Goal: Information Seeking & Learning: Learn about a topic

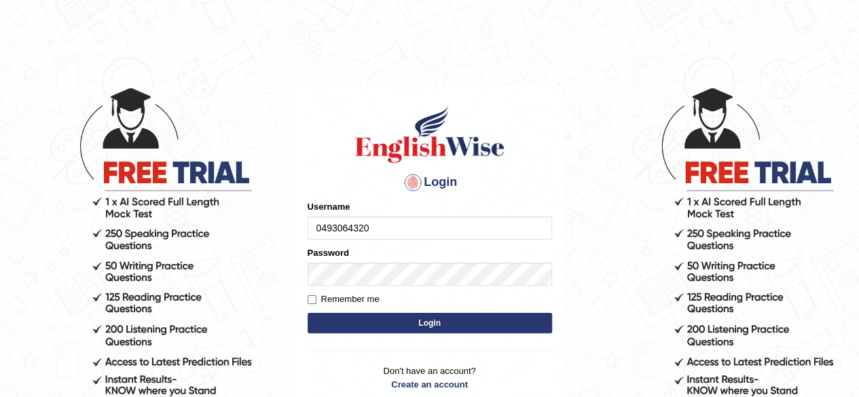
type input "0493064320"
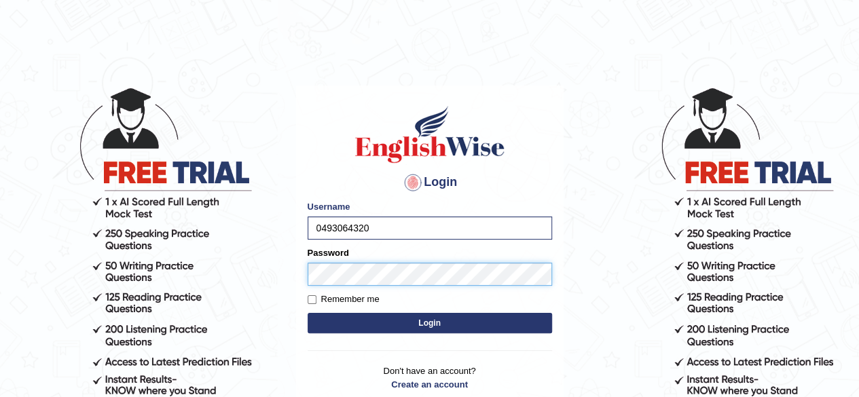
click at [308, 313] on button "Login" at bounding box center [430, 323] width 244 height 20
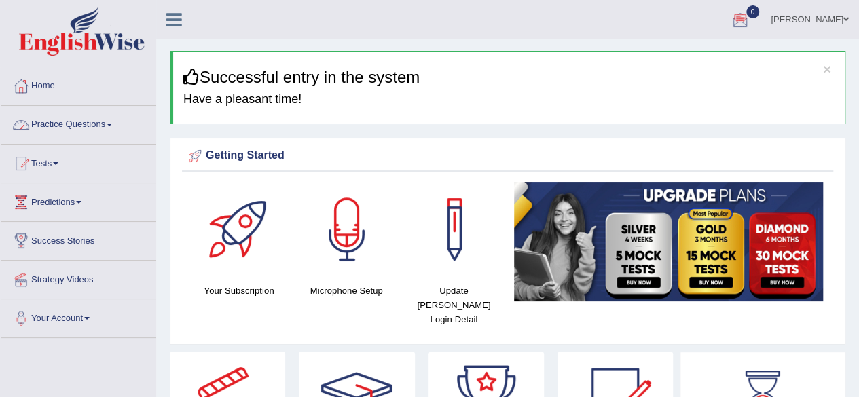
click at [94, 119] on link "Practice Questions" at bounding box center [78, 123] width 155 height 34
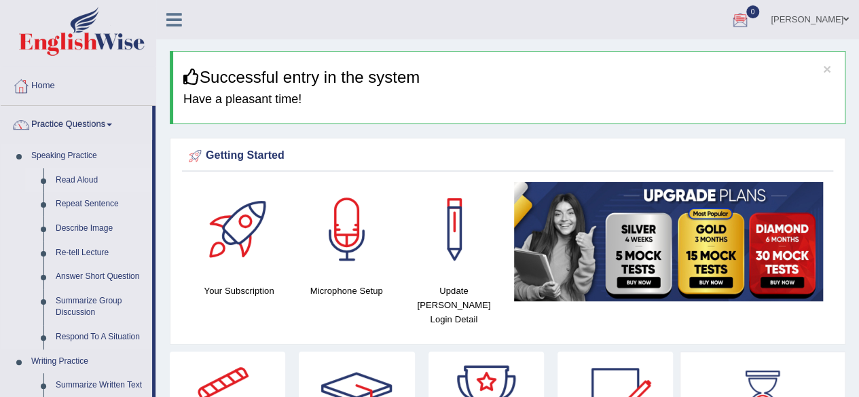
click at [50, 177] on link "Read Aloud" at bounding box center [101, 180] width 103 height 24
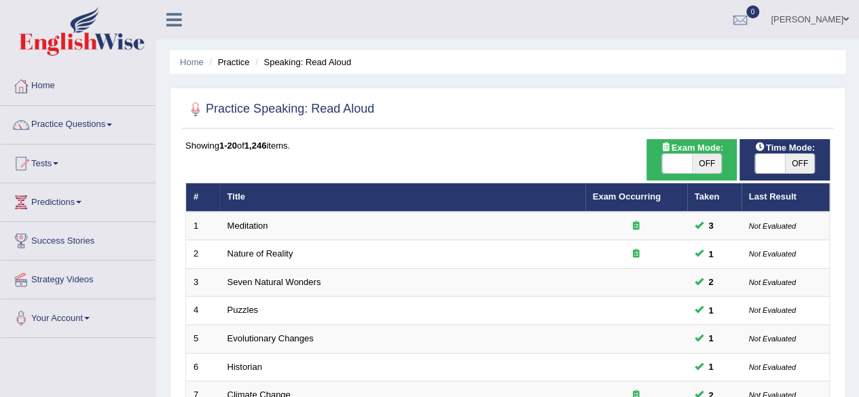
click at [695, 161] on span "OFF" at bounding box center [707, 163] width 30 height 19
checkbox input "true"
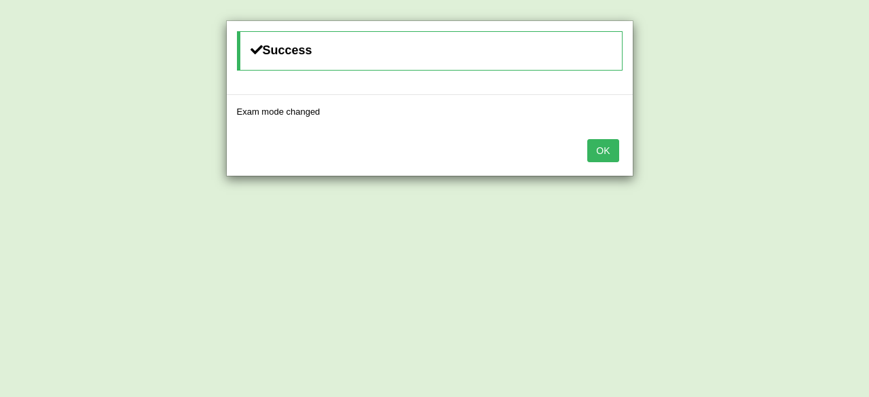
click at [617, 147] on button "OK" at bounding box center [602, 150] width 31 height 23
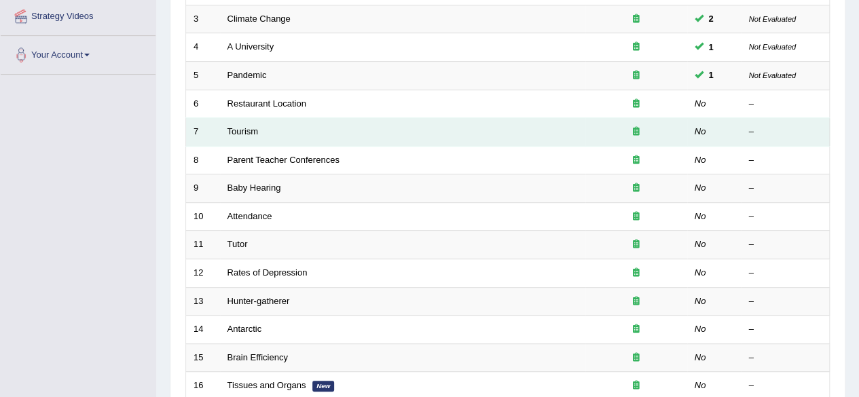
scroll to position [263, 0]
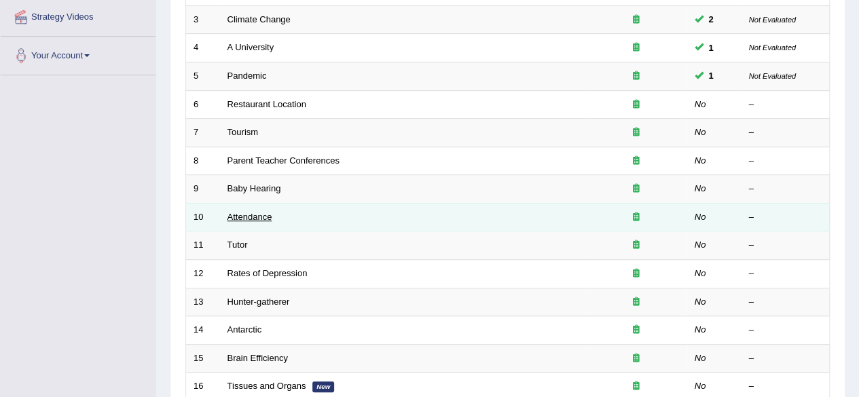
click at [247, 213] on link "Attendance" at bounding box center [249, 217] width 45 height 10
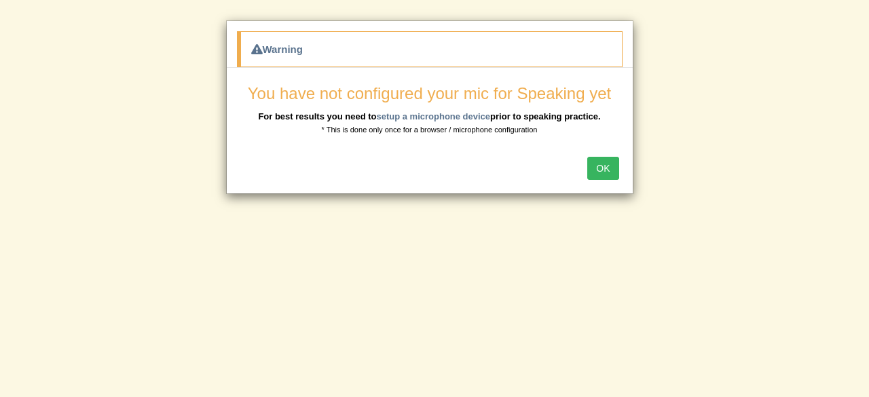
click at [607, 172] on button "OK" at bounding box center [602, 168] width 31 height 23
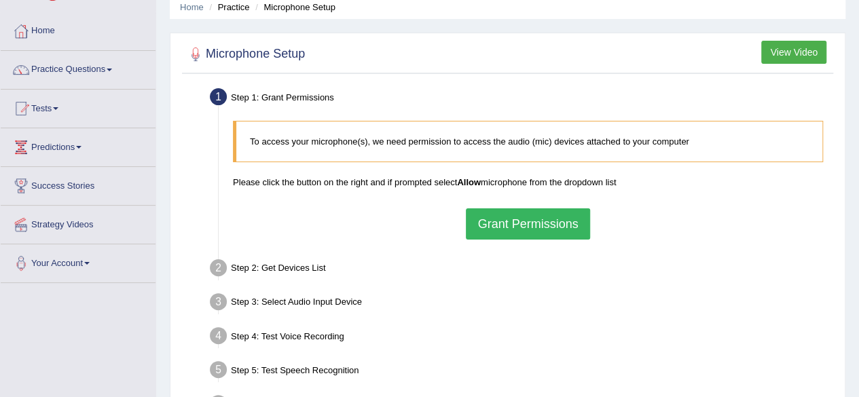
scroll to position [56, 0]
click at [507, 227] on button "Grant Permissions" at bounding box center [528, 223] width 124 height 31
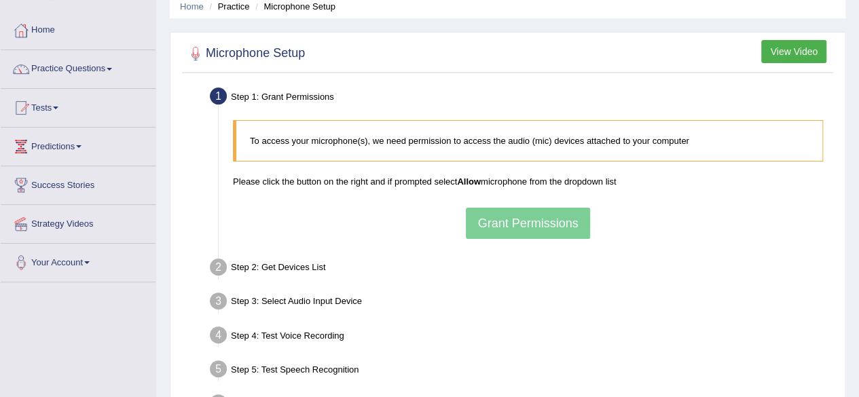
drag, startPoint x: 334, startPoint y: 194, endPoint x: 361, endPoint y: 243, distance: 56.2
click at [361, 243] on div "To access your microphone(s), we need permission to access the audio (mic) devi…" at bounding box center [528, 179] width 604 height 132
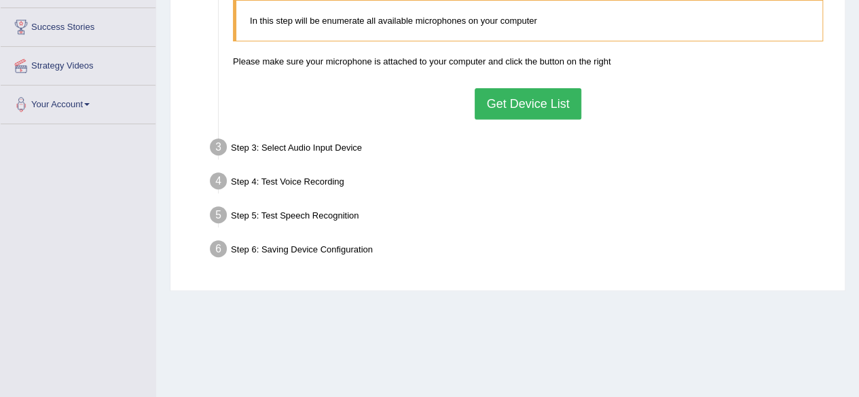
scroll to position [213, 0]
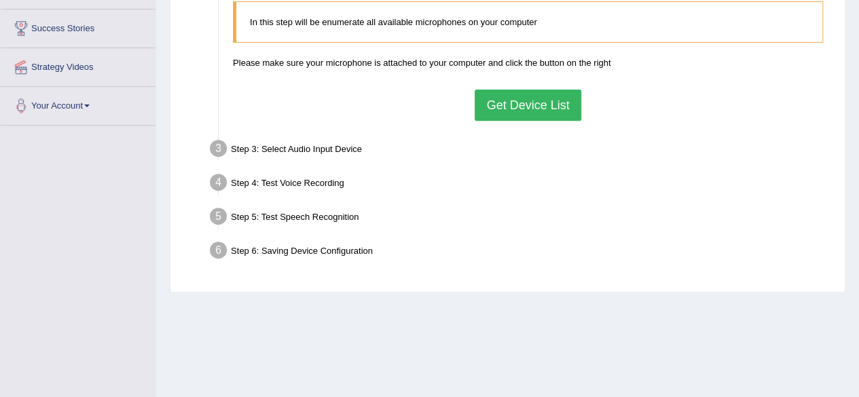
click at [554, 100] on button "Get Device List" at bounding box center [528, 105] width 106 height 31
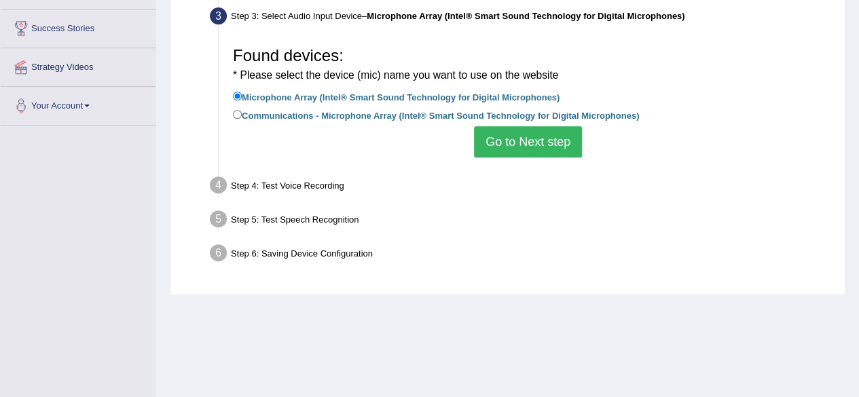
click at [519, 139] on button "Go to Next step" at bounding box center [528, 141] width 108 height 31
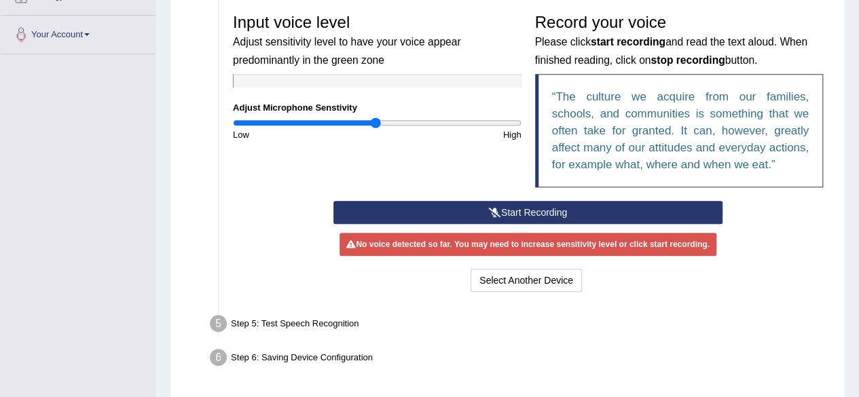
scroll to position [283, 0]
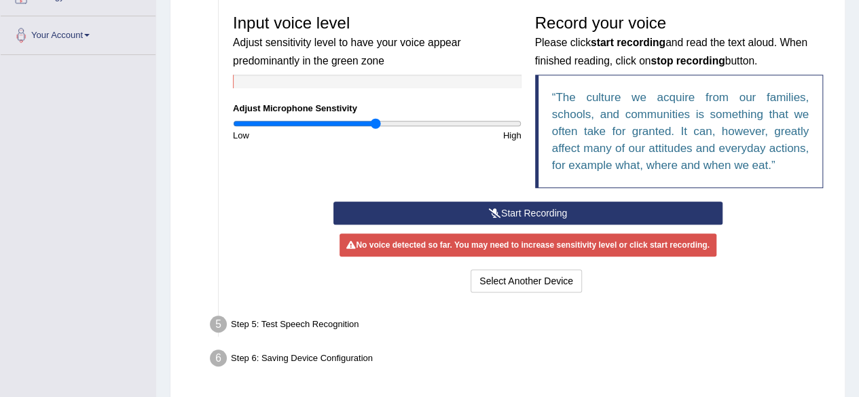
click at [566, 211] on button "Start Recording" at bounding box center [527, 213] width 389 height 23
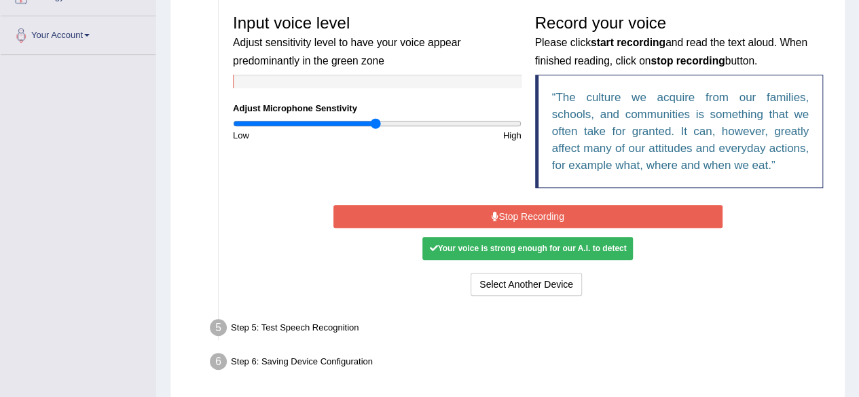
click at [566, 211] on button "Stop Recording" at bounding box center [527, 216] width 389 height 23
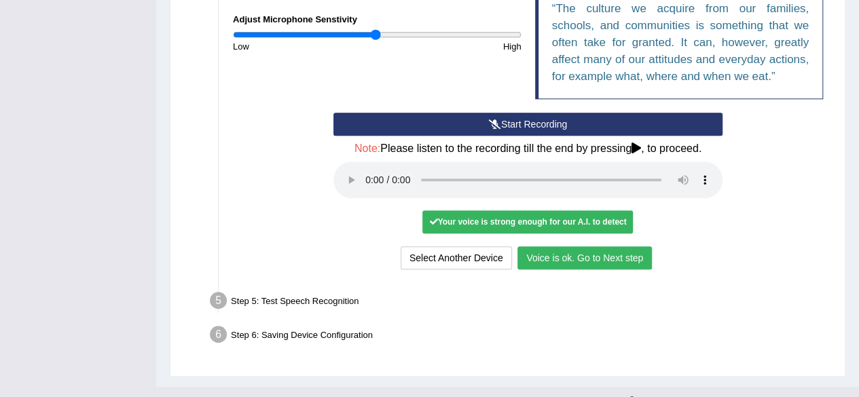
scroll to position [394, 0]
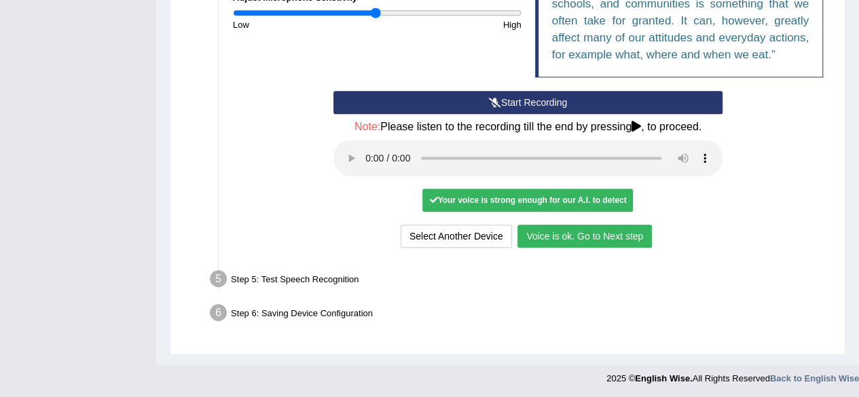
click at [581, 227] on button "Voice is ok. Go to Next step" at bounding box center [584, 236] width 134 height 23
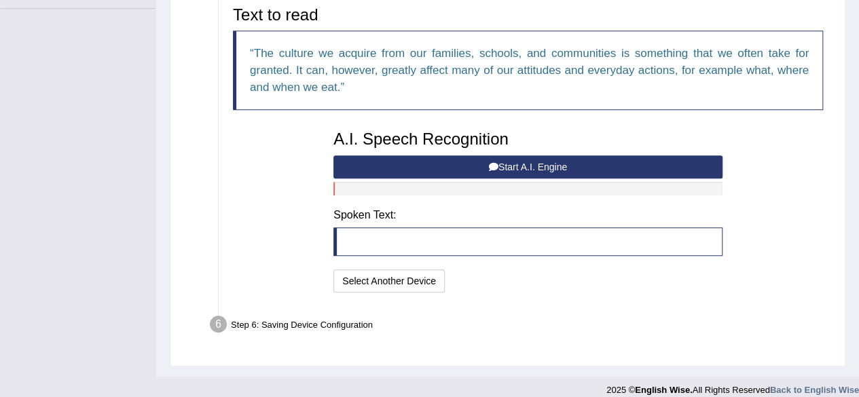
scroll to position [329, 0]
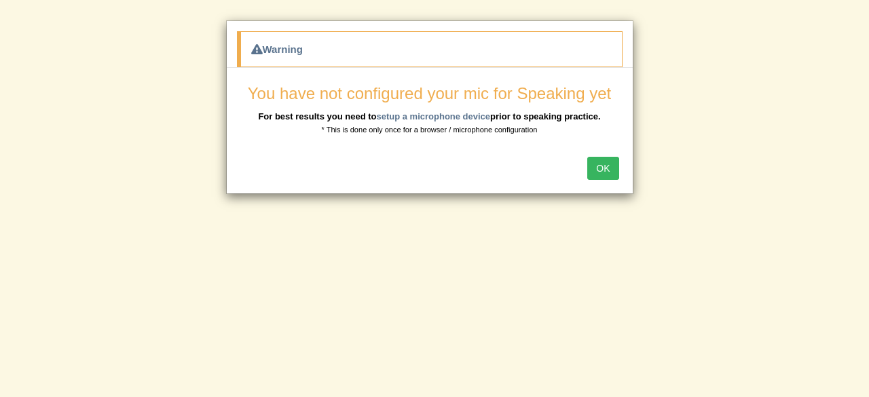
click at [618, 172] on button "OK" at bounding box center [602, 168] width 31 height 23
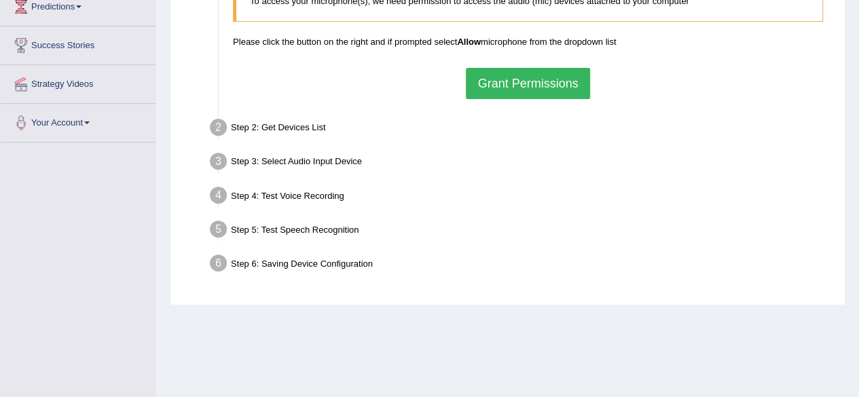
scroll to position [197, 0]
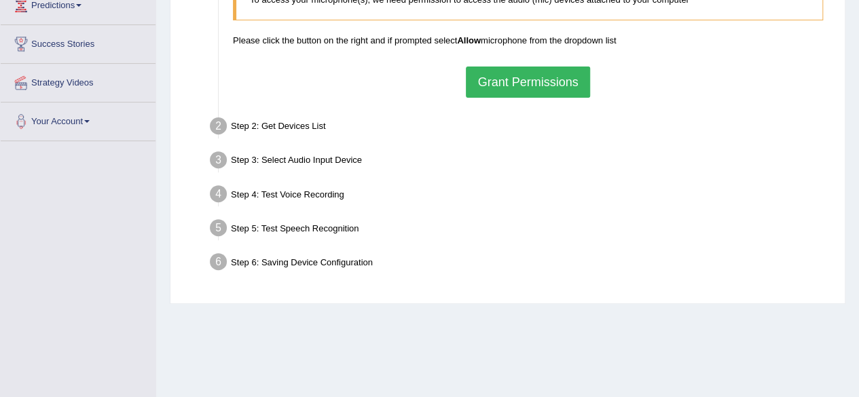
click at [519, 87] on button "Grant Permissions" at bounding box center [528, 82] width 124 height 31
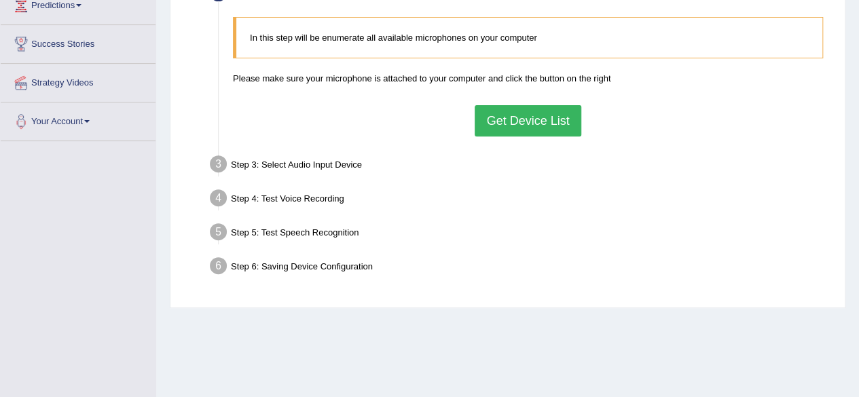
click at [525, 124] on button "Get Device List" at bounding box center [528, 120] width 106 height 31
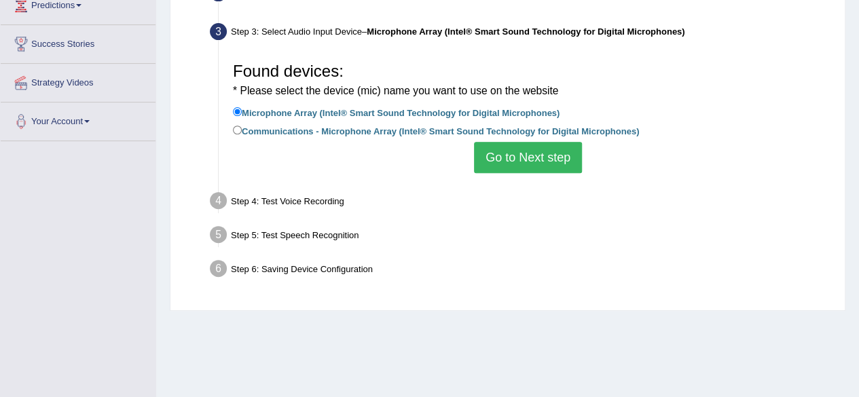
click at [530, 162] on button "Go to Next step" at bounding box center [528, 157] width 108 height 31
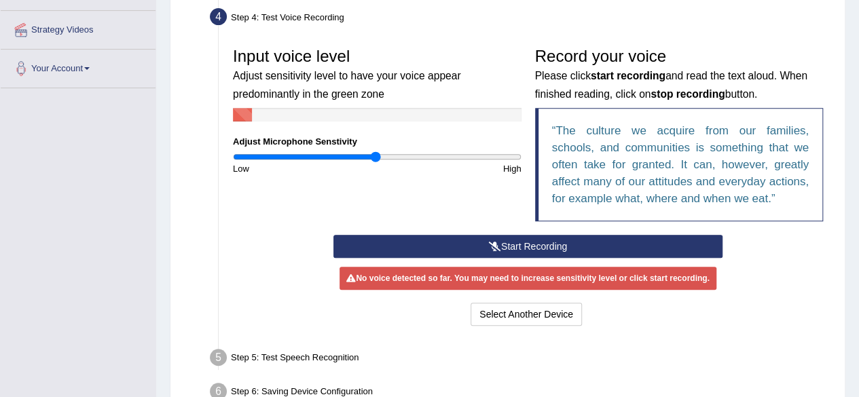
scroll to position [249, 0]
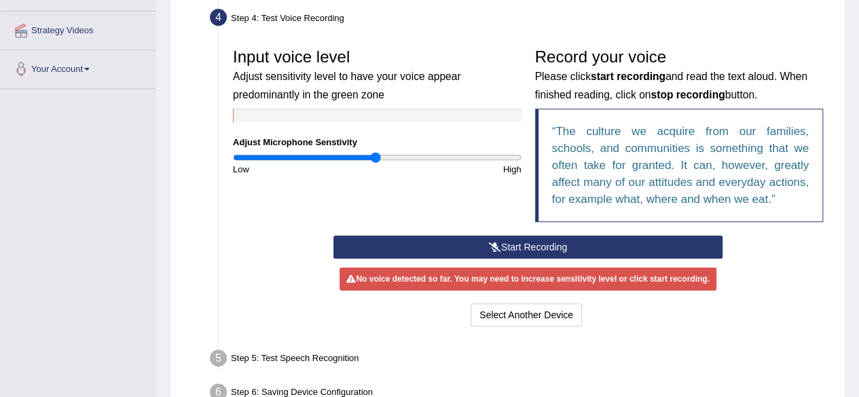
click at [512, 249] on button "Start Recording" at bounding box center [527, 247] width 389 height 23
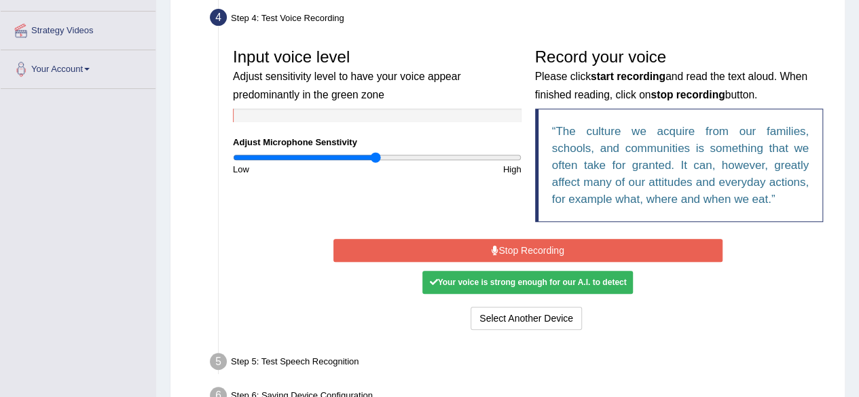
click at [512, 249] on button "Stop Recording" at bounding box center [527, 250] width 389 height 23
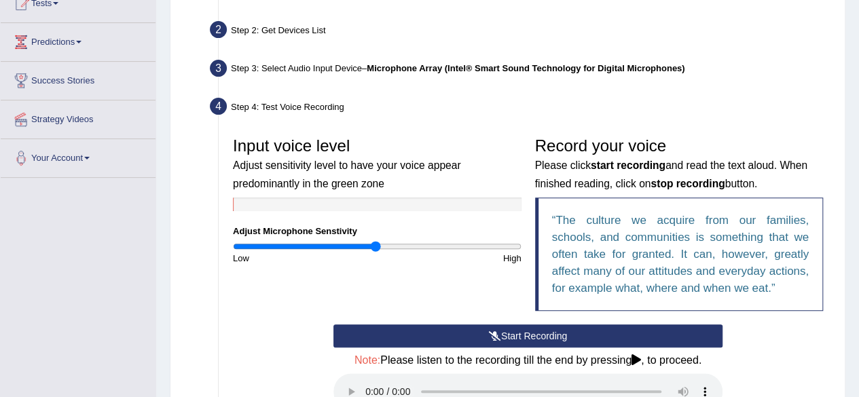
scroll to position [394, 0]
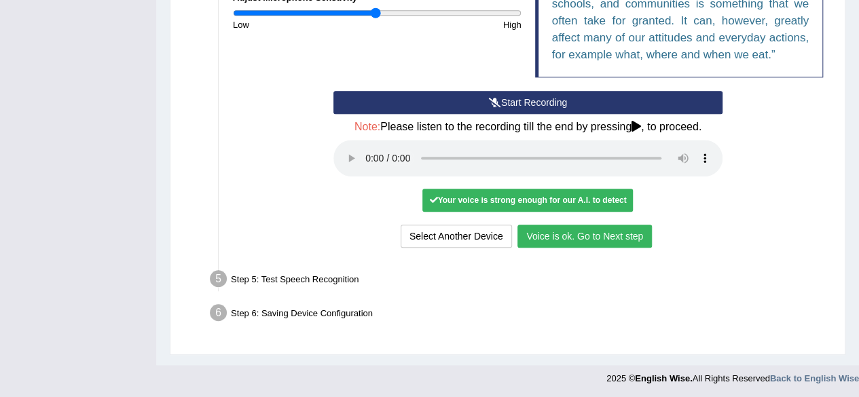
click at [551, 234] on button "Voice is ok. Go to Next step" at bounding box center [584, 236] width 134 height 23
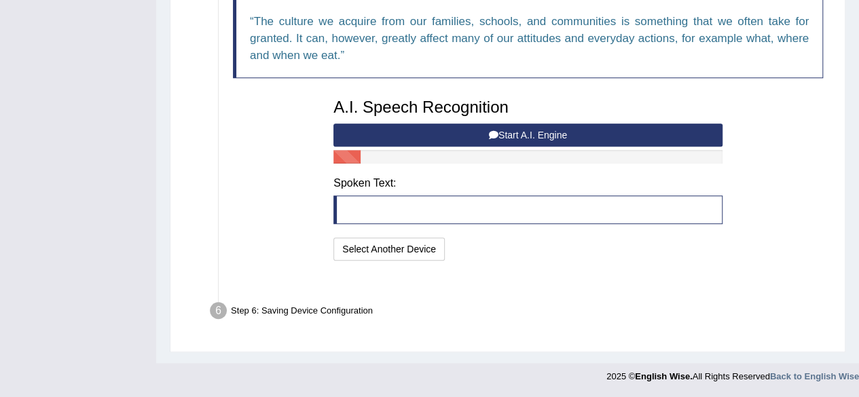
scroll to position [340, 0]
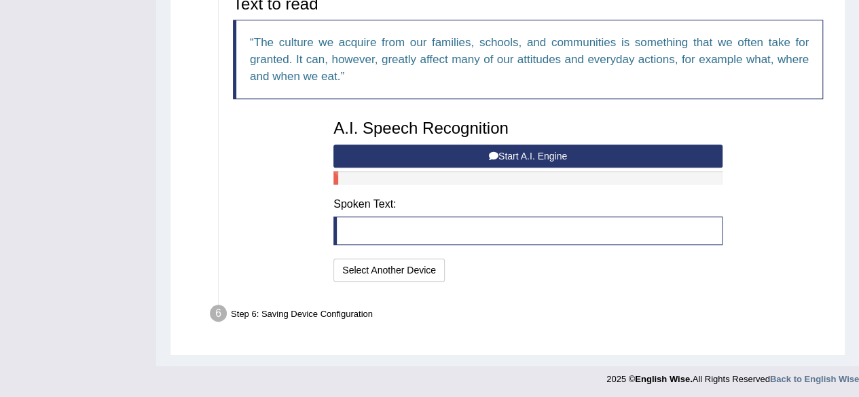
click at [519, 151] on button "Start A.I. Engine" at bounding box center [527, 156] width 389 height 23
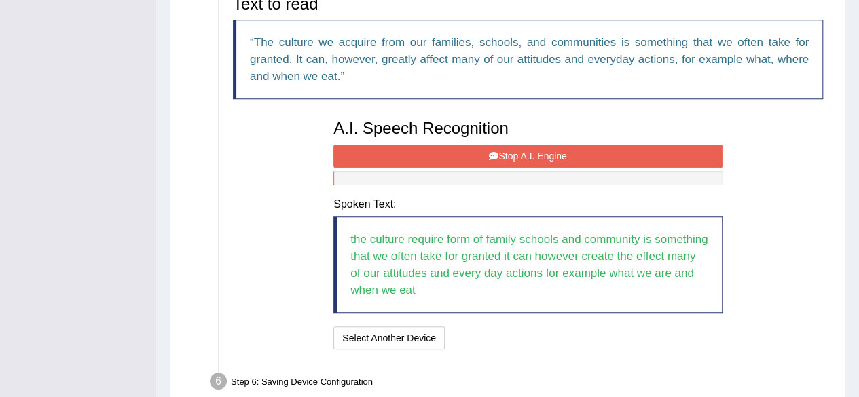
click at [495, 149] on button "Stop A.I. Engine" at bounding box center [527, 156] width 389 height 23
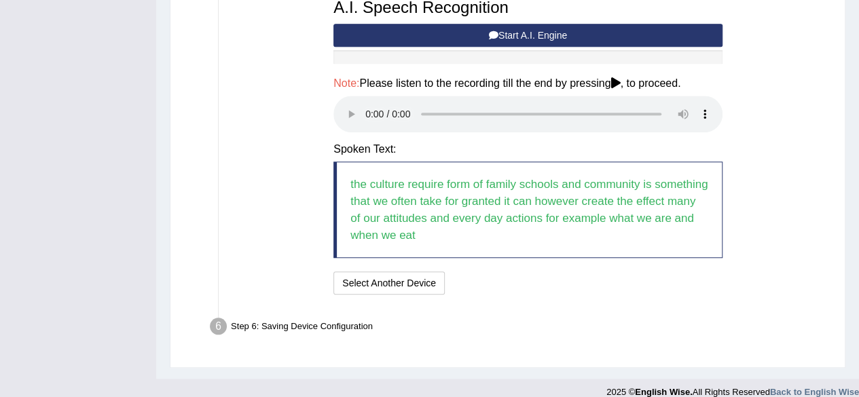
scroll to position [460, 0]
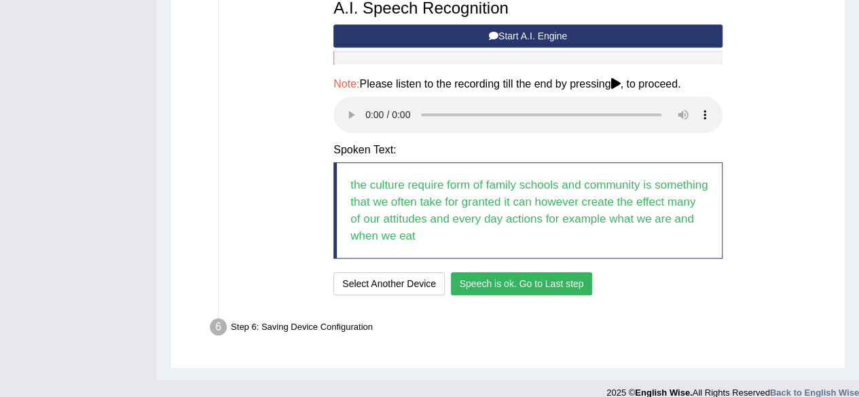
click at [525, 275] on button "Speech is ok. Go to Last step" at bounding box center [522, 283] width 142 height 23
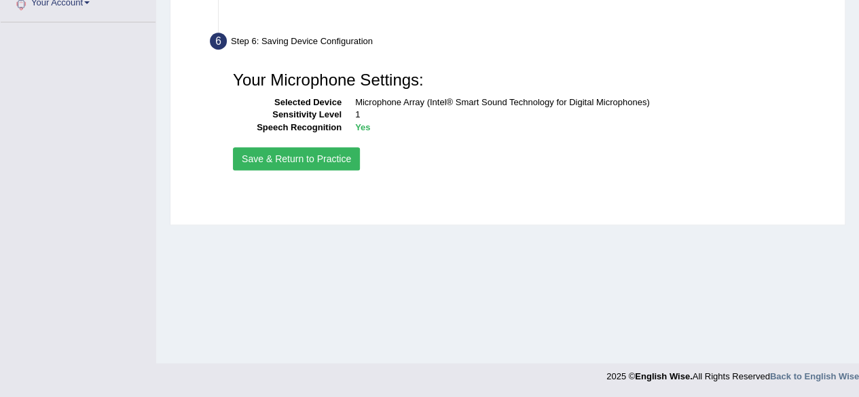
scroll to position [315, 0]
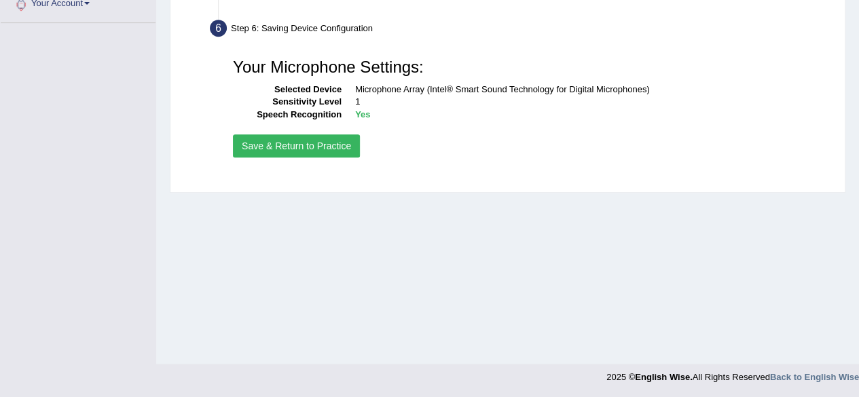
click at [282, 146] on button "Save & Return to Practice" at bounding box center [296, 145] width 127 height 23
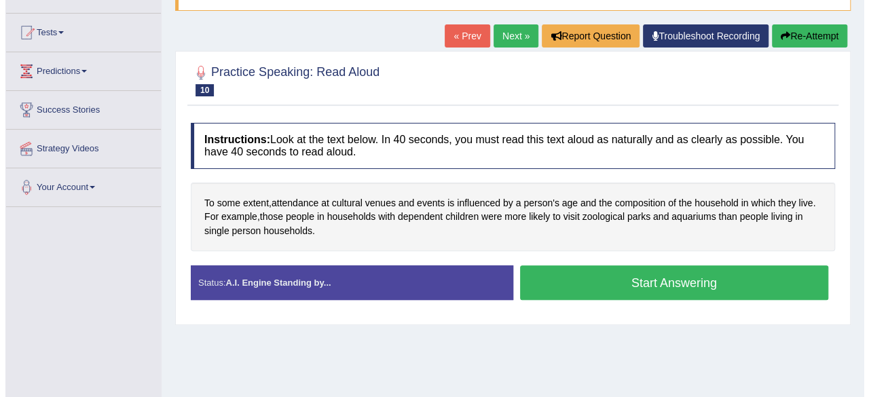
scroll to position [132, 0]
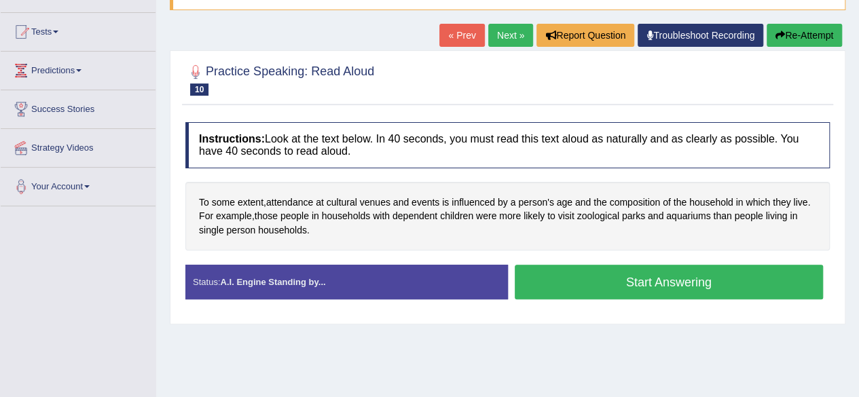
click at [562, 288] on button "Start Answering" at bounding box center [669, 282] width 309 height 35
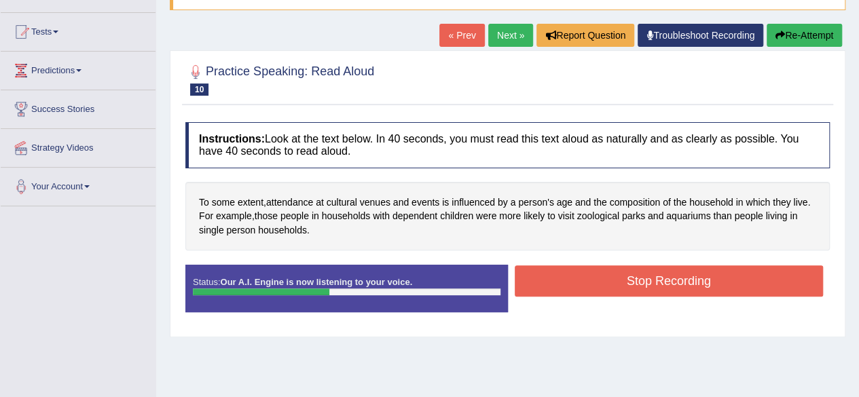
click at [562, 288] on button "Stop Recording" at bounding box center [669, 280] width 309 height 31
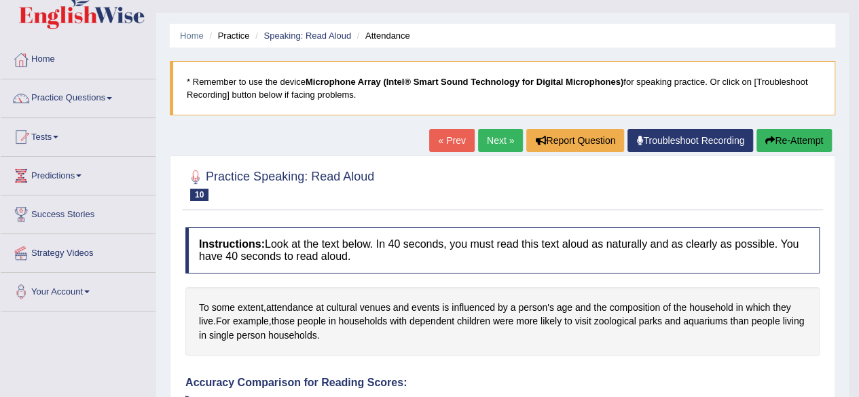
scroll to position [45, 0]
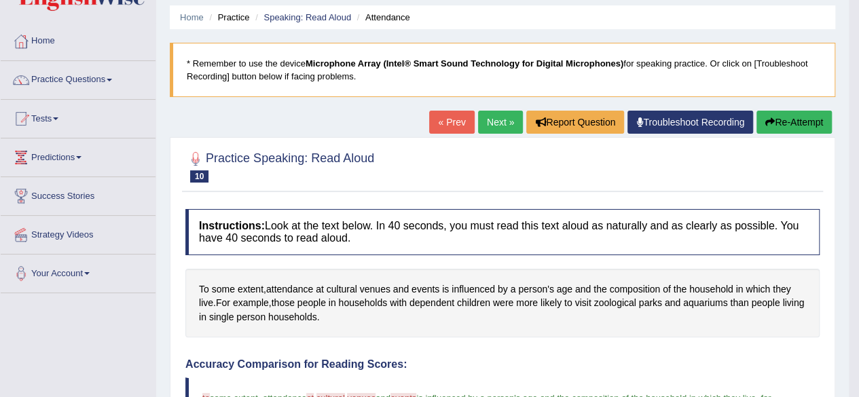
click at [504, 124] on link "Next »" at bounding box center [500, 122] width 45 height 23
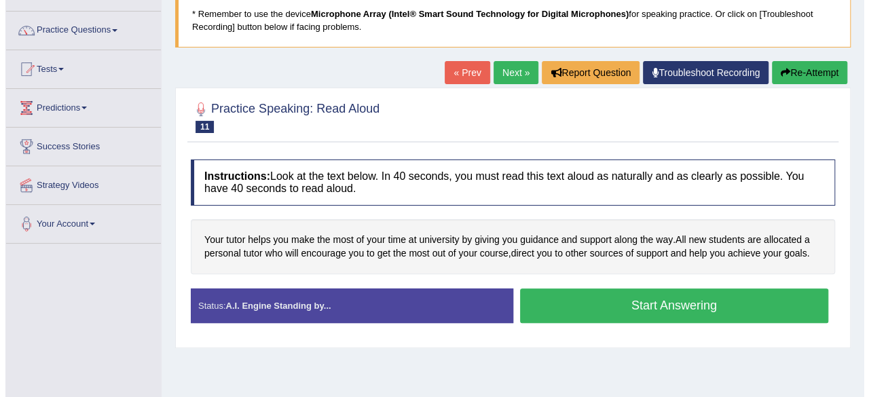
scroll to position [95, 0]
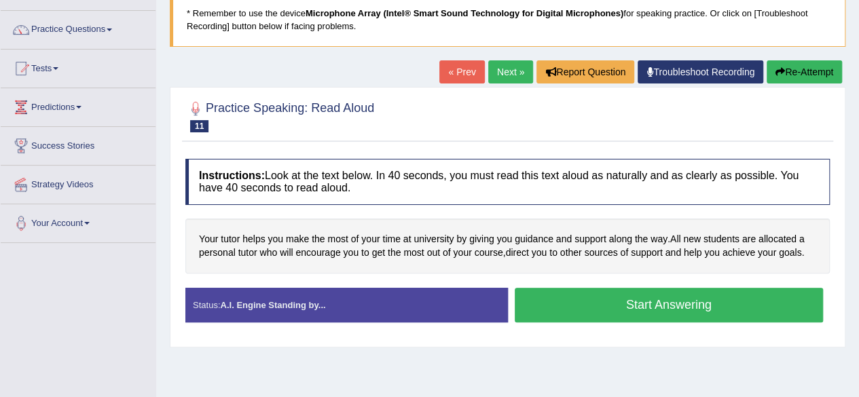
click at [588, 302] on button "Start Answering" at bounding box center [669, 305] width 309 height 35
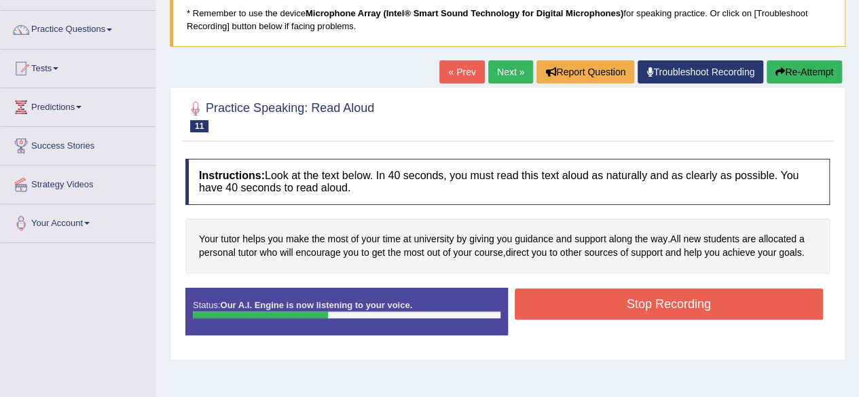
click at [588, 302] on button "Stop Recording" at bounding box center [669, 304] width 309 height 31
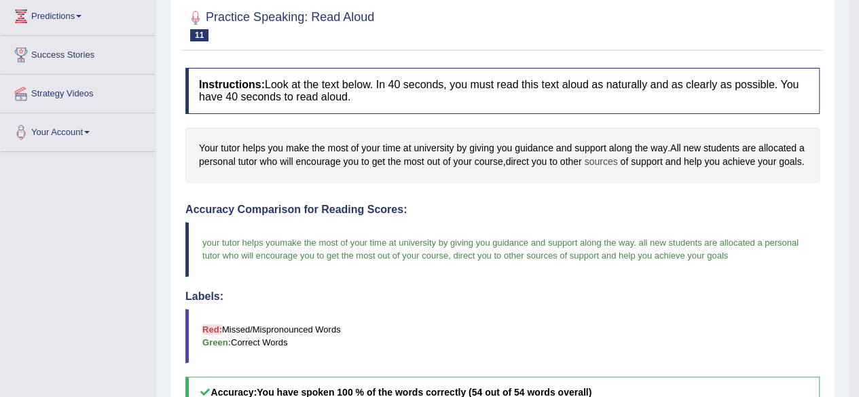
scroll to position [0, 0]
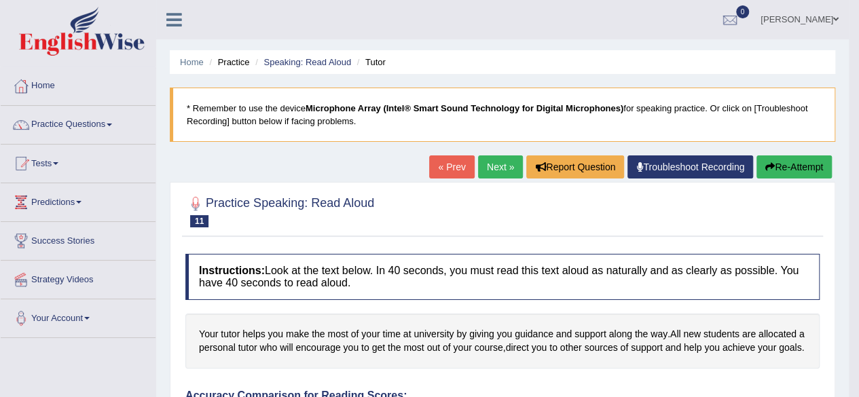
click at [496, 170] on link "Next »" at bounding box center [500, 166] width 45 height 23
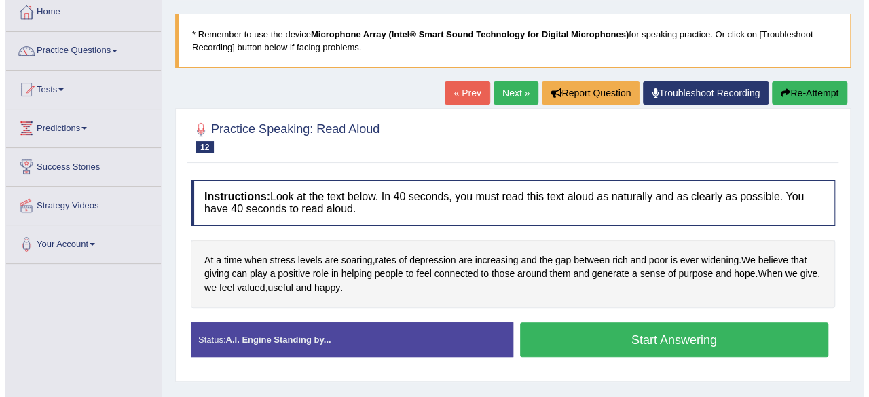
scroll to position [75, 0]
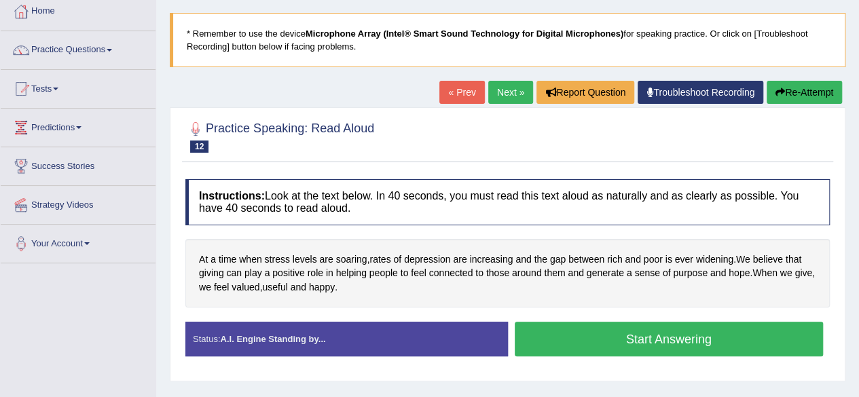
click at [577, 336] on button "Start Answering" at bounding box center [669, 339] width 309 height 35
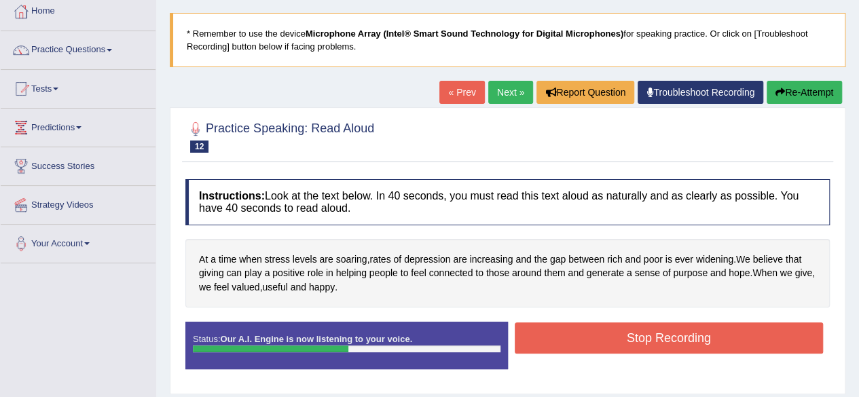
click at [577, 336] on button "Stop Recording" at bounding box center [669, 338] width 309 height 31
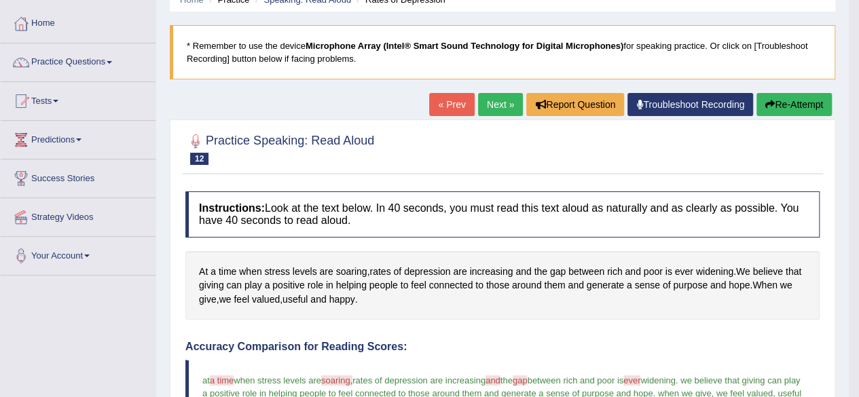
scroll to position [62, 0]
click at [492, 111] on link "Next »" at bounding box center [500, 105] width 45 height 23
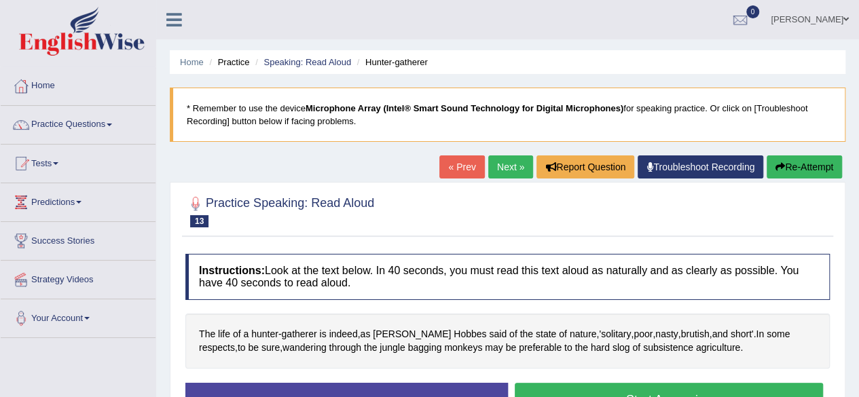
scroll to position [82, 0]
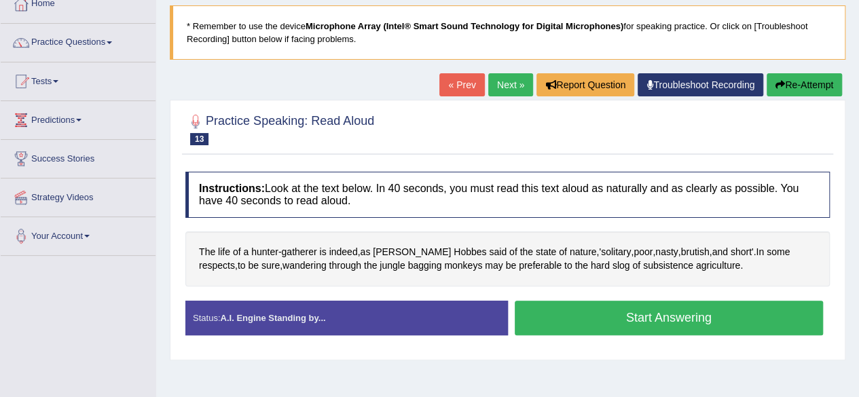
click at [614, 318] on button "Start Answering" at bounding box center [669, 318] width 309 height 35
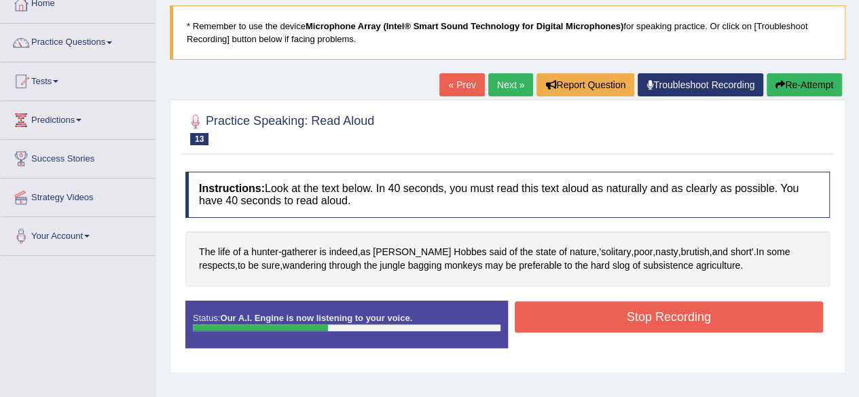
click at [614, 318] on button "Stop Recording" at bounding box center [669, 316] width 309 height 31
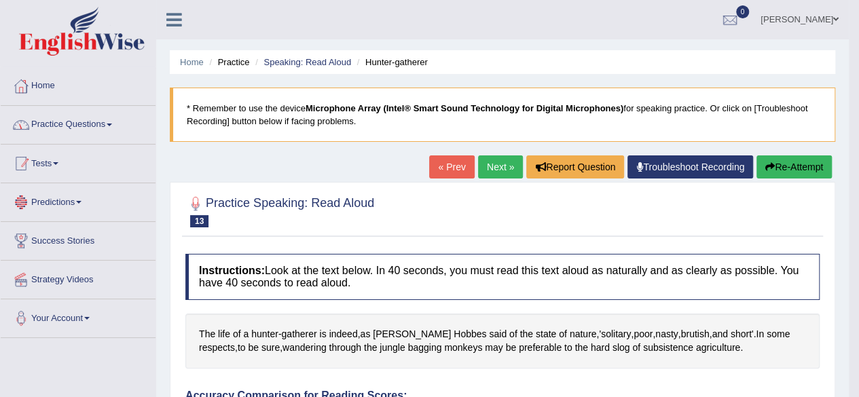
scroll to position [1, 0]
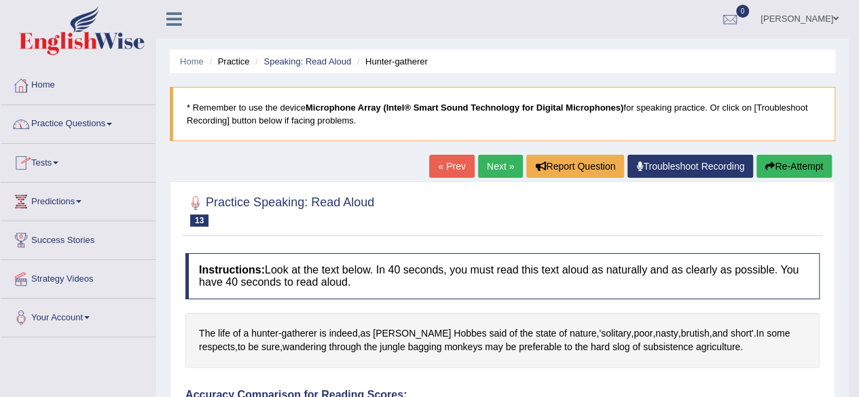
click at [88, 118] on link "Practice Questions" at bounding box center [78, 122] width 155 height 34
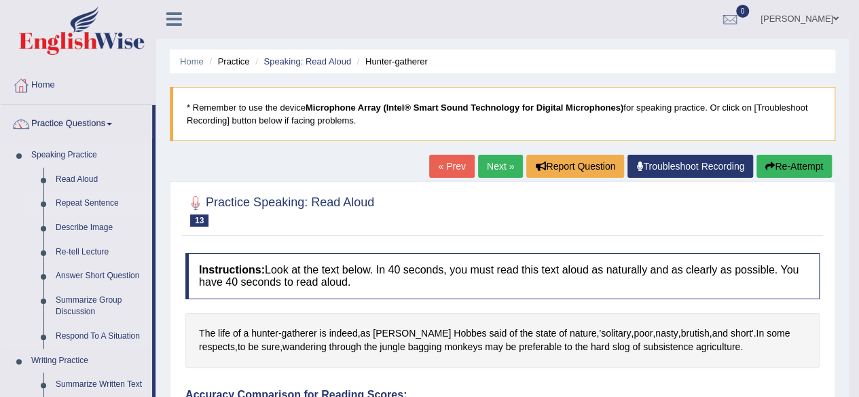
click at [84, 200] on link "Repeat Sentence" at bounding box center [101, 203] width 103 height 24
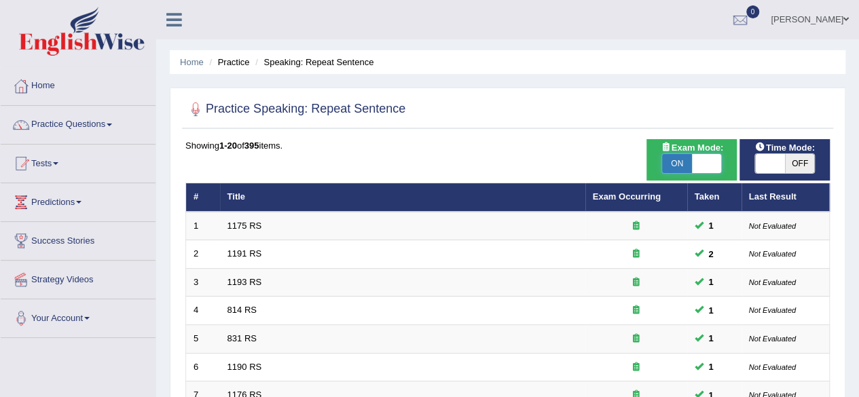
click at [708, 168] on span at bounding box center [707, 163] width 30 height 19
checkbox input "false"
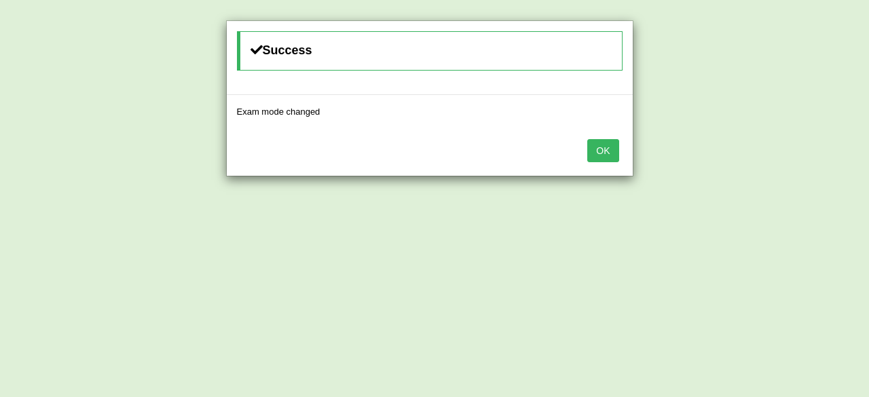
click at [708, 168] on div "Success Exam mode changed OK" at bounding box center [434, 198] width 869 height 397
click at [608, 151] on button "OK" at bounding box center [602, 150] width 31 height 23
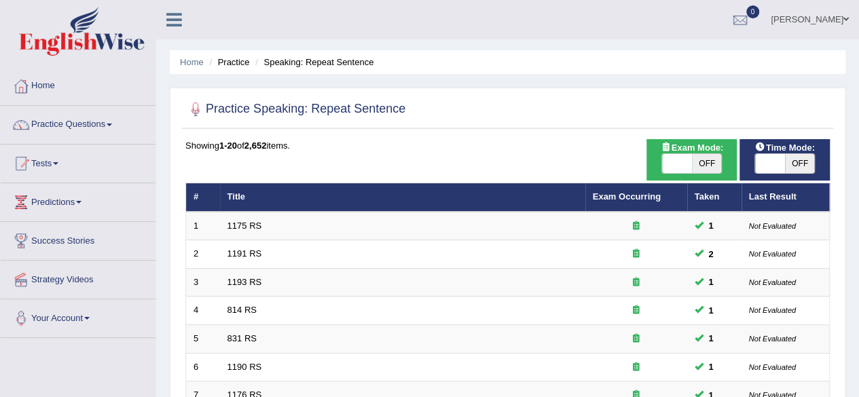
click at [690, 161] on span at bounding box center [677, 163] width 30 height 19
checkbox input "true"
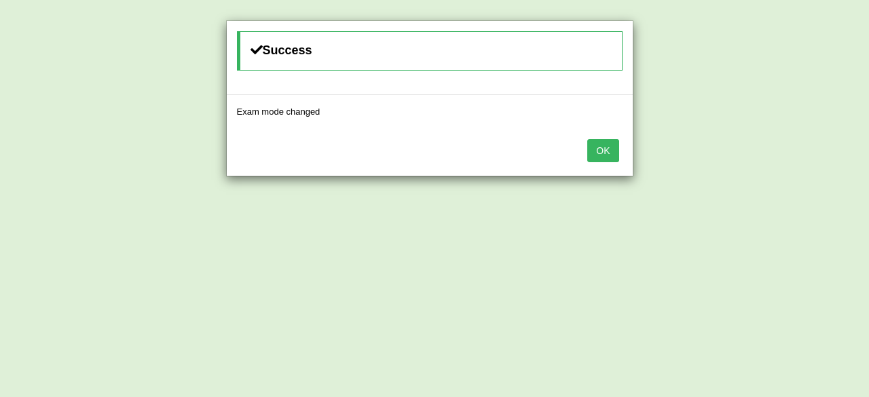
click at [606, 153] on button "OK" at bounding box center [602, 150] width 31 height 23
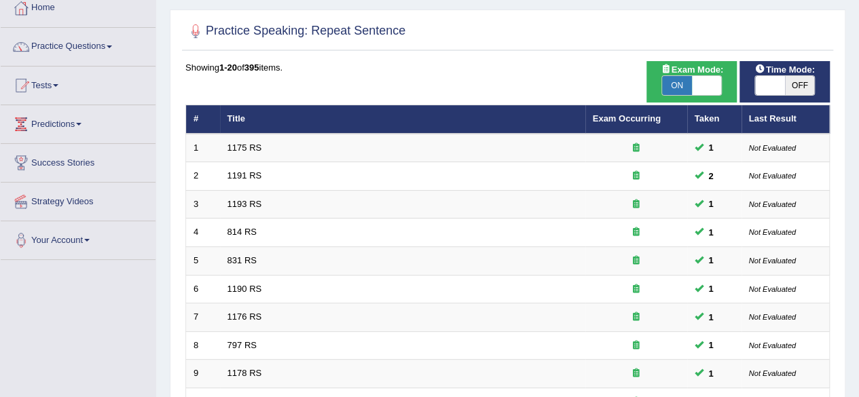
scroll to position [79, 0]
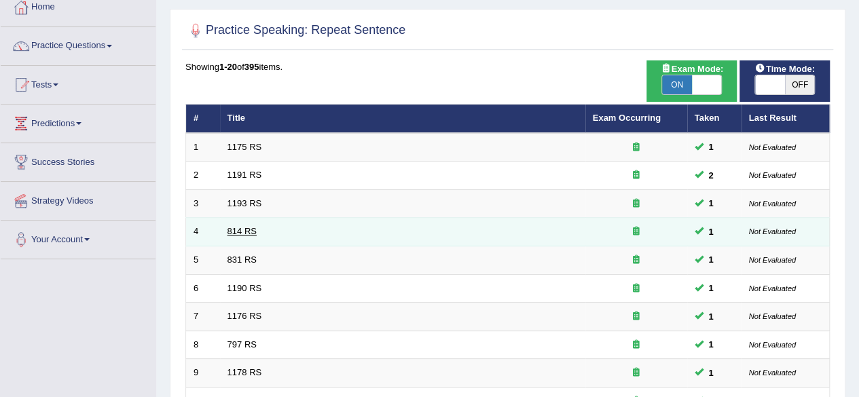
click at [240, 231] on link "814 RS" at bounding box center [241, 231] width 29 height 10
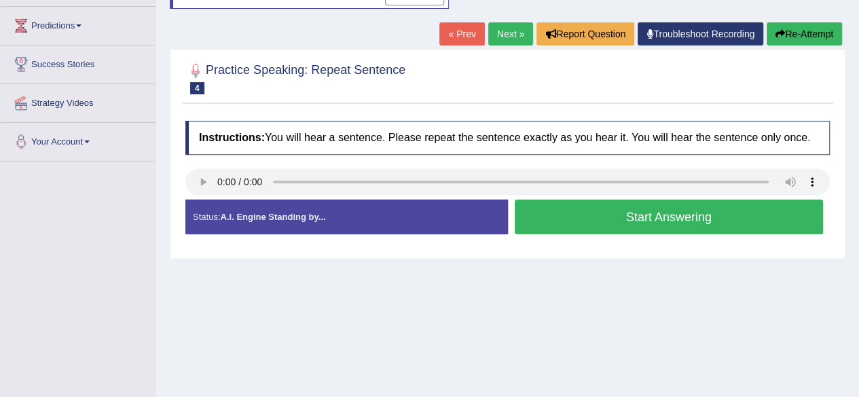
scroll to position [166, 0]
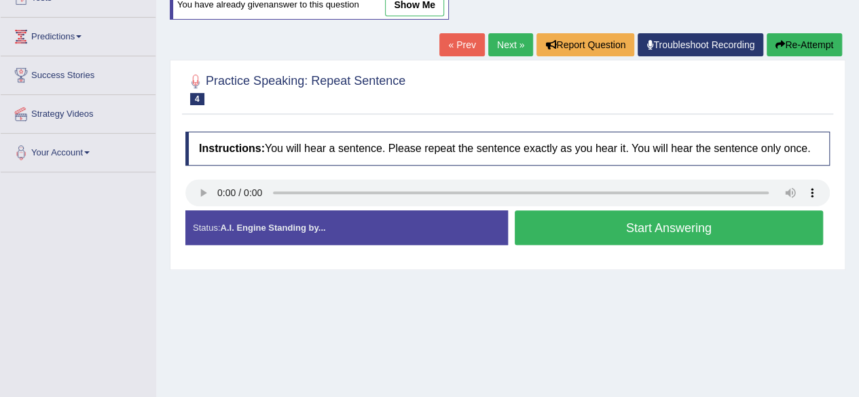
click at [684, 232] on button "Start Answering" at bounding box center [669, 227] width 309 height 35
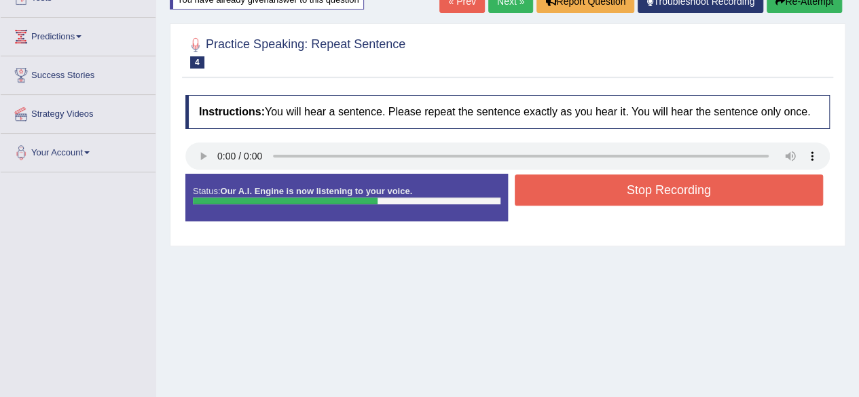
click at [684, 198] on button "Stop Recording" at bounding box center [669, 189] width 309 height 31
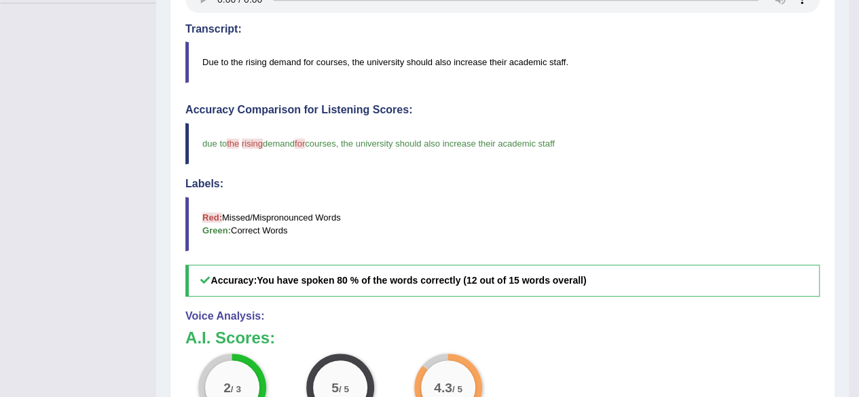
scroll to position [335, 0]
click at [562, 284] on h5 "Accuracy: You have spoken 80 % of the words correctly (12 out of 15 words overa…" at bounding box center [502, 280] width 634 height 32
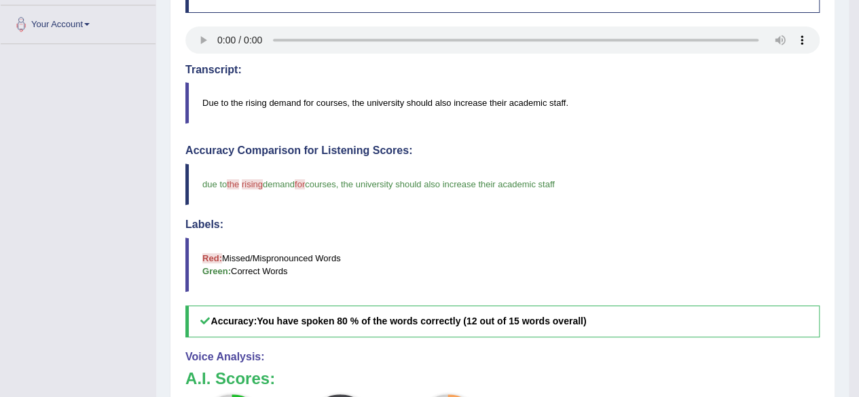
scroll to position [146, 0]
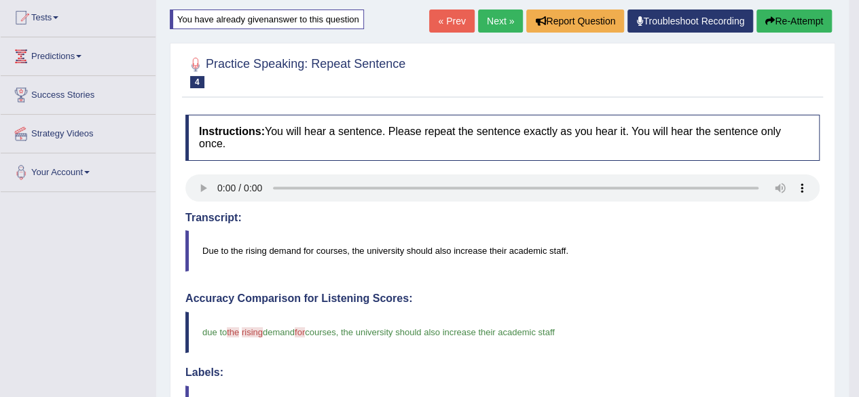
click at [490, 32] on div "« Prev Next » Report Question Troubleshoot Recording Re-Attempt" at bounding box center [632, 23] width 406 height 26
click at [492, 24] on link "Next »" at bounding box center [500, 21] width 45 height 23
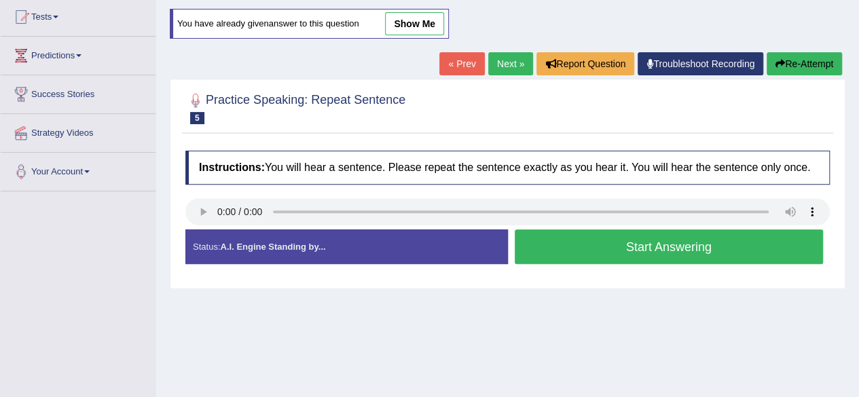
scroll to position [147, 0]
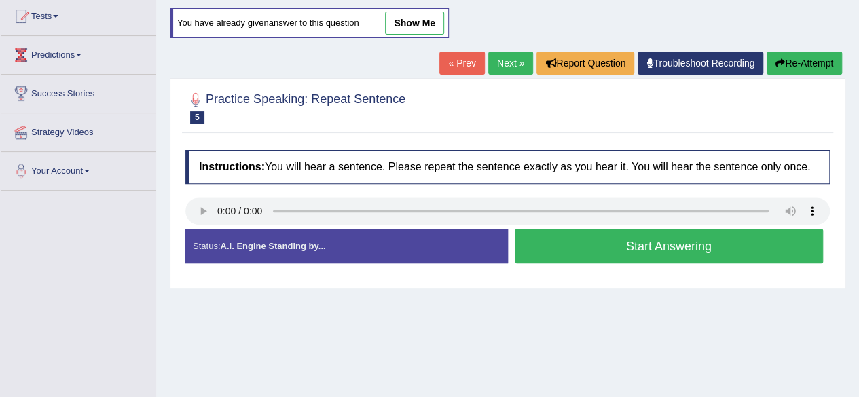
click at [601, 245] on button "Start Answering" at bounding box center [669, 246] width 309 height 35
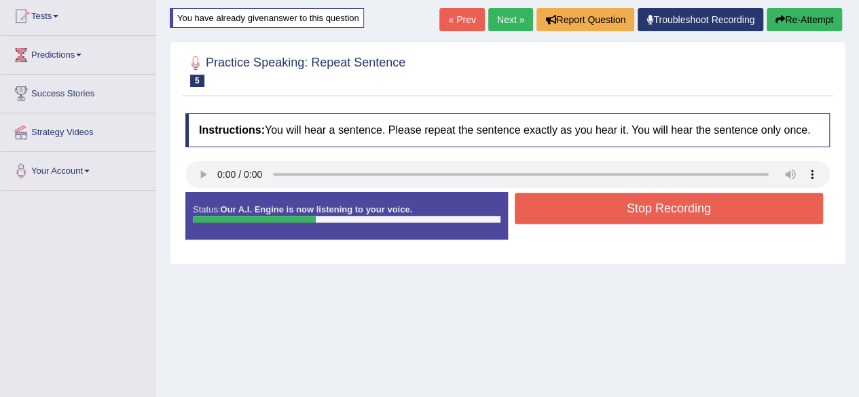
click at [623, 196] on button "Stop Recording" at bounding box center [669, 208] width 309 height 31
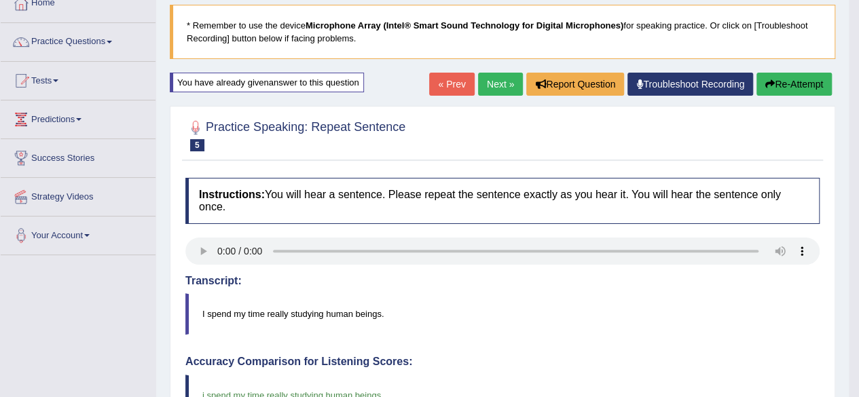
scroll to position [82, 0]
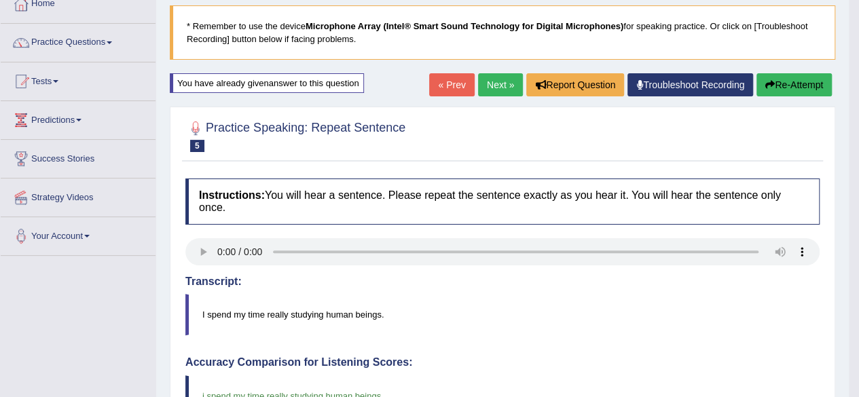
click at [484, 83] on link "Next »" at bounding box center [500, 84] width 45 height 23
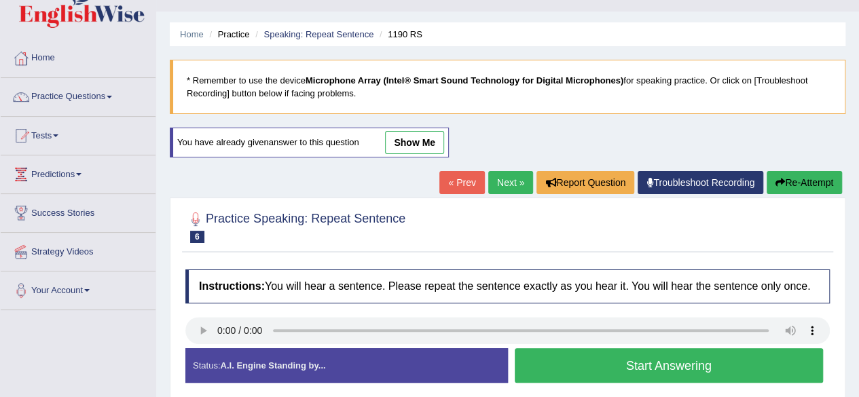
scroll to position [172, 0]
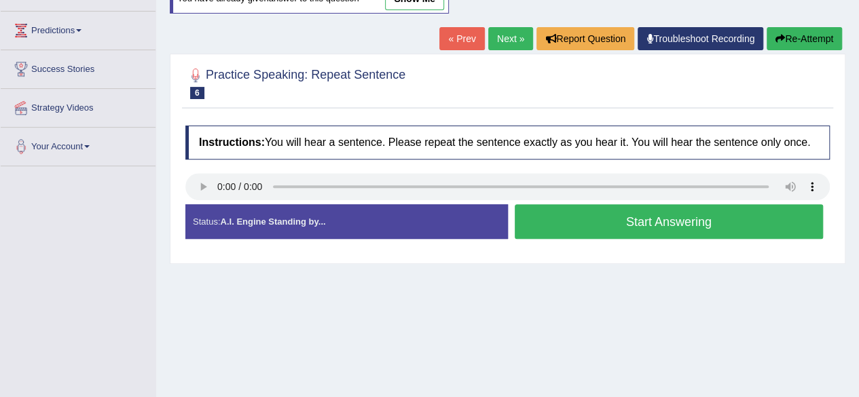
click at [557, 229] on button "Start Answering" at bounding box center [669, 221] width 309 height 35
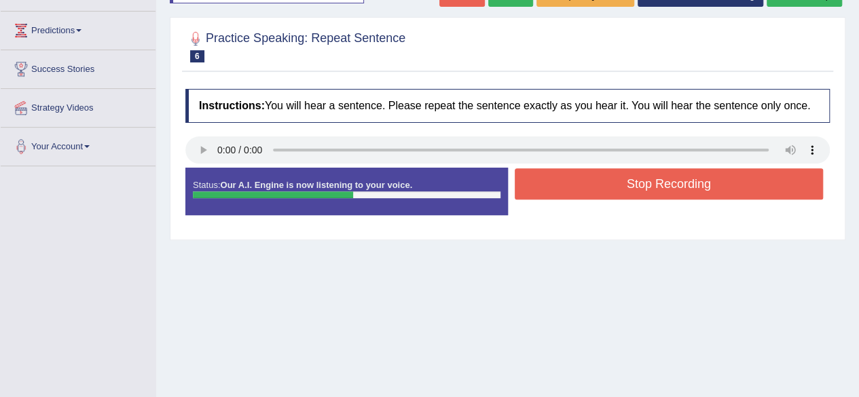
click at [570, 191] on button "Stop Recording" at bounding box center [669, 183] width 309 height 31
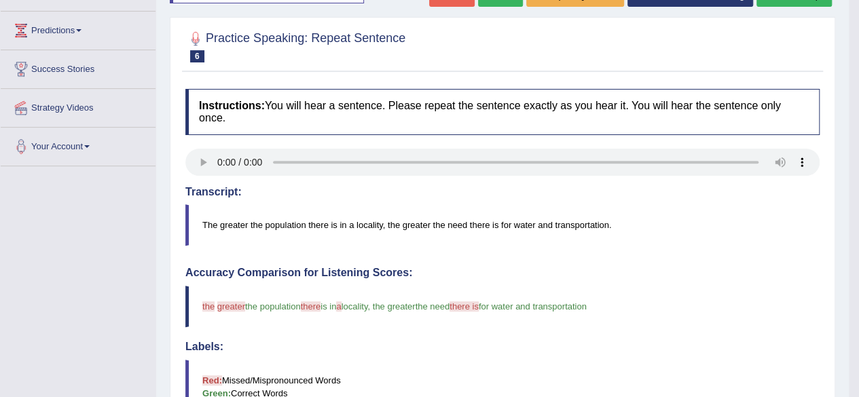
click at [551, 274] on h4 "Accuracy Comparison for Listening Scores:" at bounding box center [502, 273] width 634 height 12
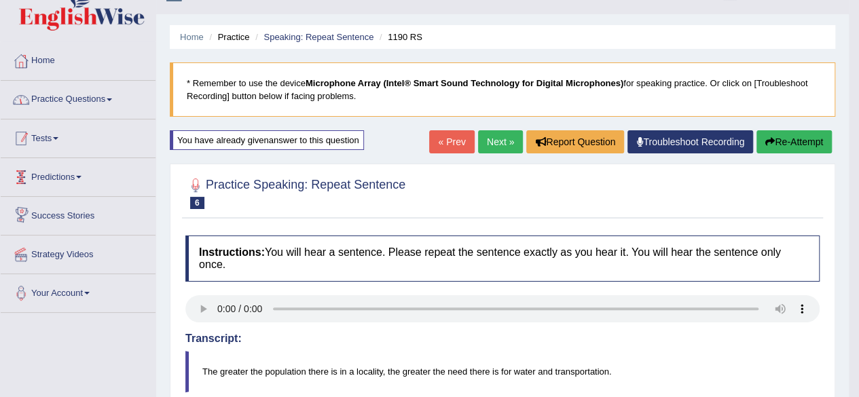
scroll to position [22, 0]
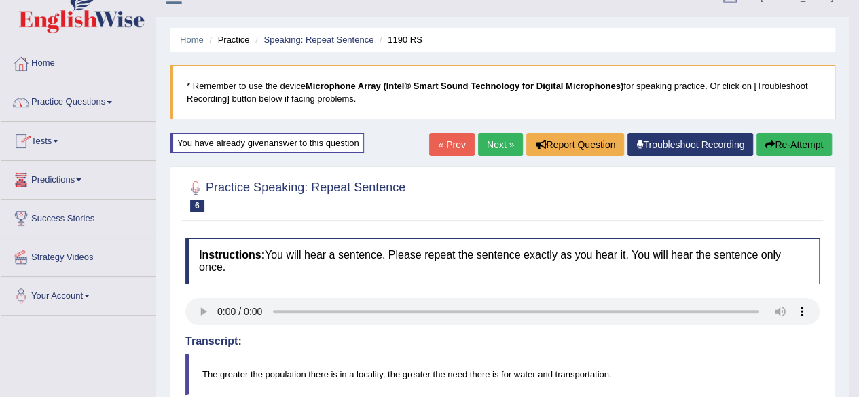
click at [487, 138] on link "Next »" at bounding box center [500, 144] width 45 height 23
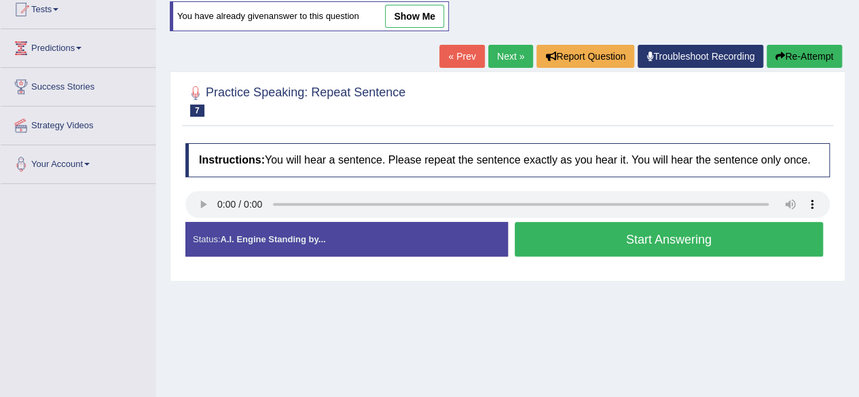
scroll to position [155, 0]
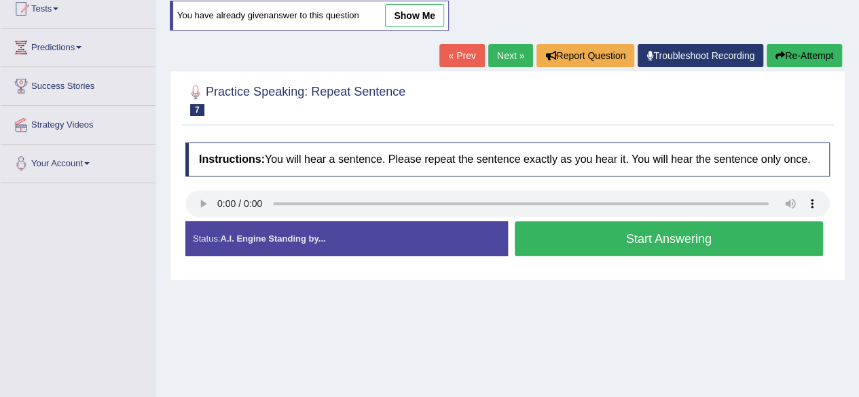
click at [596, 233] on button "Start Answering" at bounding box center [669, 238] width 309 height 35
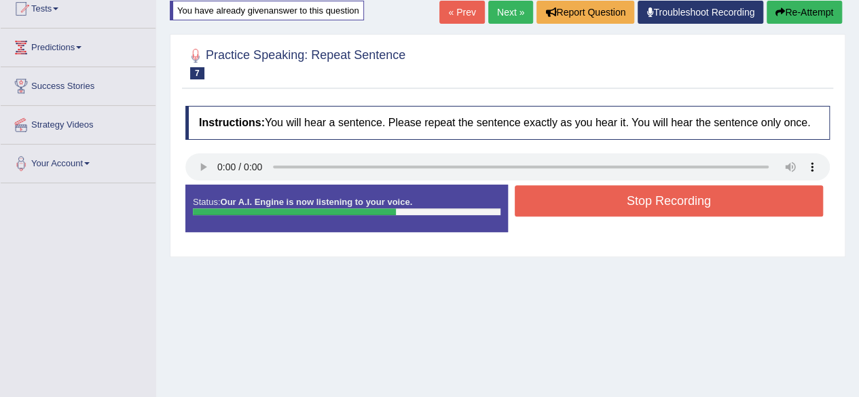
click at [602, 198] on button "Stop Recording" at bounding box center [669, 200] width 309 height 31
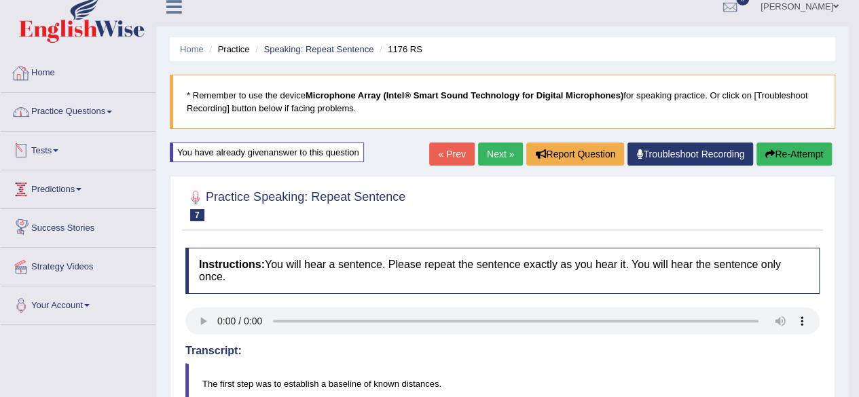
scroll to position [12, 0]
click at [62, 109] on link "Practice Questions" at bounding box center [78, 111] width 155 height 34
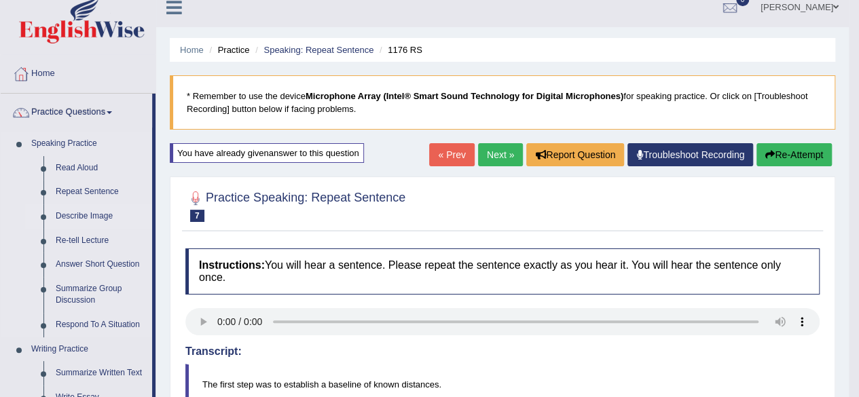
click at [71, 210] on link "Describe Image" at bounding box center [101, 216] width 103 height 24
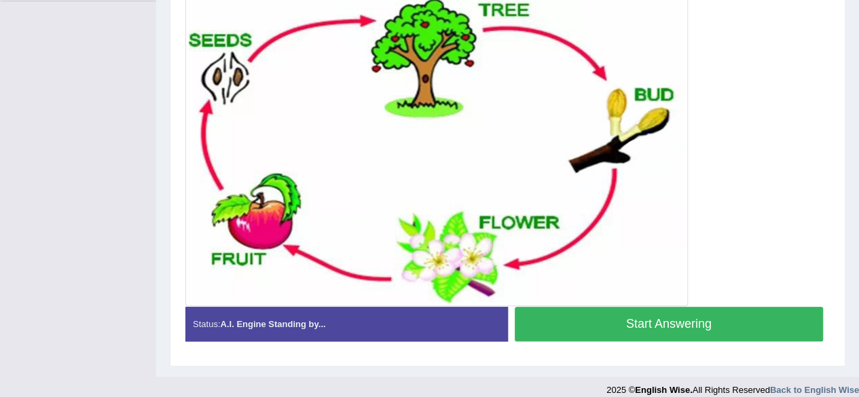
scroll to position [337, 0]
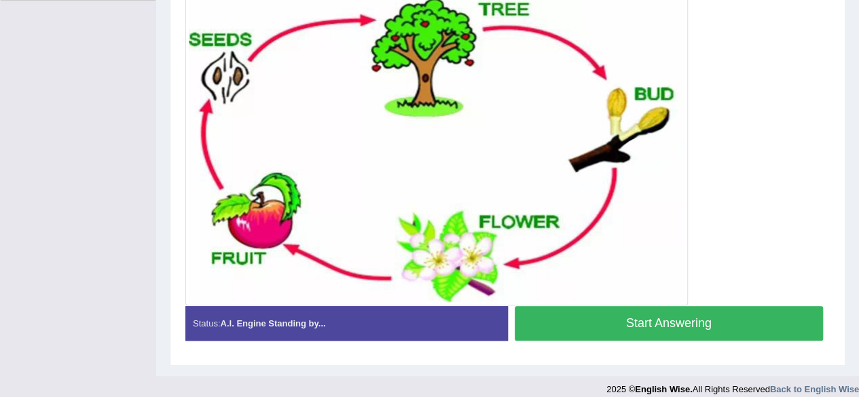
click at [600, 332] on button "Start Answering" at bounding box center [669, 323] width 309 height 35
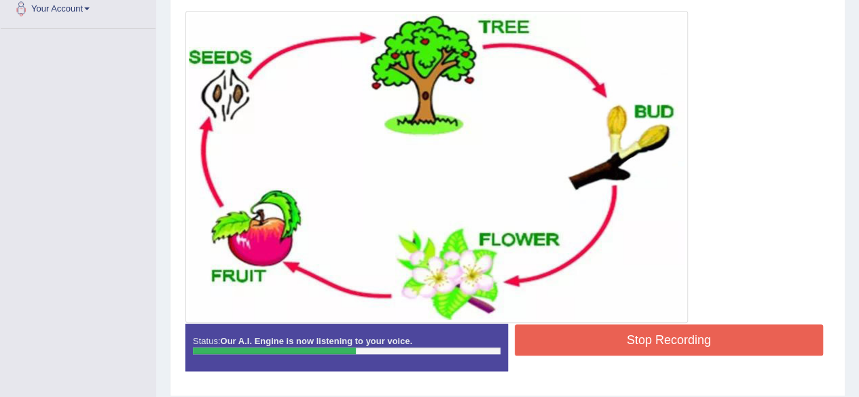
scroll to position [309, 0]
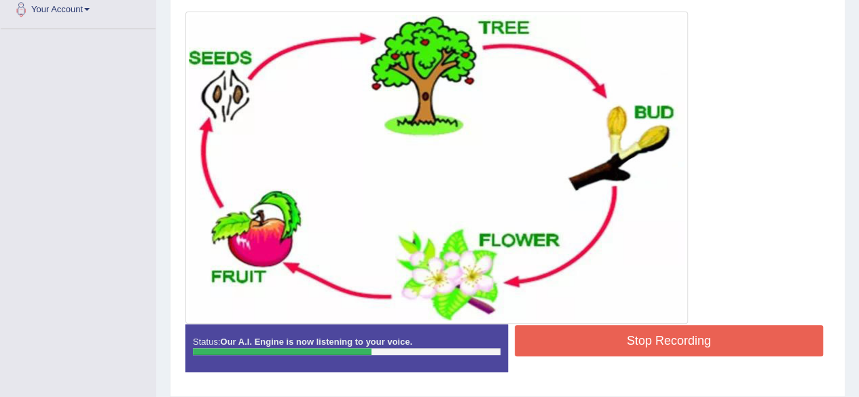
click at [624, 329] on button "Stop Recording" at bounding box center [669, 340] width 309 height 31
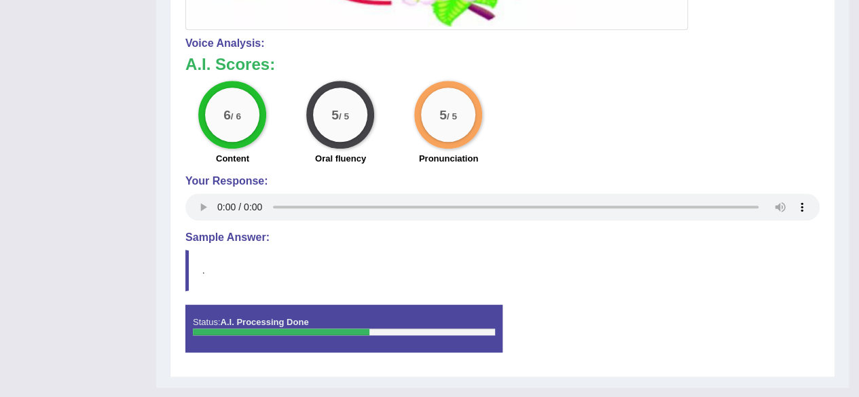
scroll to position [613, 0]
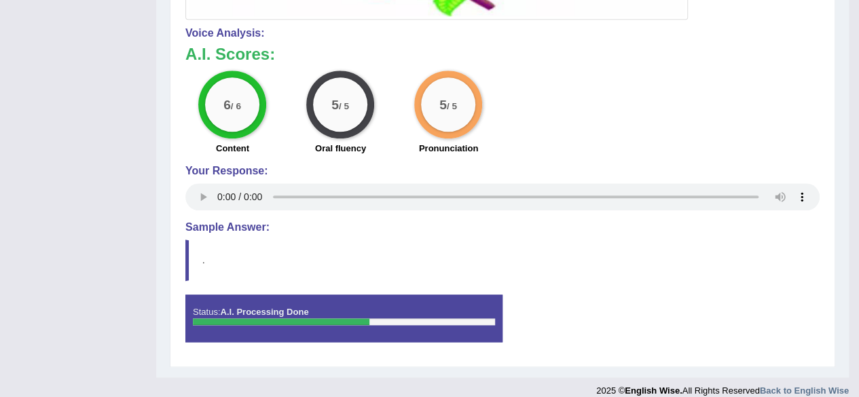
click at [636, 241] on blockquote "." at bounding box center [502, 260] width 634 height 41
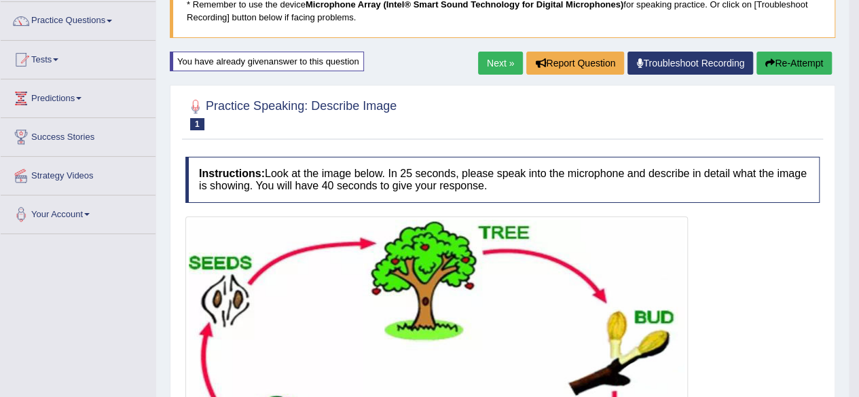
scroll to position [101, 0]
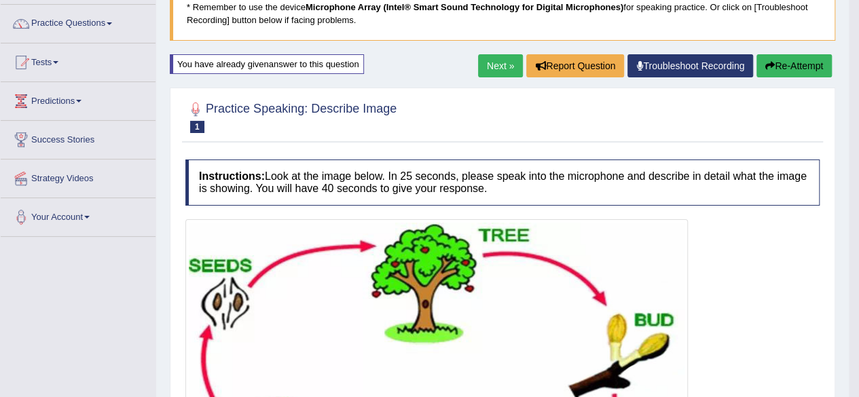
click at [492, 63] on link "Next »" at bounding box center [500, 65] width 45 height 23
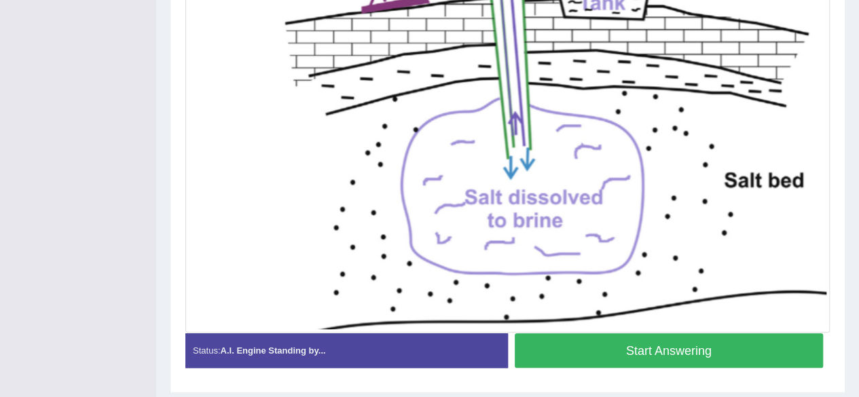
scroll to position [462, 0]
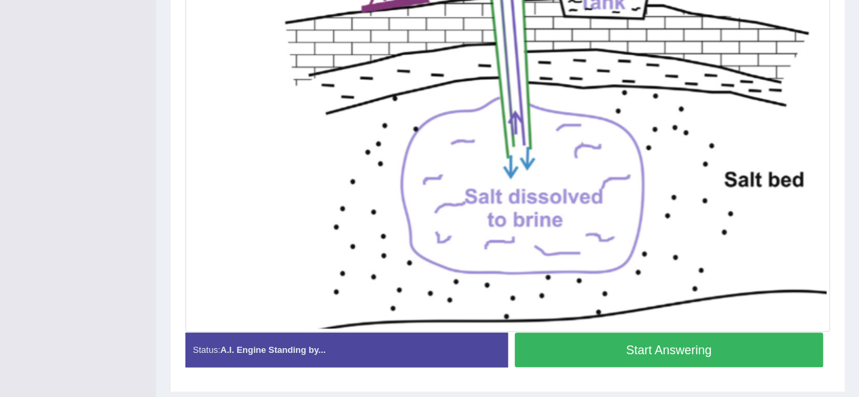
click at [647, 356] on button "Start Answering" at bounding box center [669, 350] width 309 height 35
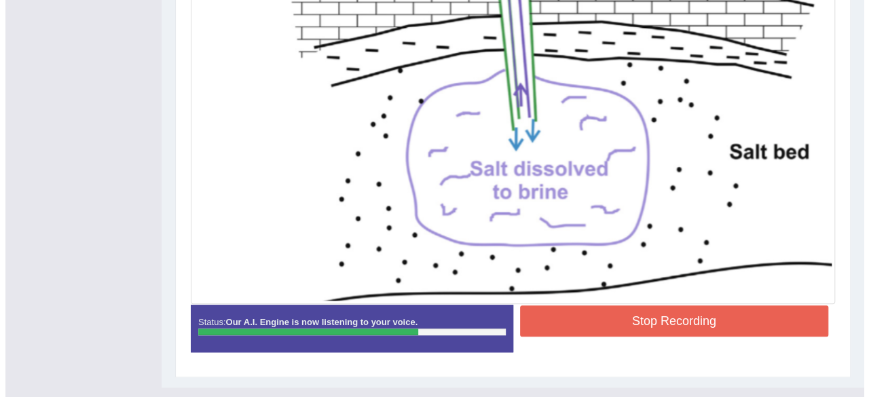
scroll to position [475, 0]
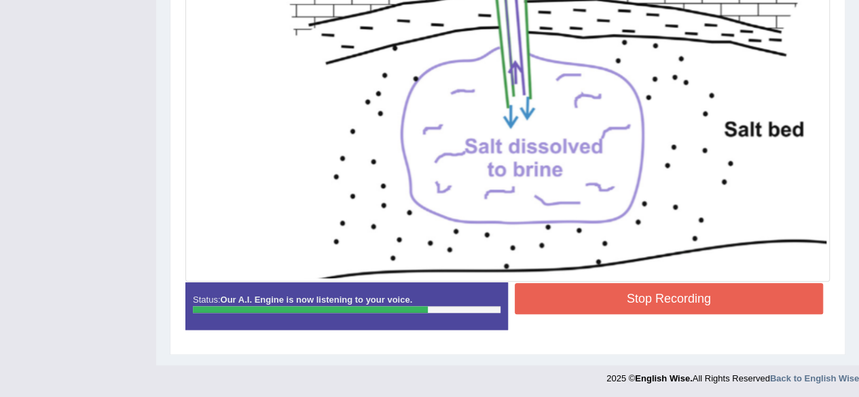
click at [609, 298] on button "Stop Recording" at bounding box center [669, 298] width 309 height 31
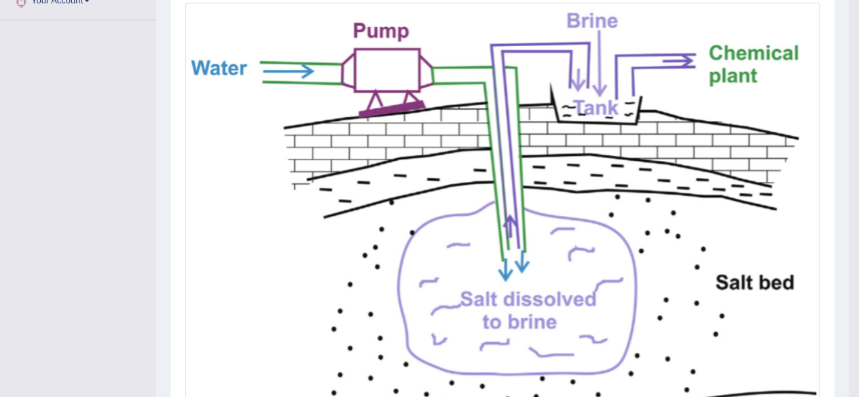
scroll to position [152, 0]
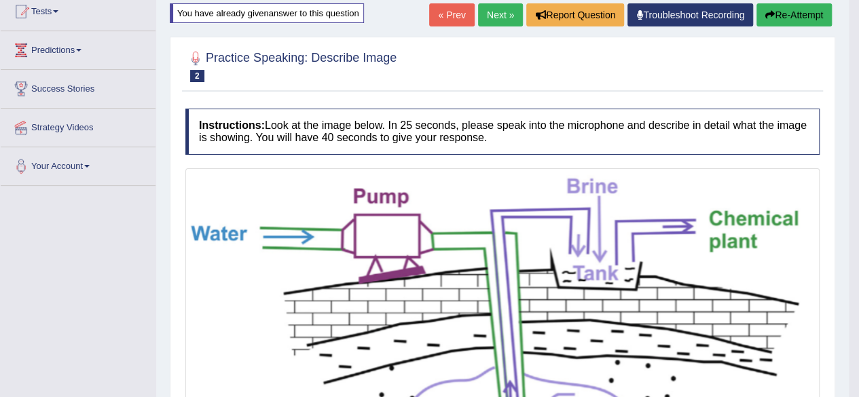
click at [508, 18] on link "Next »" at bounding box center [500, 14] width 45 height 23
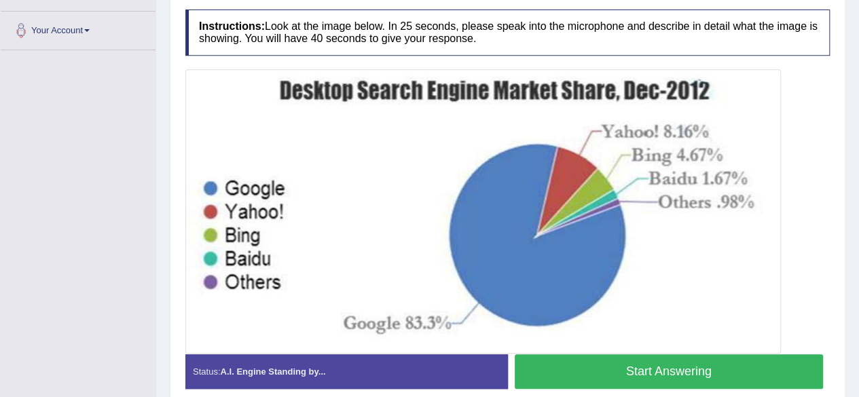
scroll to position [289, 0]
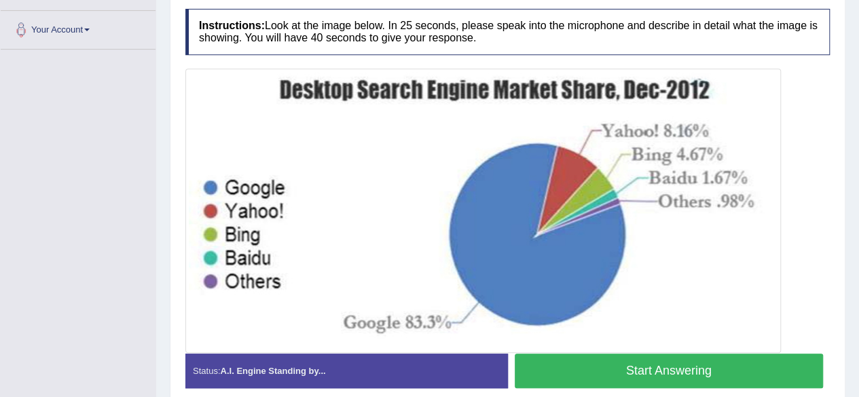
click at [564, 362] on button "Start Answering" at bounding box center [669, 371] width 309 height 35
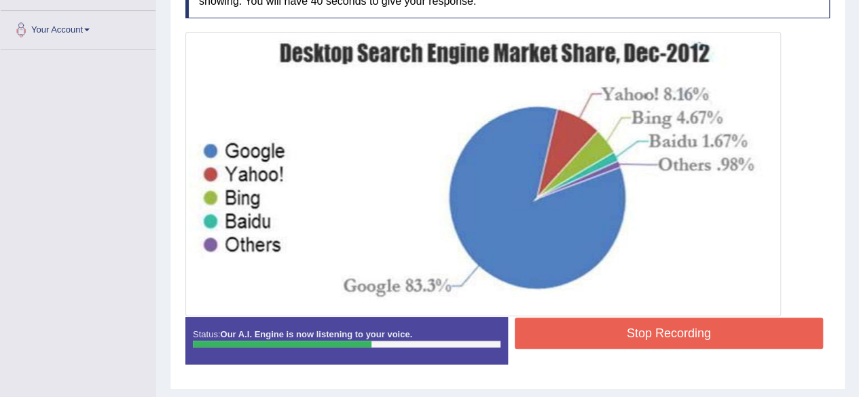
click at [587, 336] on button "Stop Recording" at bounding box center [669, 333] width 309 height 31
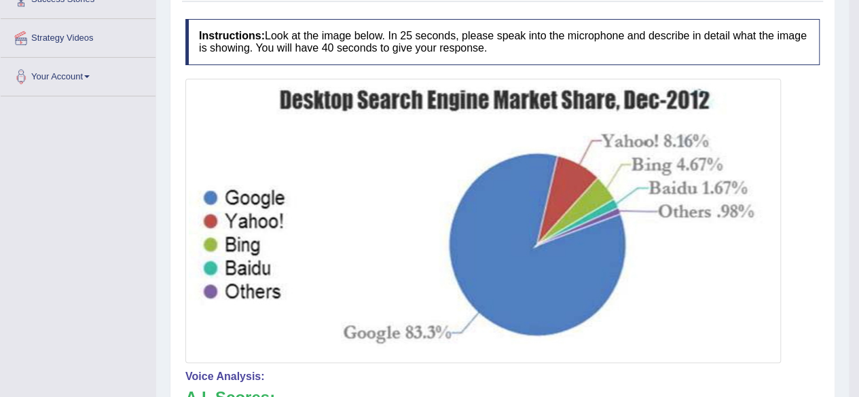
scroll to position [48, 0]
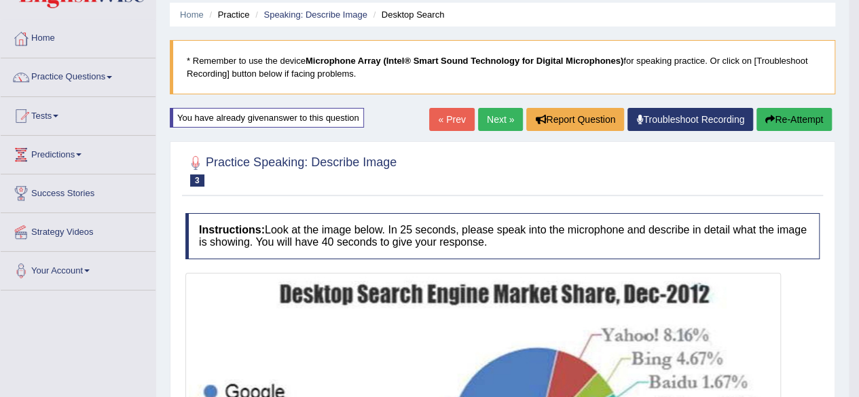
click at [503, 115] on link "Next »" at bounding box center [500, 119] width 45 height 23
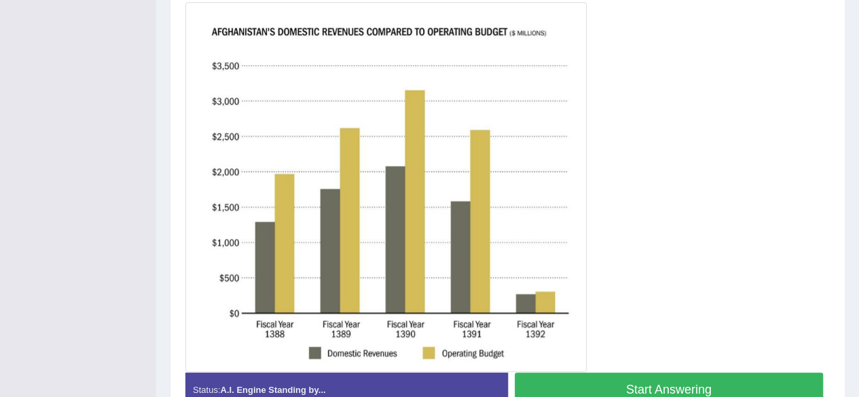
scroll to position [361, 0]
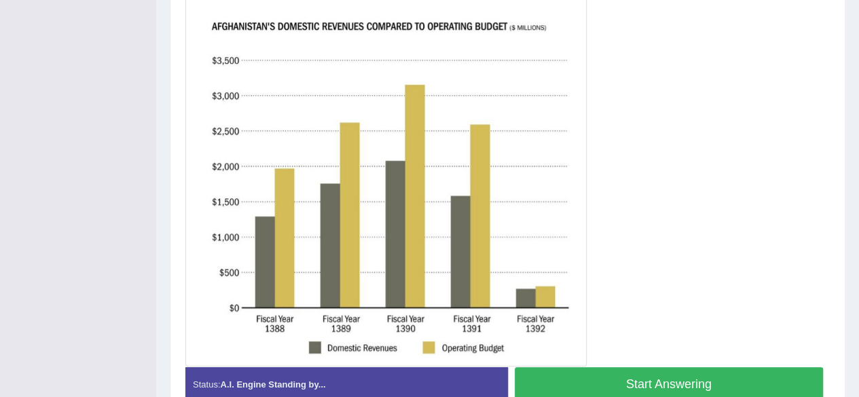
click at [573, 377] on button "Start Answering" at bounding box center [669, 384] width 309 height 35
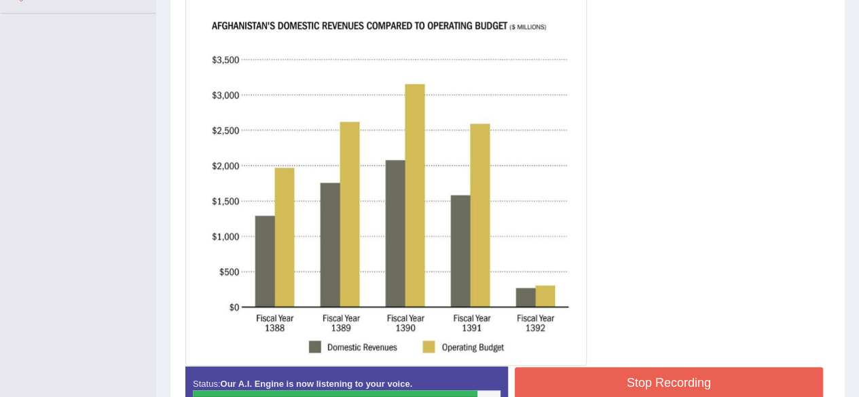
click at [573, 377] on button "Stop Recording" at bounding box center [669, 382] width 309 height 31
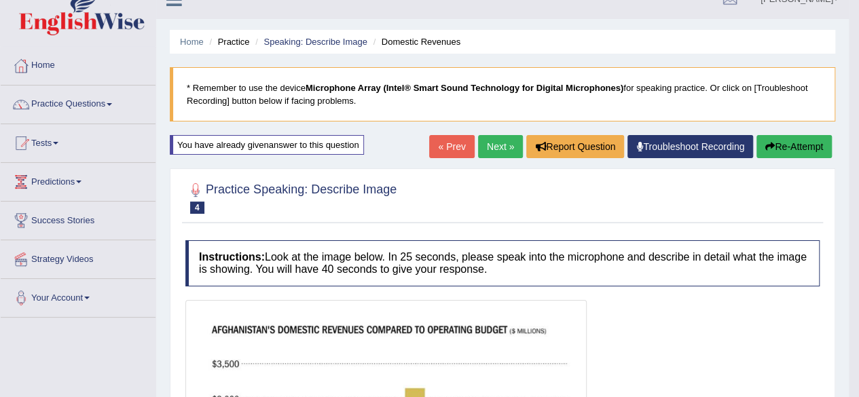
scroll to position [17, 0]
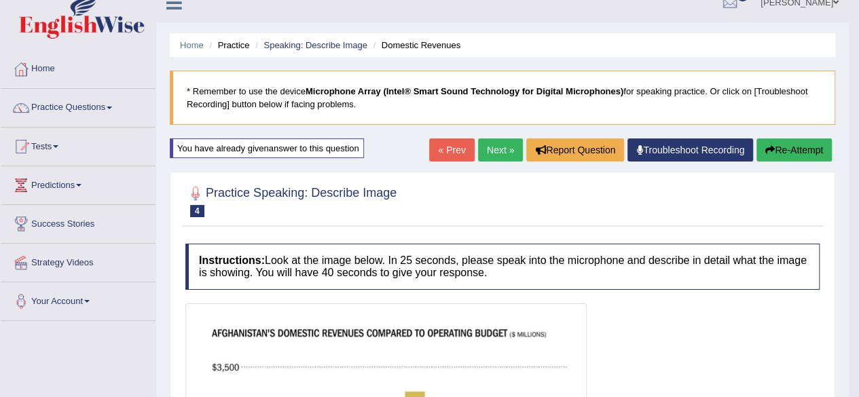
click at [492, 142] on link "Next »" at bounding box center [500, 150] width 45 height 23
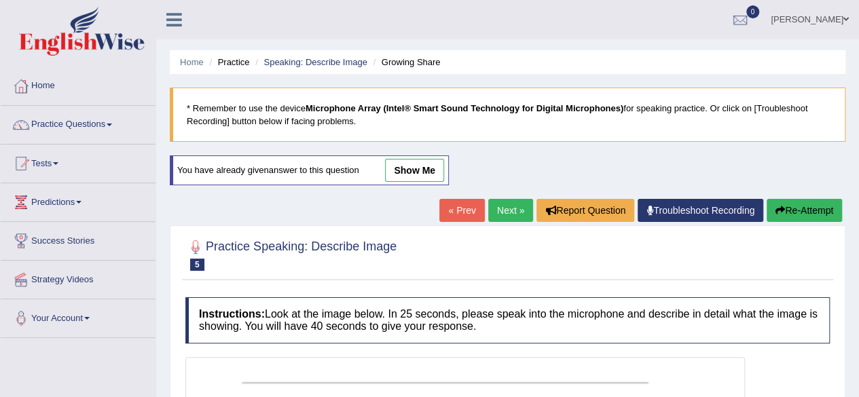
click at [449, 200] on link "« Prev" at bounding box center [461, 210] width 45 height 23
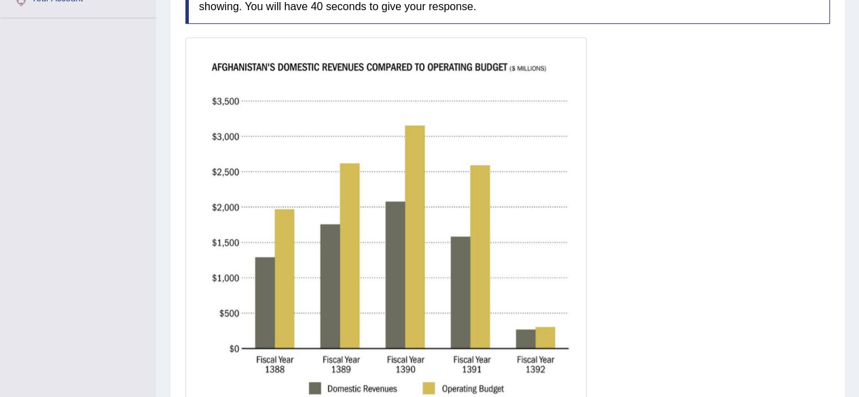
scroll to position [352, 0]
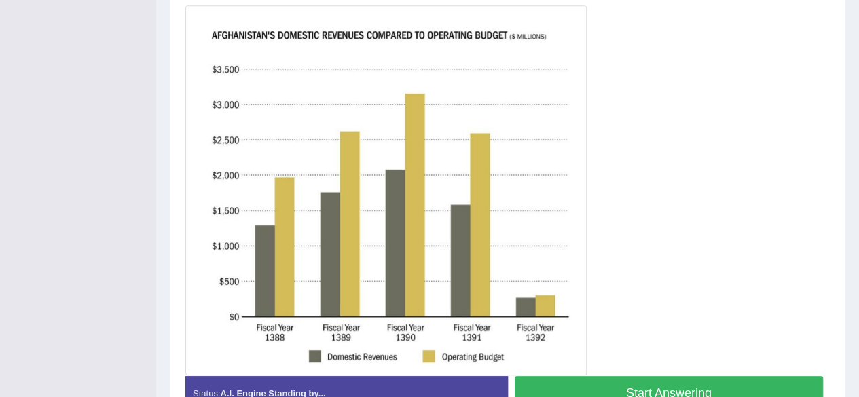
click at [572, 380] on button "Start Answering" at bounding box center [669, 393] width 309 height 35
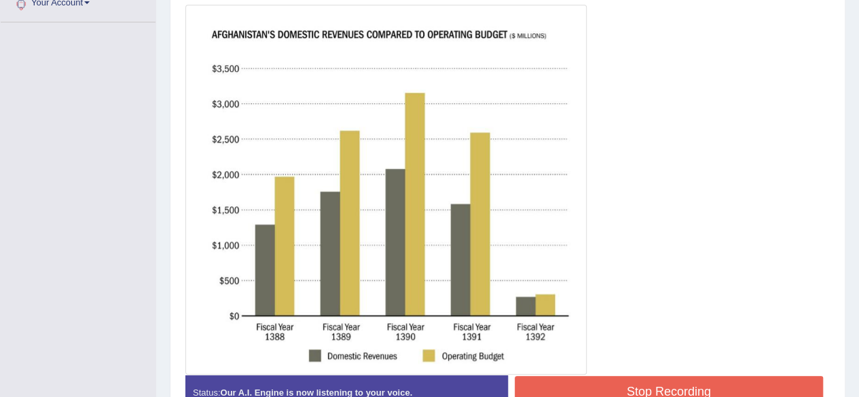
click at [612, 388] on button "Stop Recording" at bounding box center [669, 391] width 309 height 31
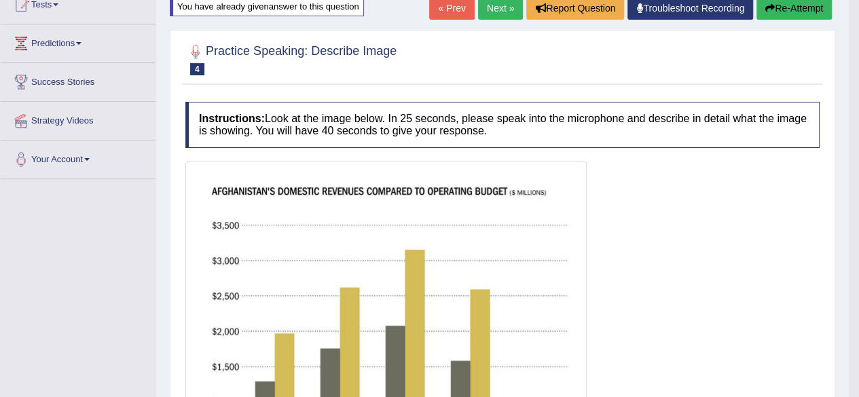
scroll to position [106, 0]
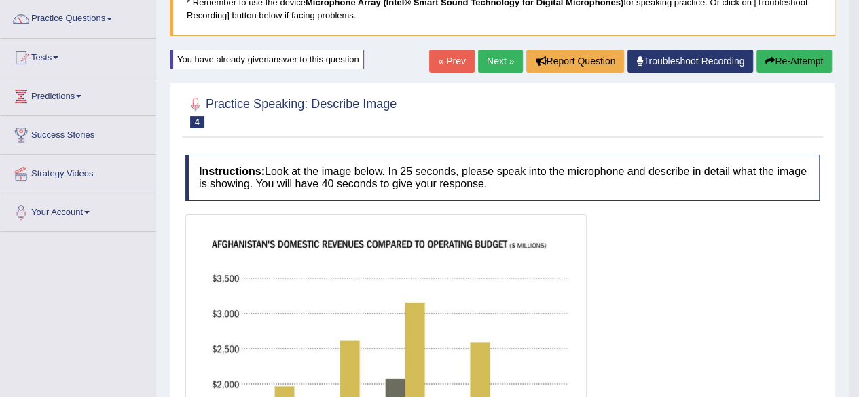
click at [813, 62] on button "Re-Attempt" at bounding box center [793, 61] width 75 height 23
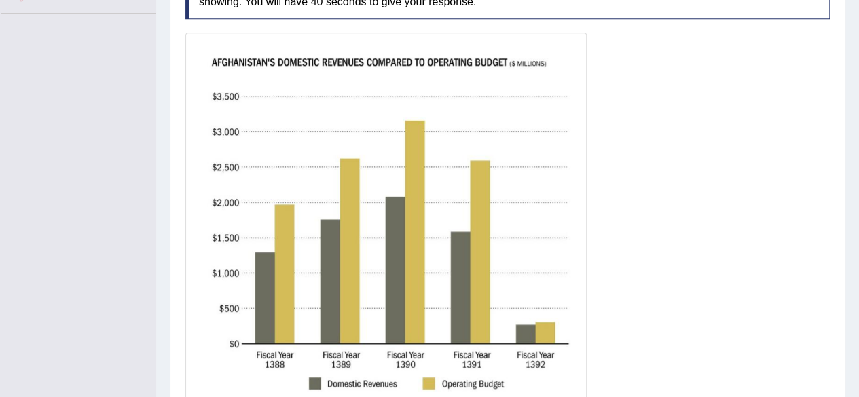
scroll to position [430, 0]
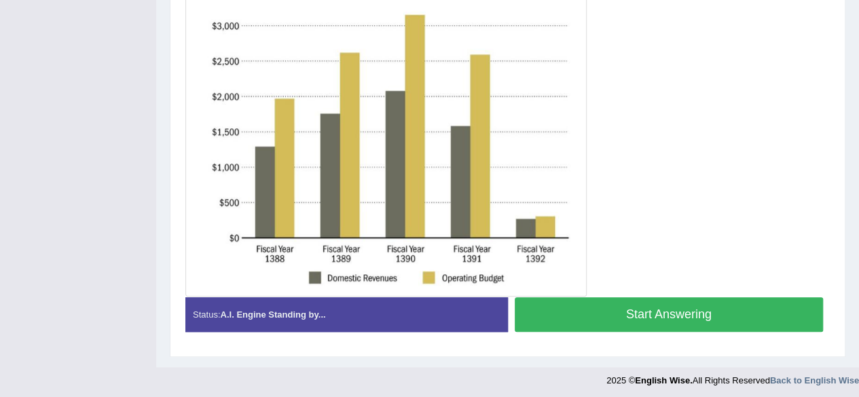
click at [555, 309] on button "Start Answering" at bounding box center [669, 314] width 309 height 35
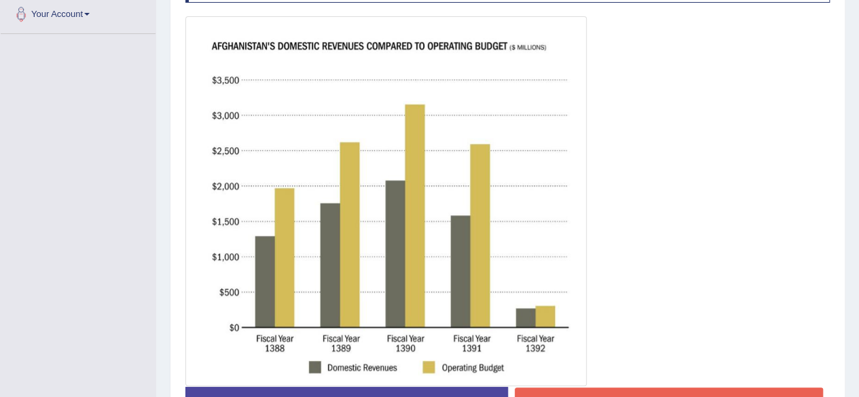
scroll to position [407, 0]
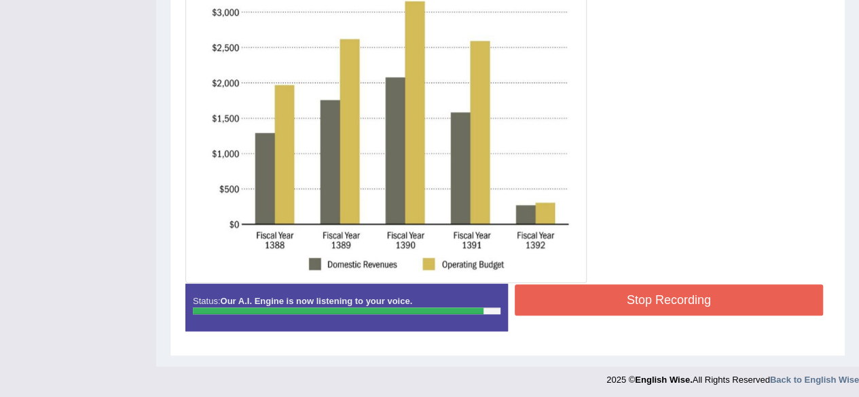
click at [671, 291] on button "Stop Recording" at bounding box center [669, 299] width 309 height 31
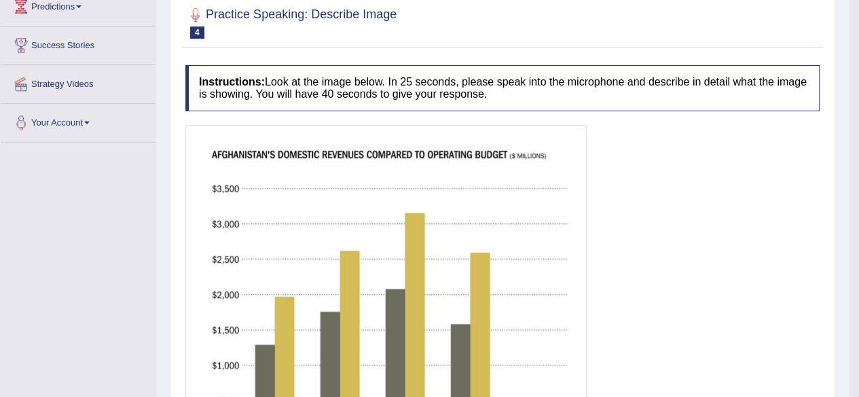
scroll to position [0, 0]
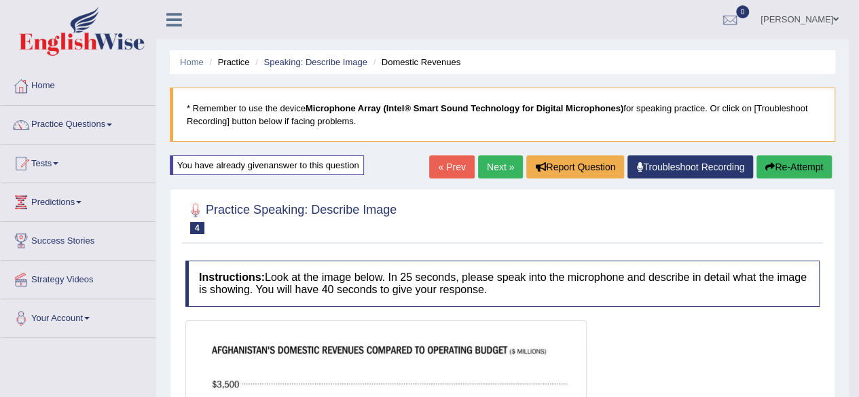
click at [771, 164] on icon "button" at bounding box center [770, 167] width 10 height 10
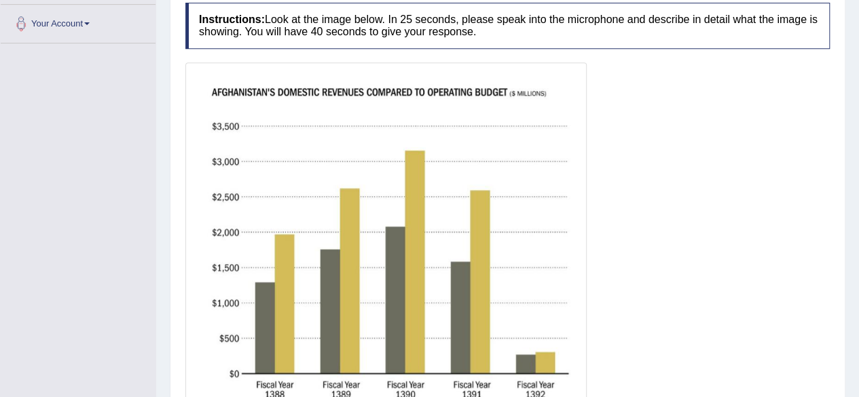
scroll to position [409, 0]
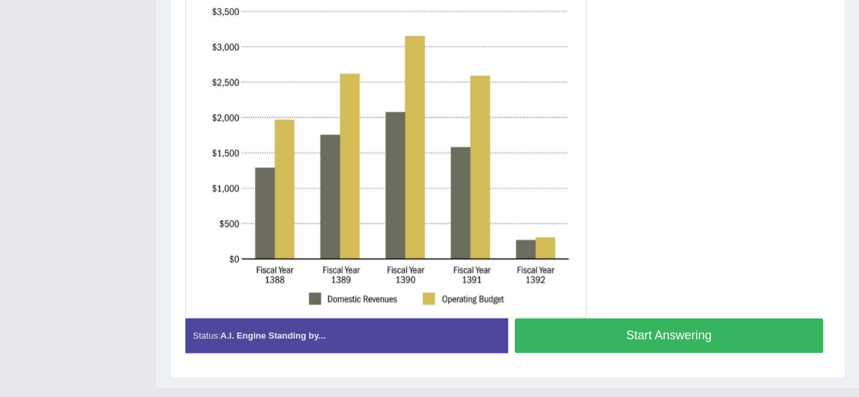
click at [587, 346] on button "Start Answering" at bounding box center [669, 335] width 309 height 35
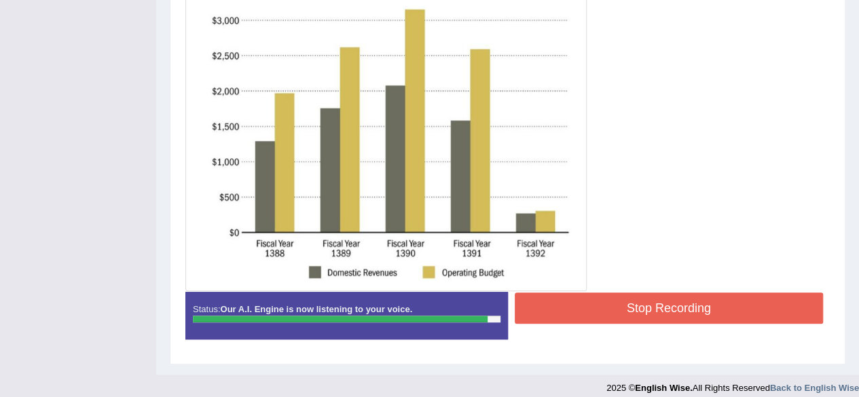
scroll to position [400, 0]
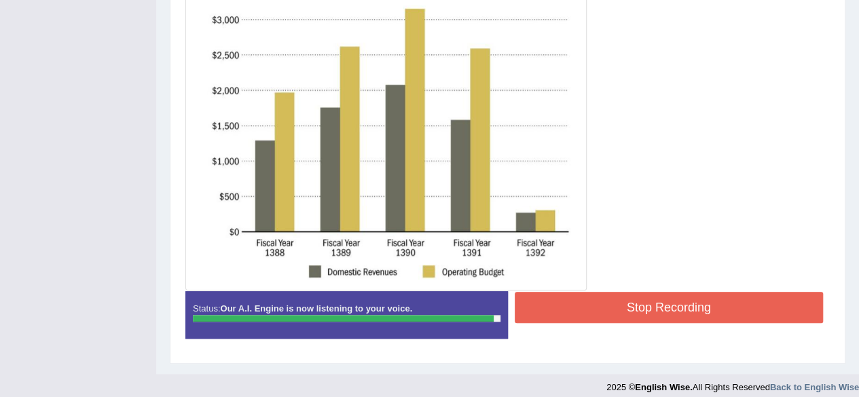
click at [581, 314] on button "Stop Recording" at bounding box center [669, 307] width 309 height 31
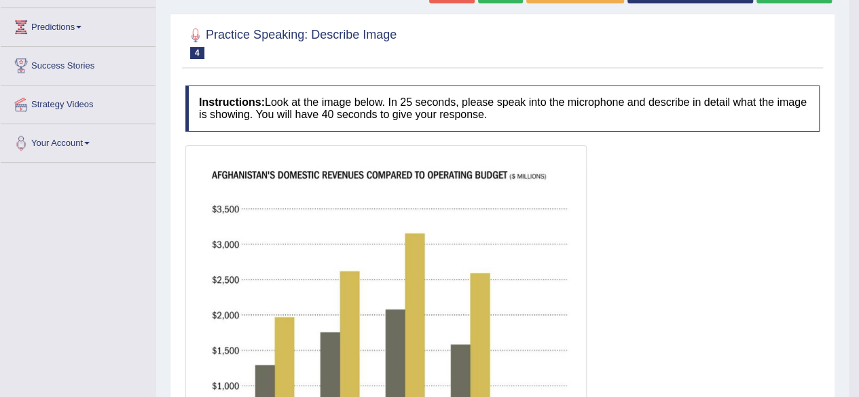
scroll to position [117, 0]
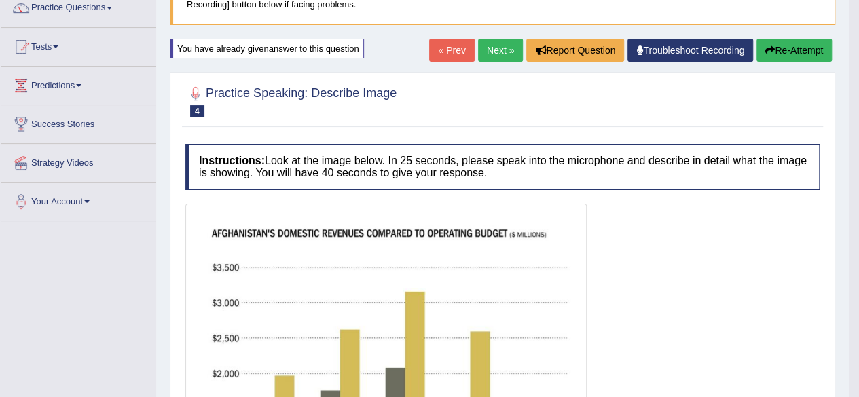
click at [804, 46] on button "Re-Attempt" at bounding box center [793, 50] width 75 height 23
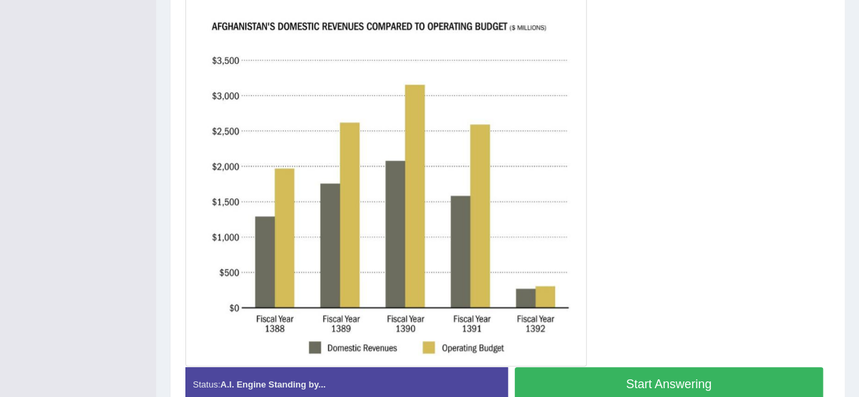
scroll to position [361, 0]
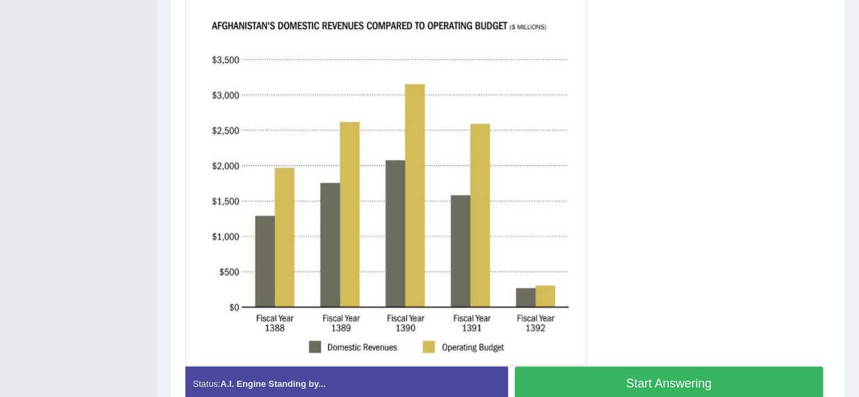
click at [625, 378] on button "Start Answering" at bounding box center [669, 384] width 309 height 35
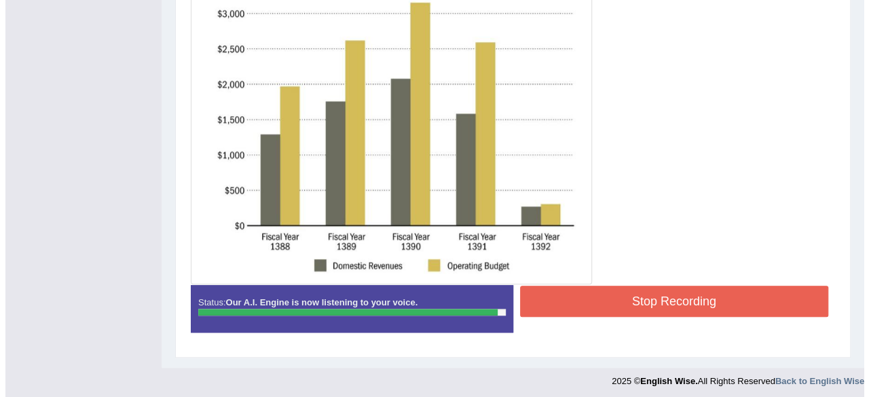
scroll to position [407, 0]
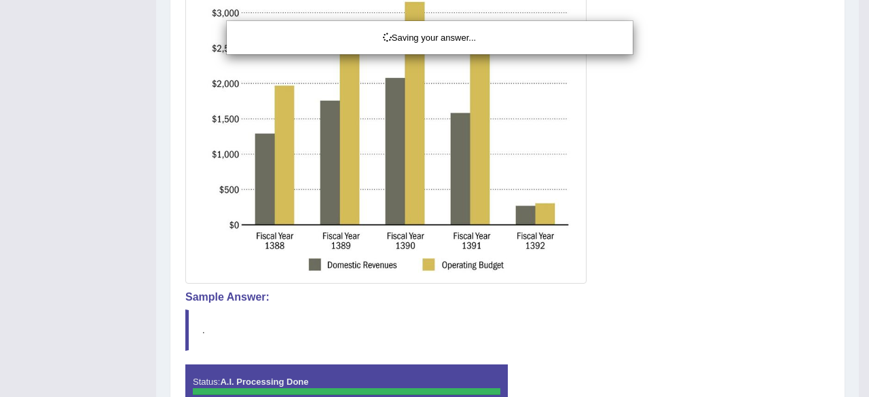
click at [662, 297] on div "Saving your answer..." at bounding box center [434, 198] width 869 height 397
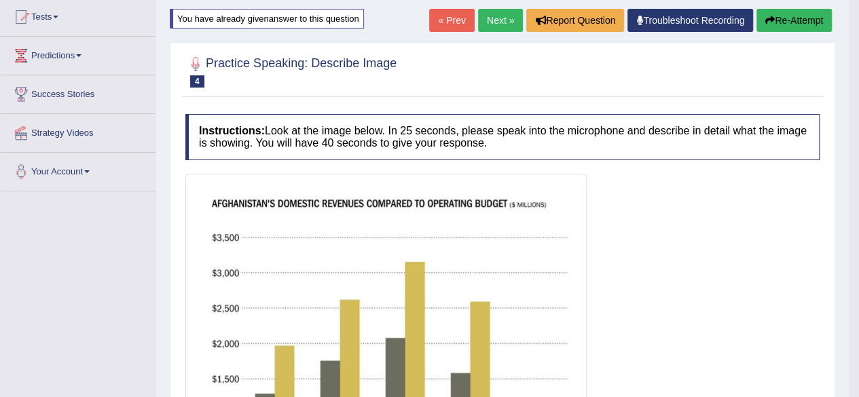
scroll to position [147, 0]
click at [811, 19] on button "Re-Attempt" at bounding box center [793, 19] width 75 height 23
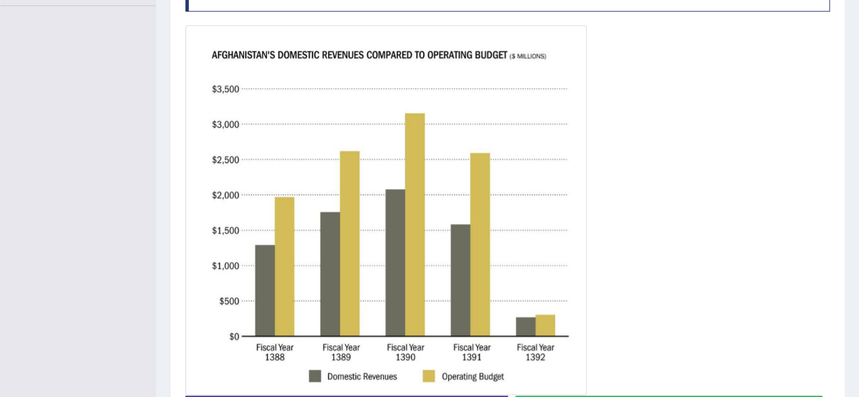
scroll to position [350, 0]
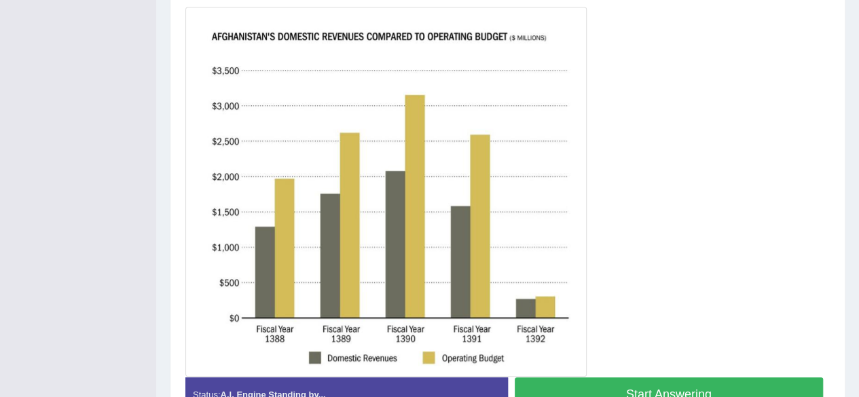
click at [631, 380] on button "Start Answering" at bounding box center [669, 395] width 309 height 35
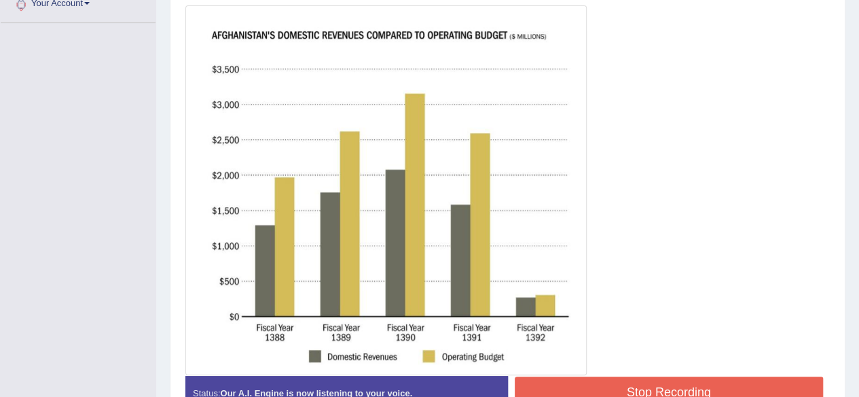
click at [633, 386] on button "Stop Recording" at bounding box center [669, 392] width 309 height 31
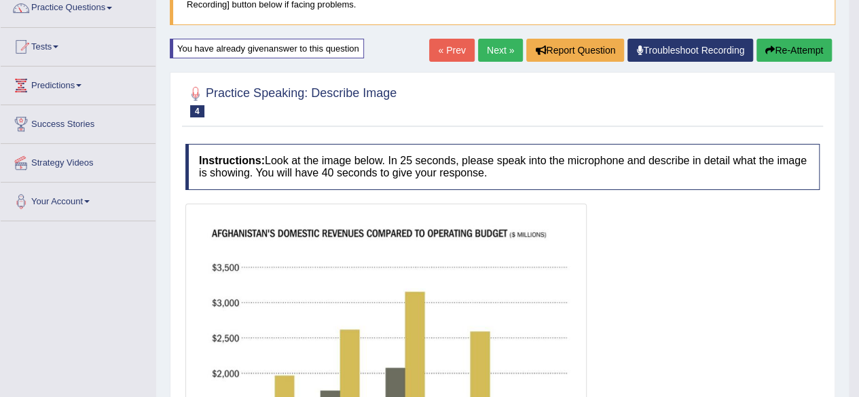
scroll to position [114, 0]
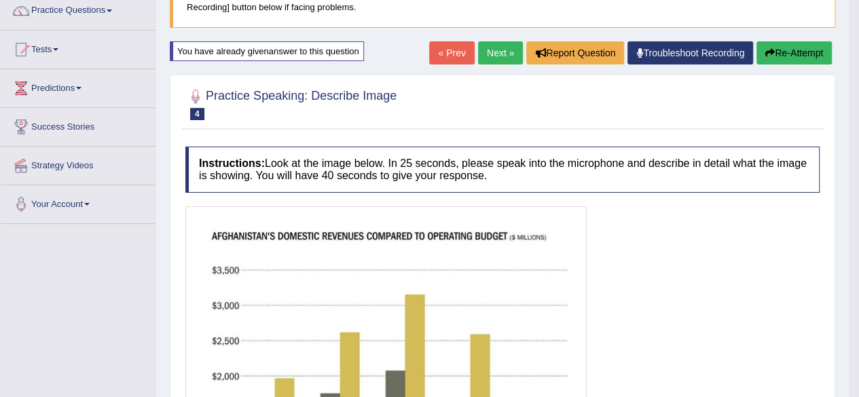
click at [498, 56] on link "Next »" at bounding box center [500, 52] width 45 height 23
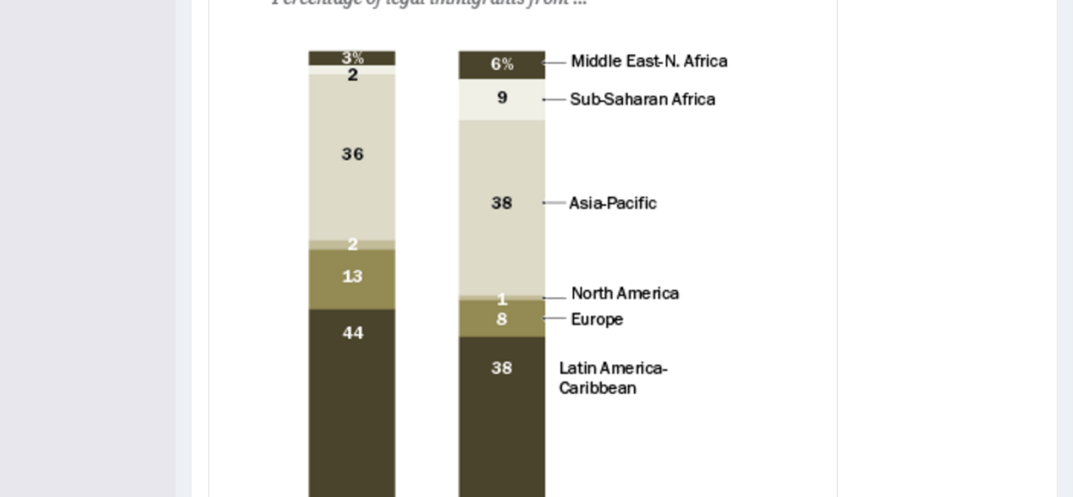
scroll to position [441, 0]
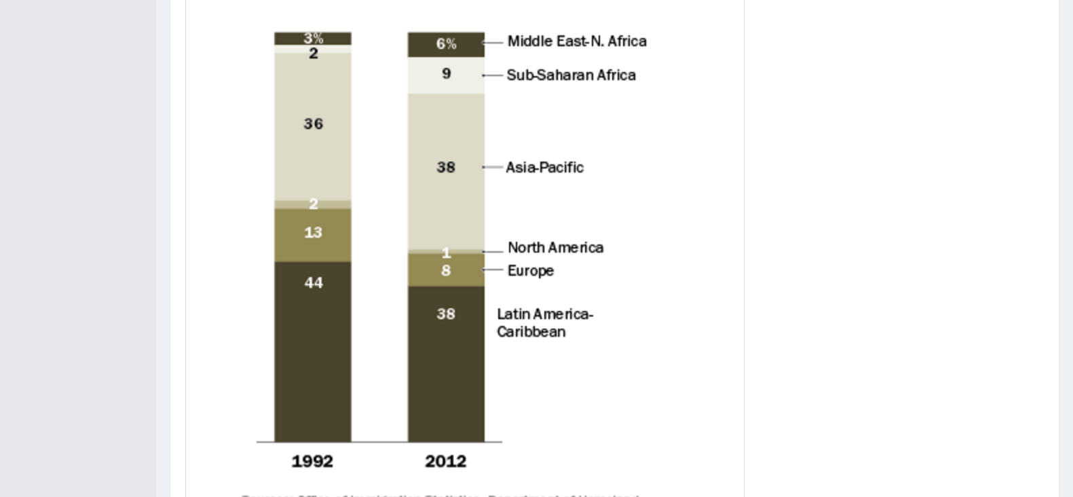
drag, startPoint x: 853, startPoint y: 1, endPoint x: 678, endPoint y: 297, distance: 343.0
click at [678, 297] on img at bounding box center [465, 237] width 553 height 717
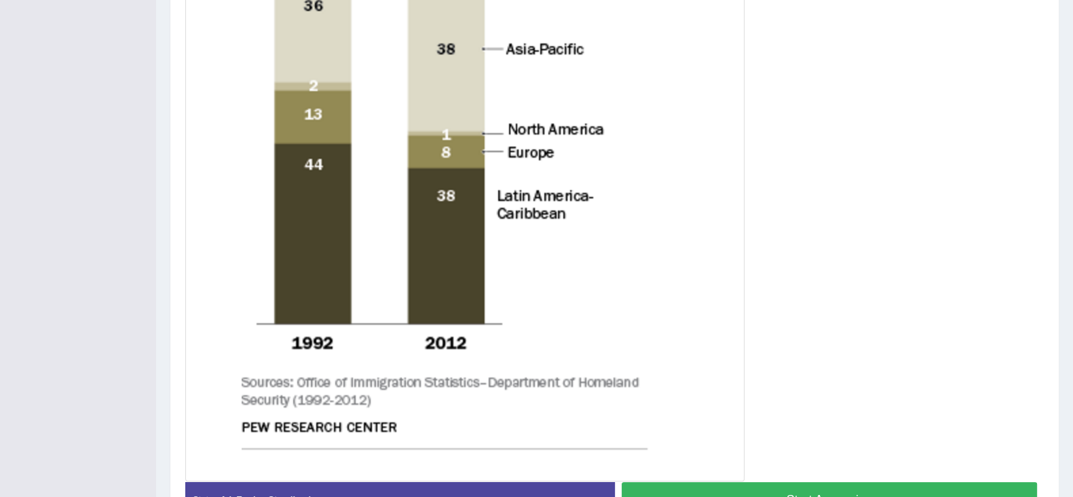
scroll to position [560, 0]
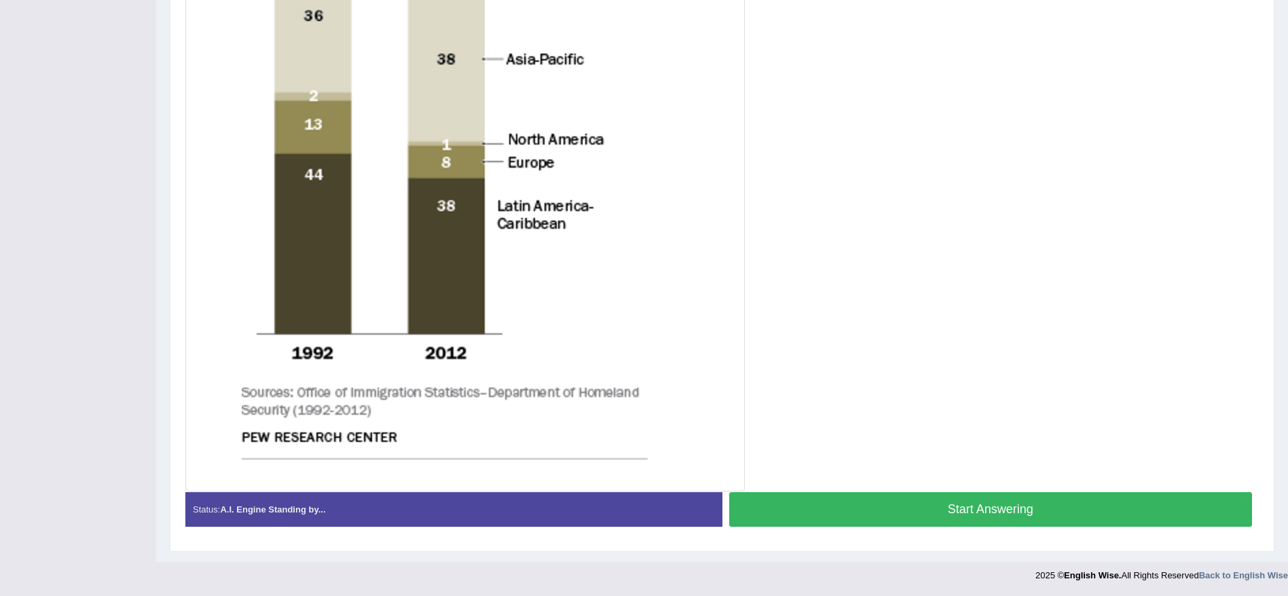
drag, startPoint x: 991, startPoint y: 4, endPoint x: 856, endPoint y: 316, distance: 339.4
click at [856, 316] on div at bounding box center [721, 130] width 1073 height 724
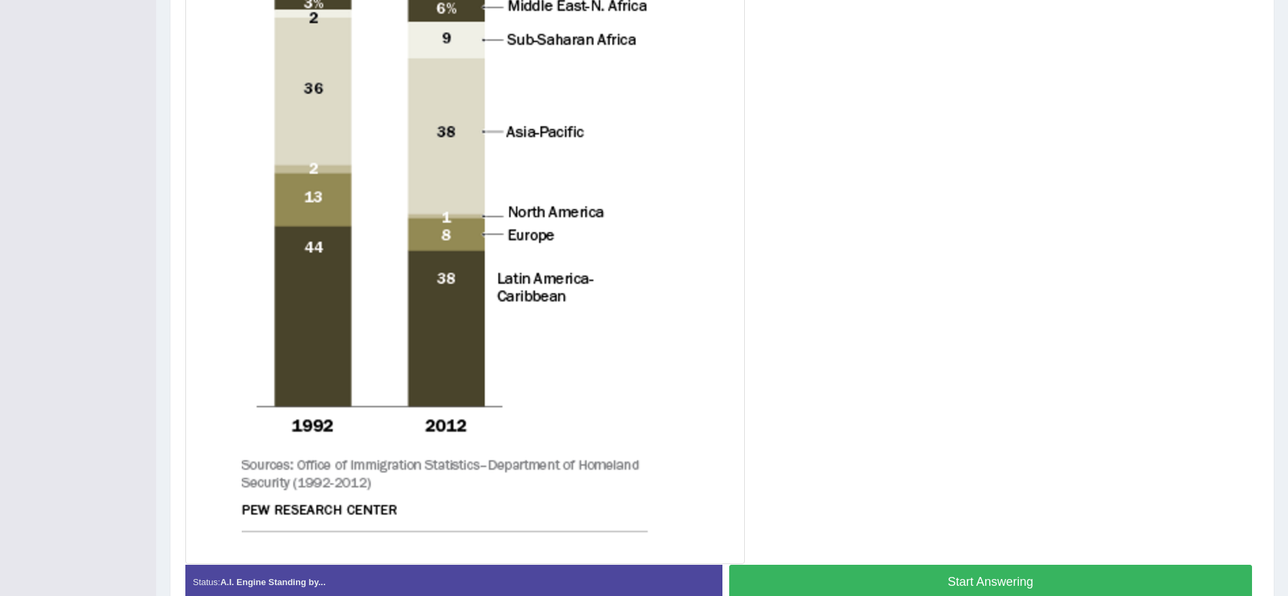
scroll to position [538, 0]
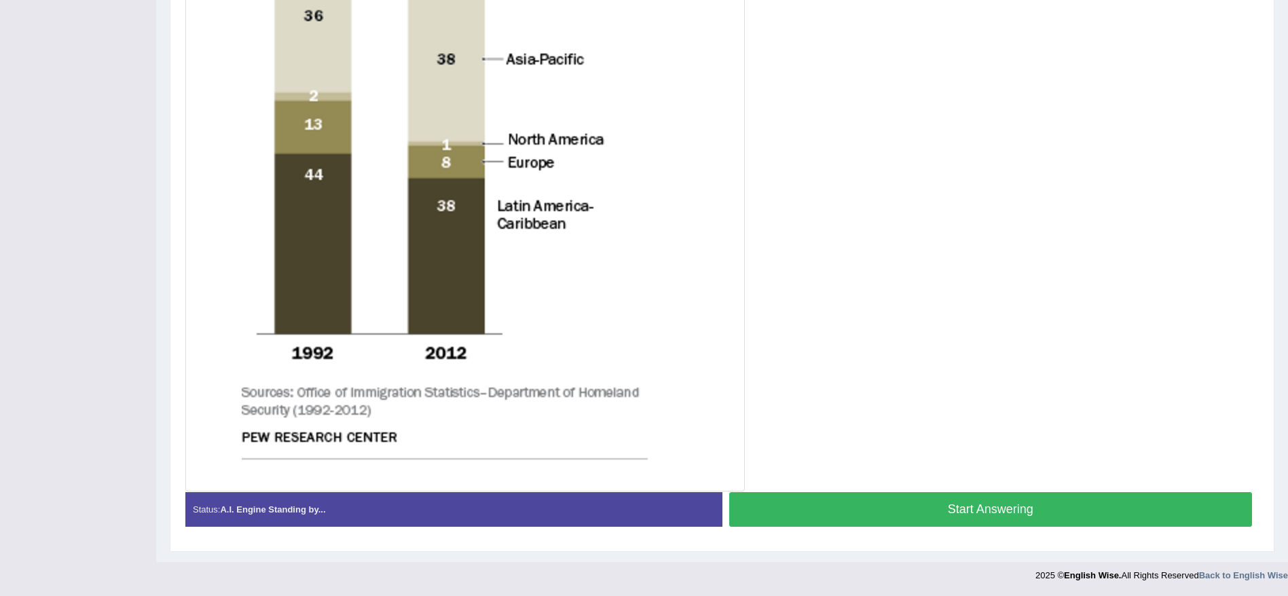
click at [858, 397] on button "Start Answering" at bounding box center [990, 509] width 523 height 35
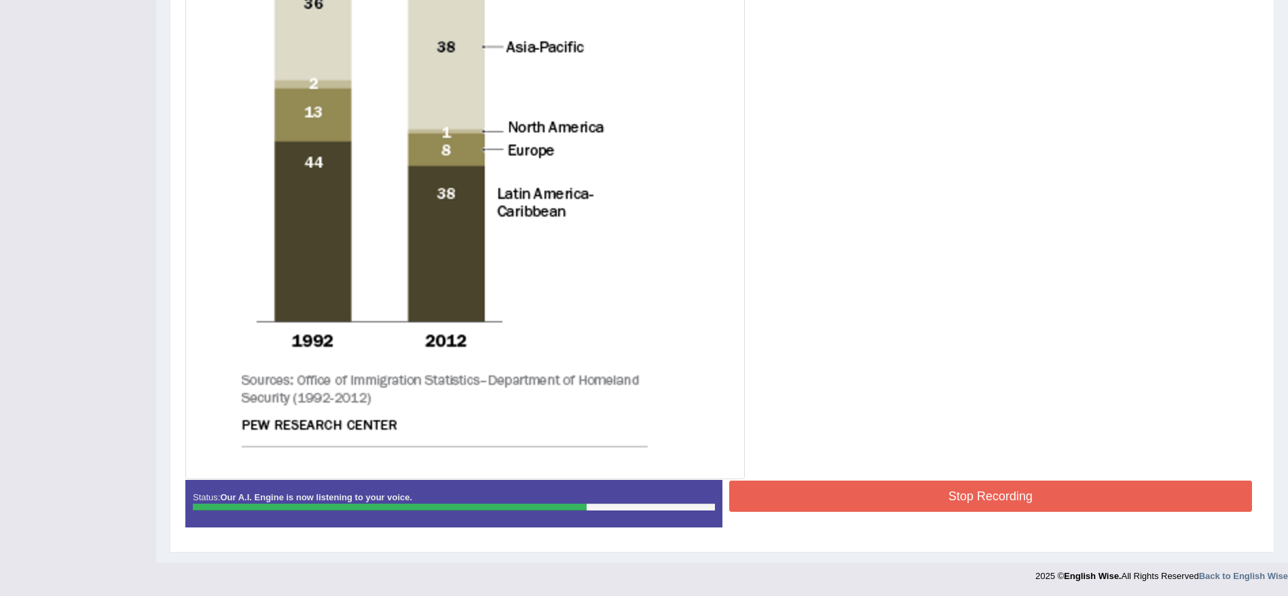
scroll to position [540, 0]
click at [841, 397] on button "Stop Recording" at bounding box center [990, 495] width 523 height 31
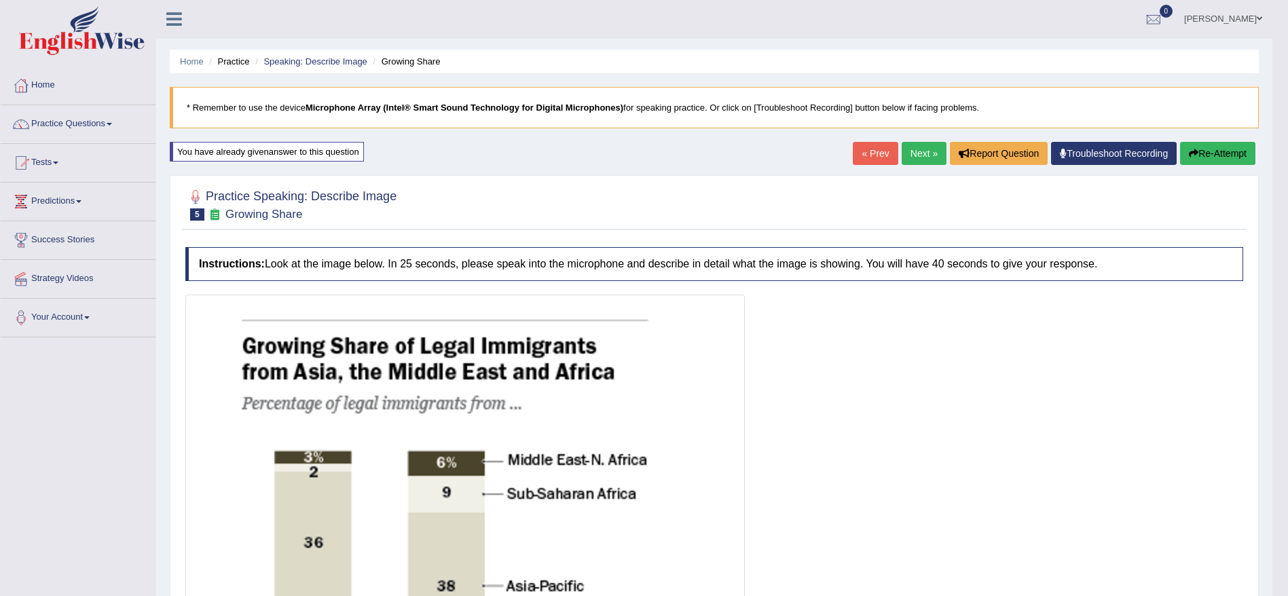
scroll to position [0, 0]
click at [858, 147] on button "Re-Attempt" at bounding box center [1217, 154] width 75 height 23
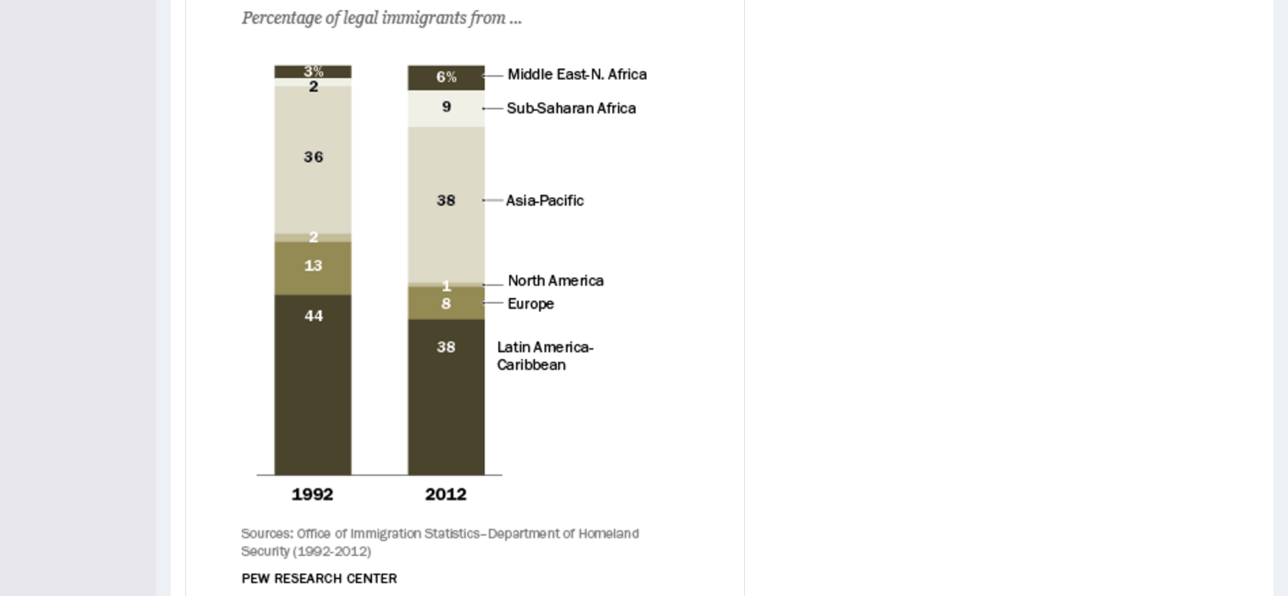
scroll to position [538, 0]
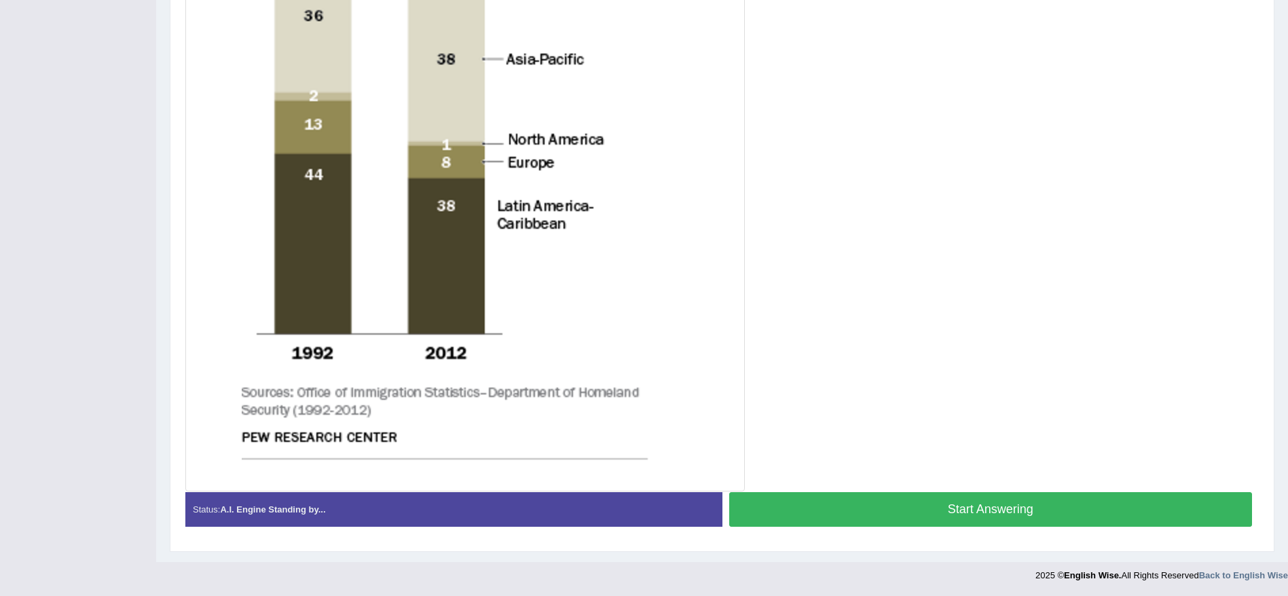
click at [977, 502] on button "Start Answering" at bounding box center [990, 509] width 523 height 35
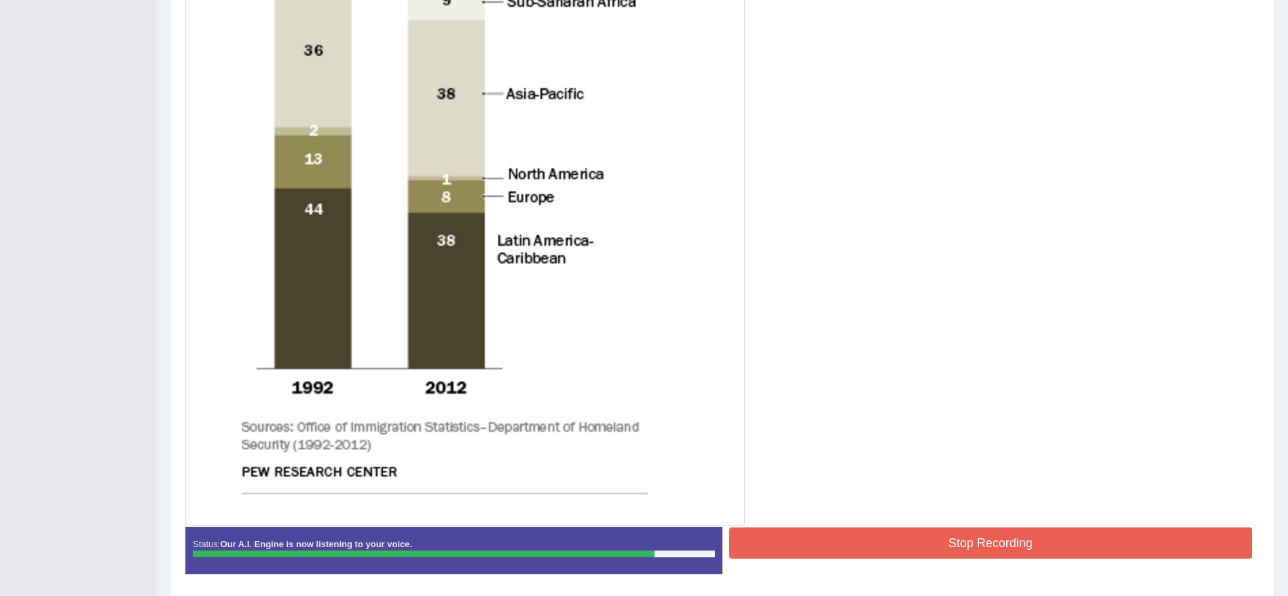
scroll to position [540, 0]
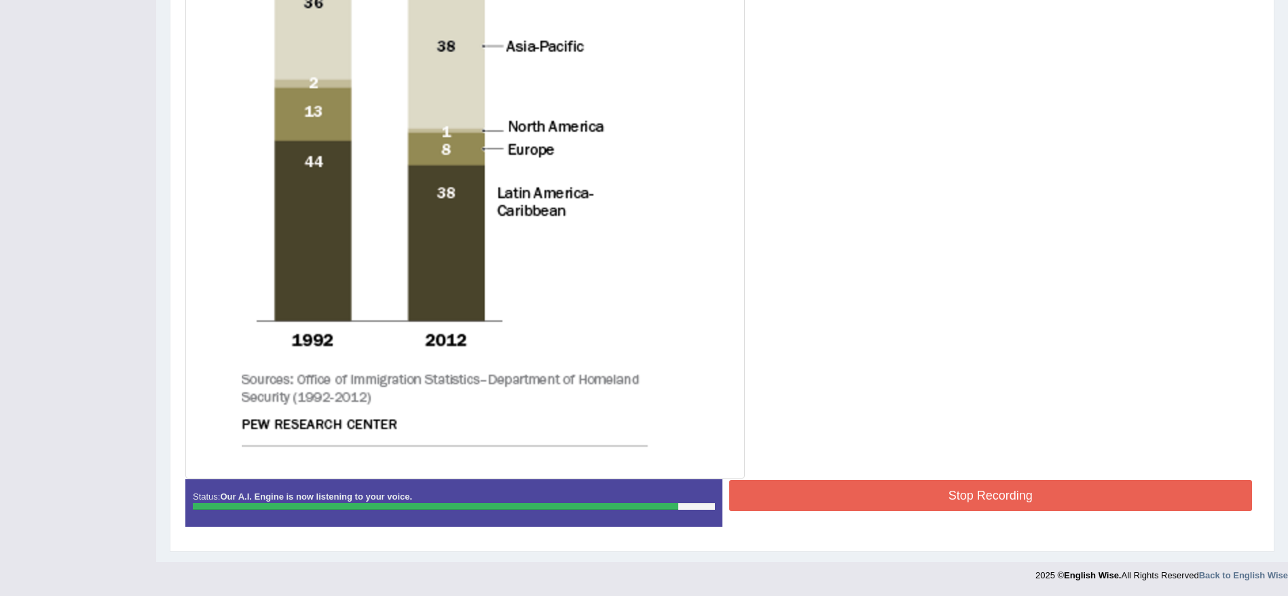
click at [921, 494] on button "Stop Recording" at bounding box center [990, 495] width 523 height 31
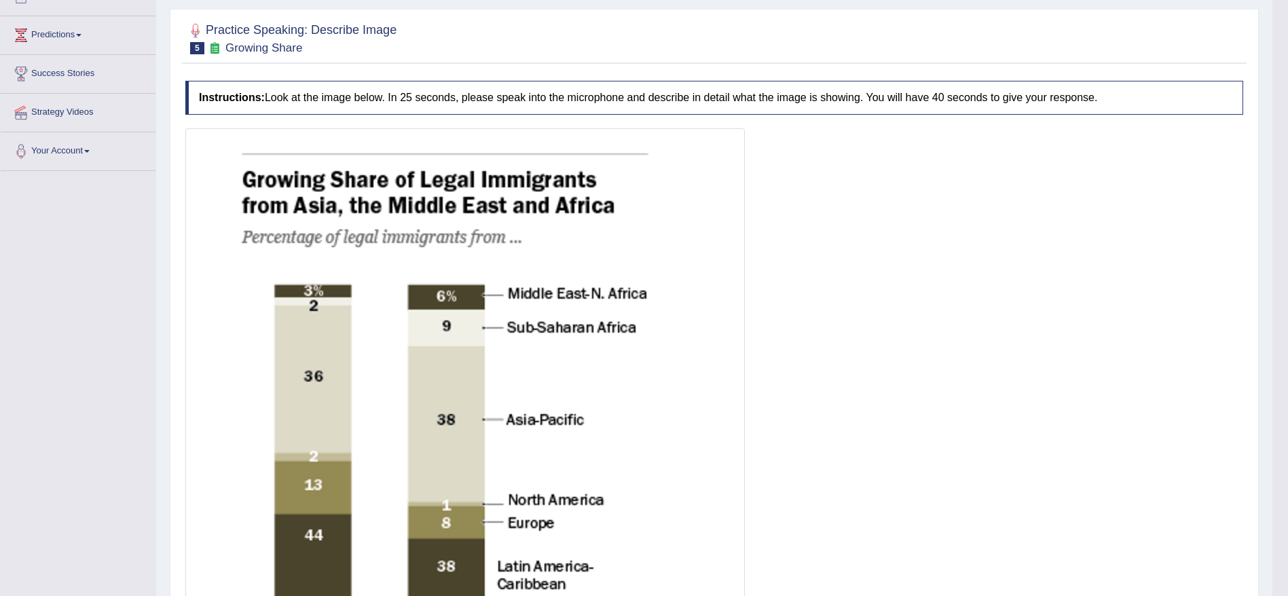
scroll to position [131, 0]
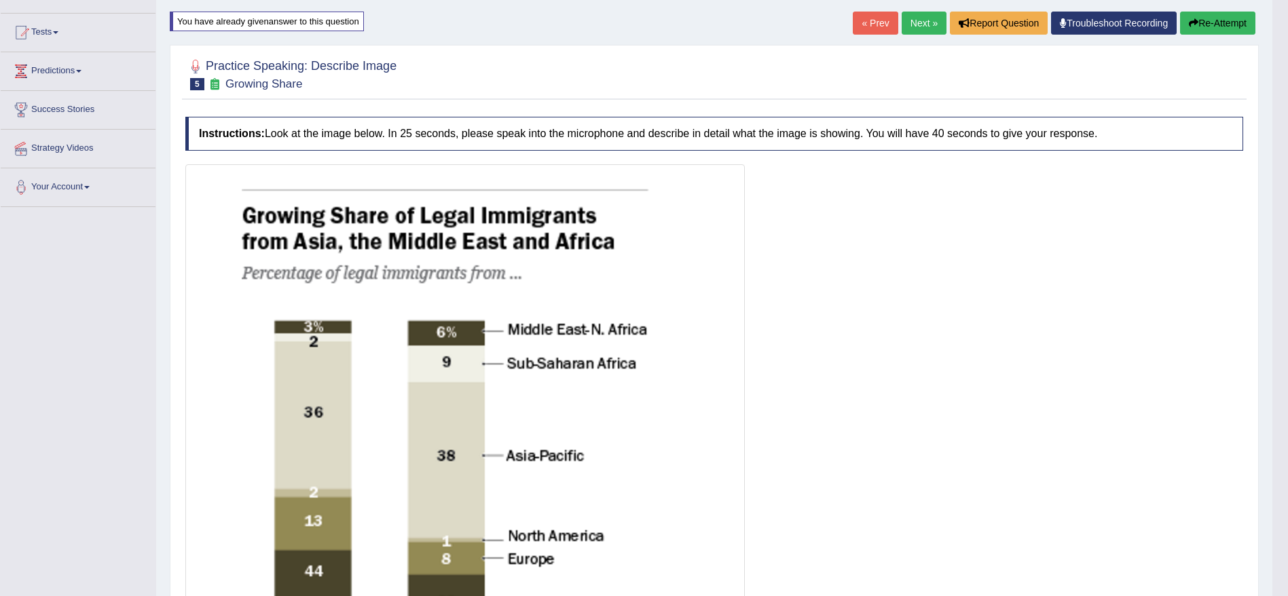
click at [923, 26] on link "Next »" at bounding box center [924, 23] width 45 height 23
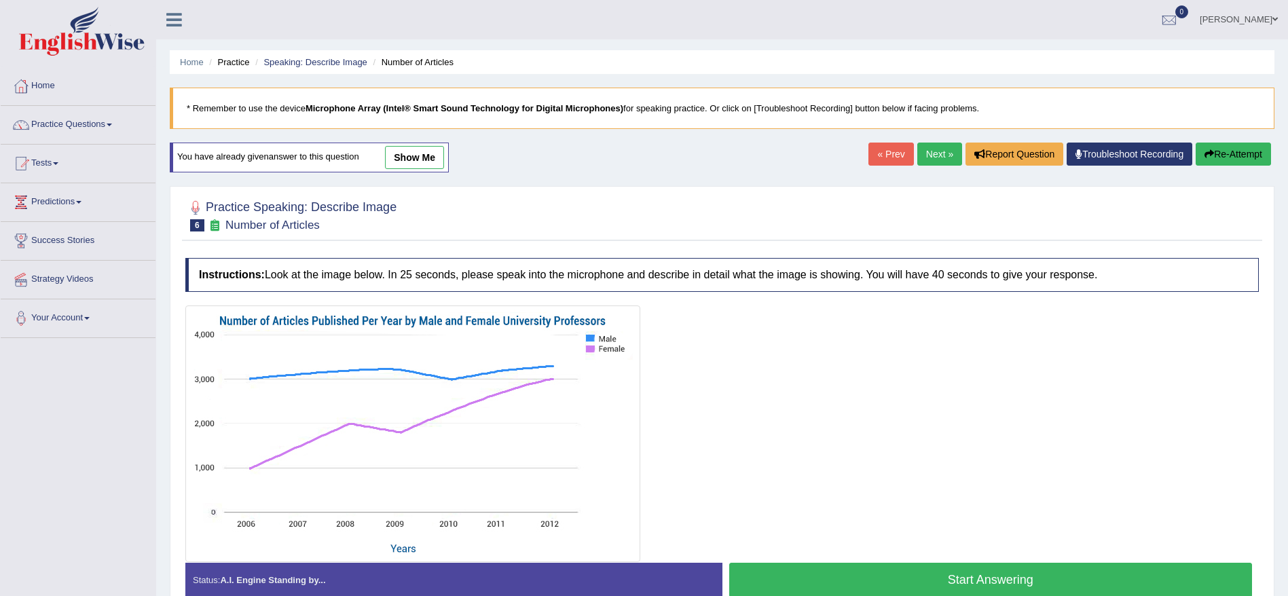
click at [859, 577] on button "Start Answering" at bounding box center [990, 580] width 523 height 35
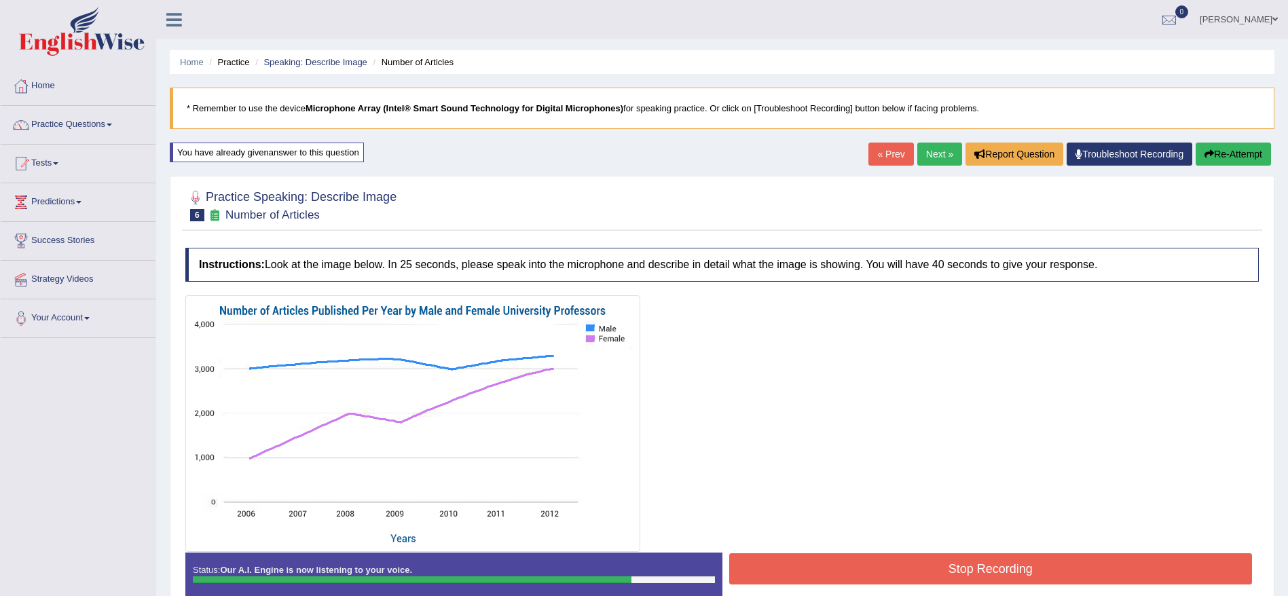
click at [859, 577] on button "Stop Recording" at bounding box center [990, 568] width 523 height 31
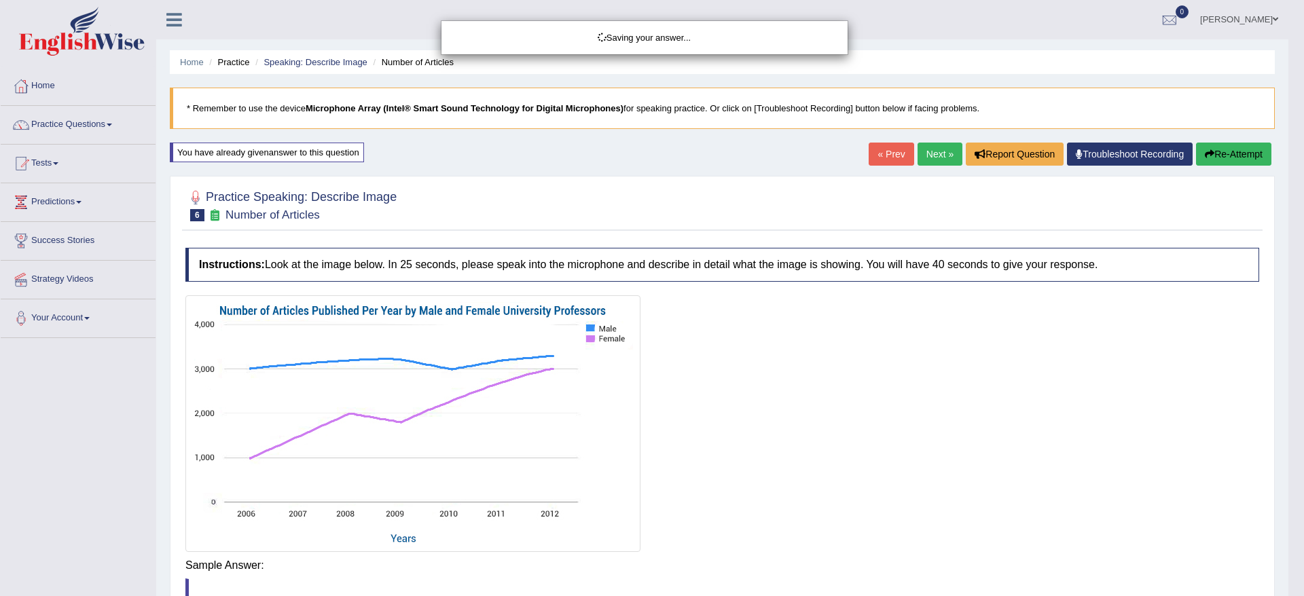
click at [859, 577] on body "Toggle navigation Home Practice Questions Speaking Practice Read Aloud Repeat S…" at bounding box center [652, 298] width 1304 height 596
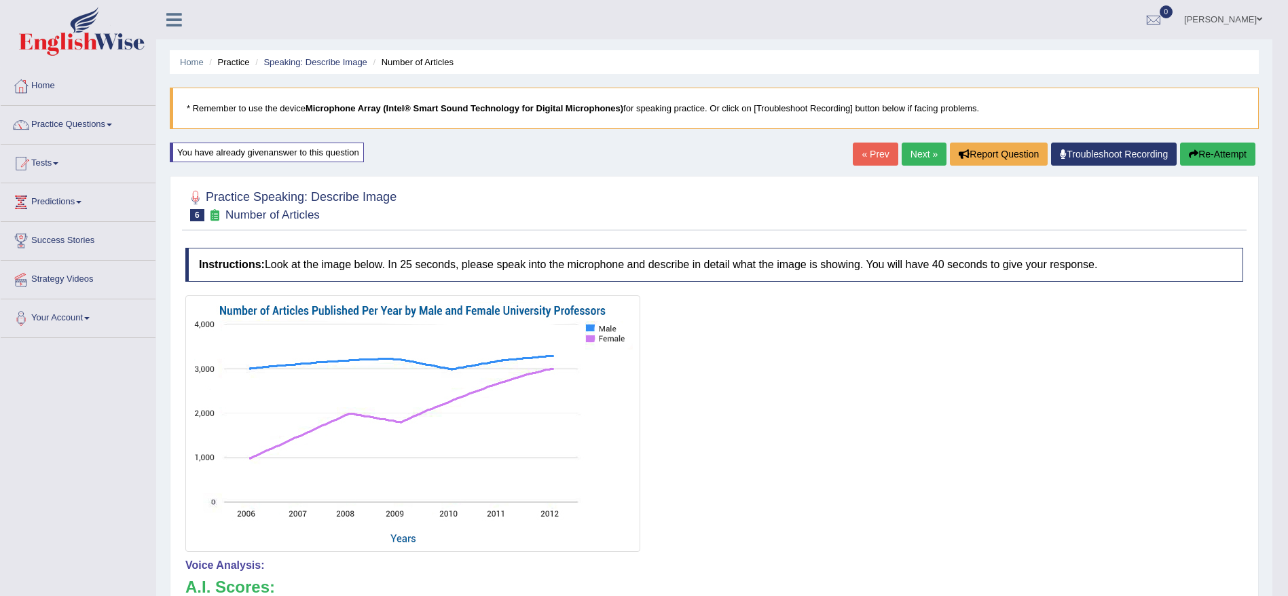
click at [929, 162] on link "Next »" at bounding box center [924, 154] width 45 height 23
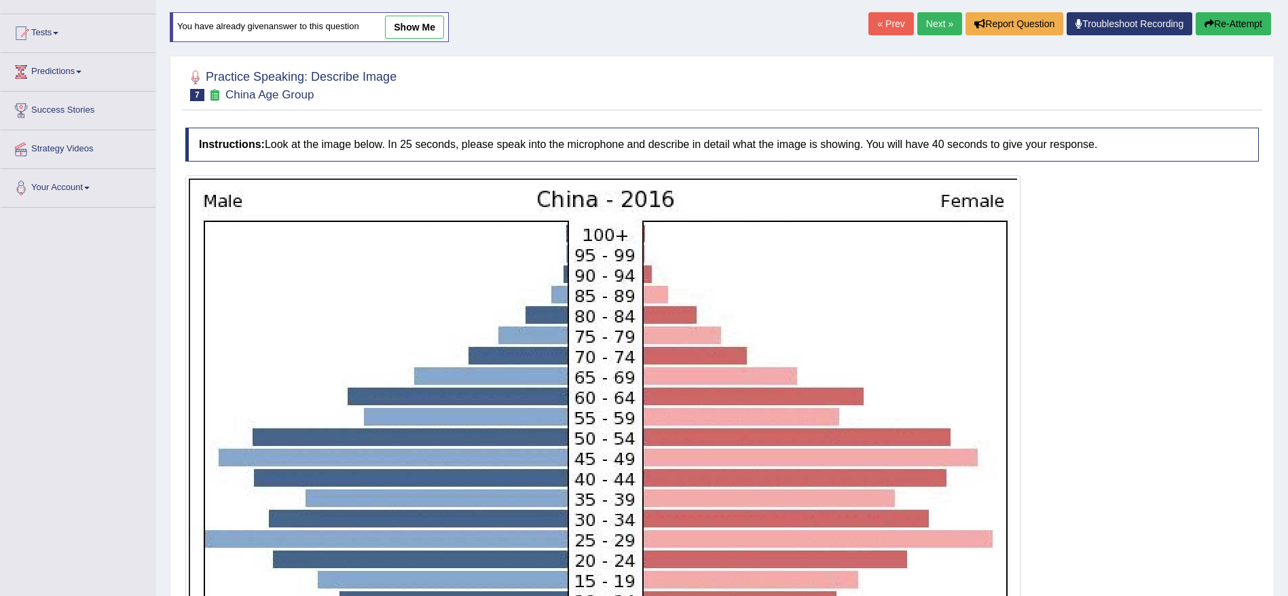
scroll to position [401, 0]
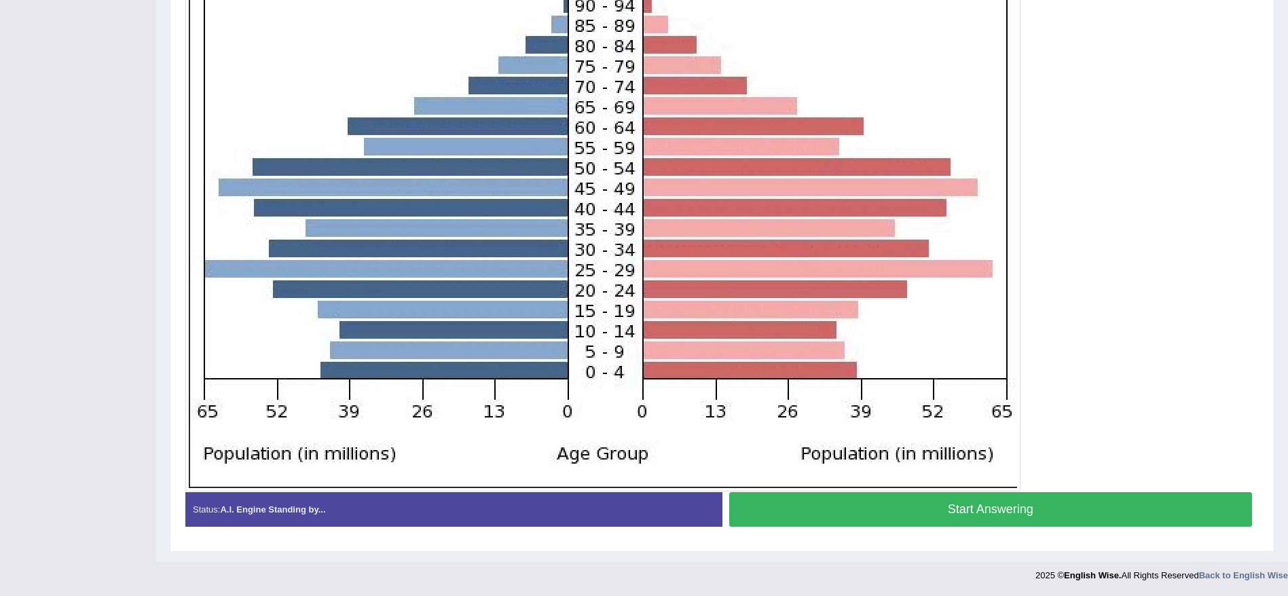
click at [1027, 502] on button "Start Answering" at bounding box center [990, 509] width 523 height 35
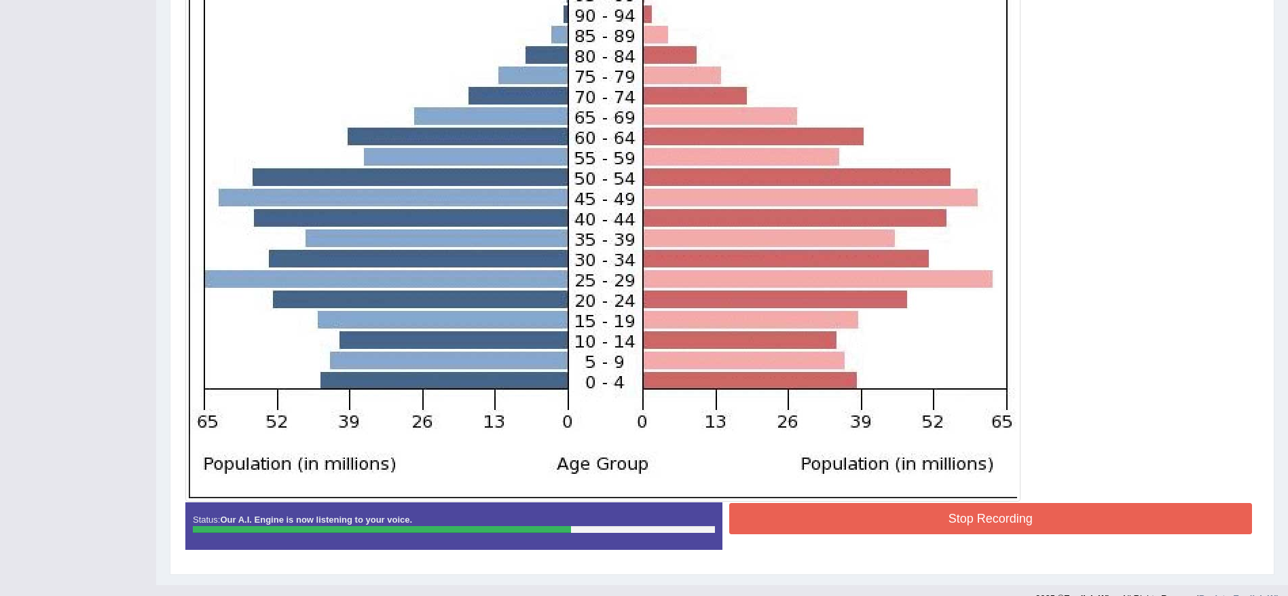
scroll to position [403, 0]
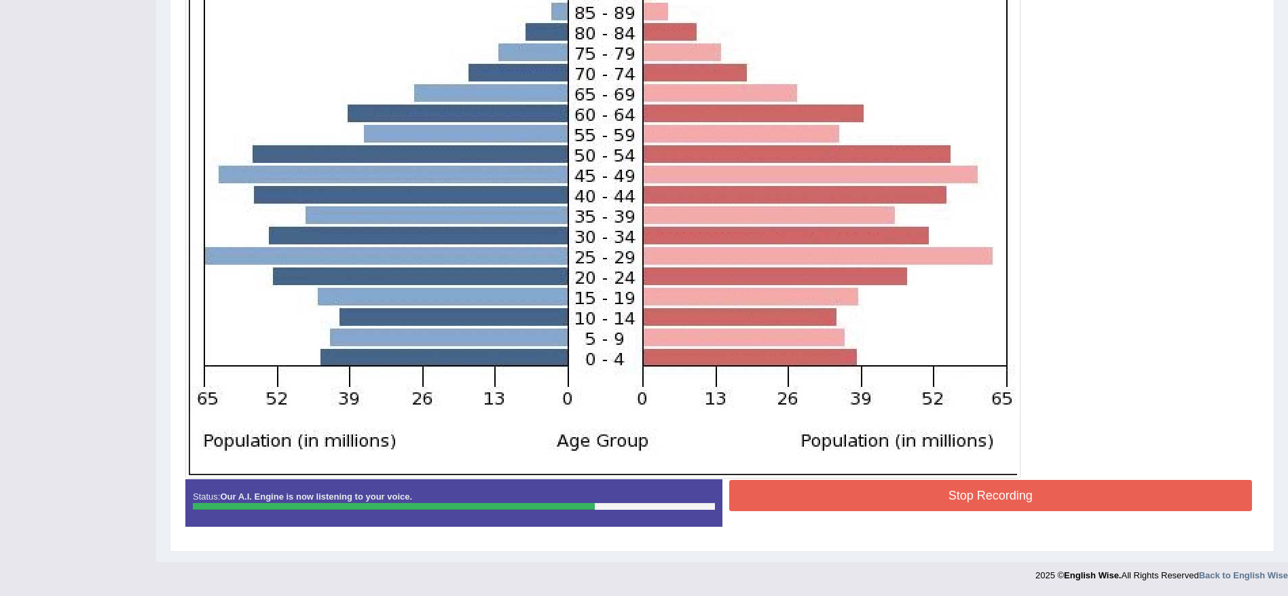
click at [920, 503] on button "Stop Recording" at bounding box center [990, 495] width 523 height 31
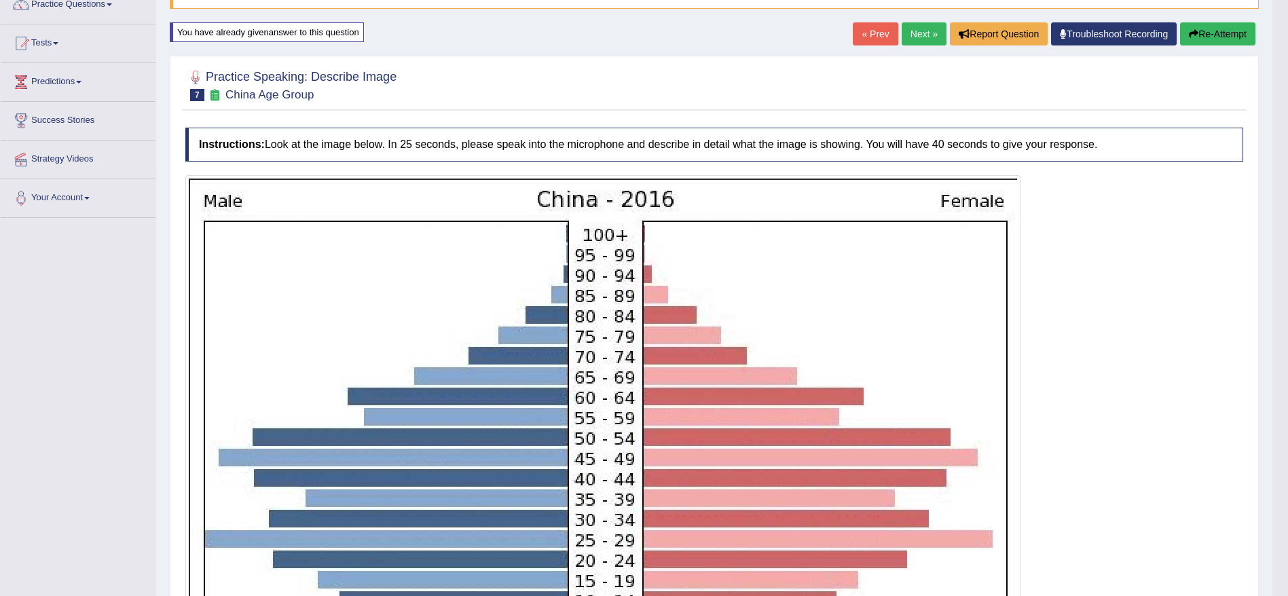
scroll to position [118, 0]
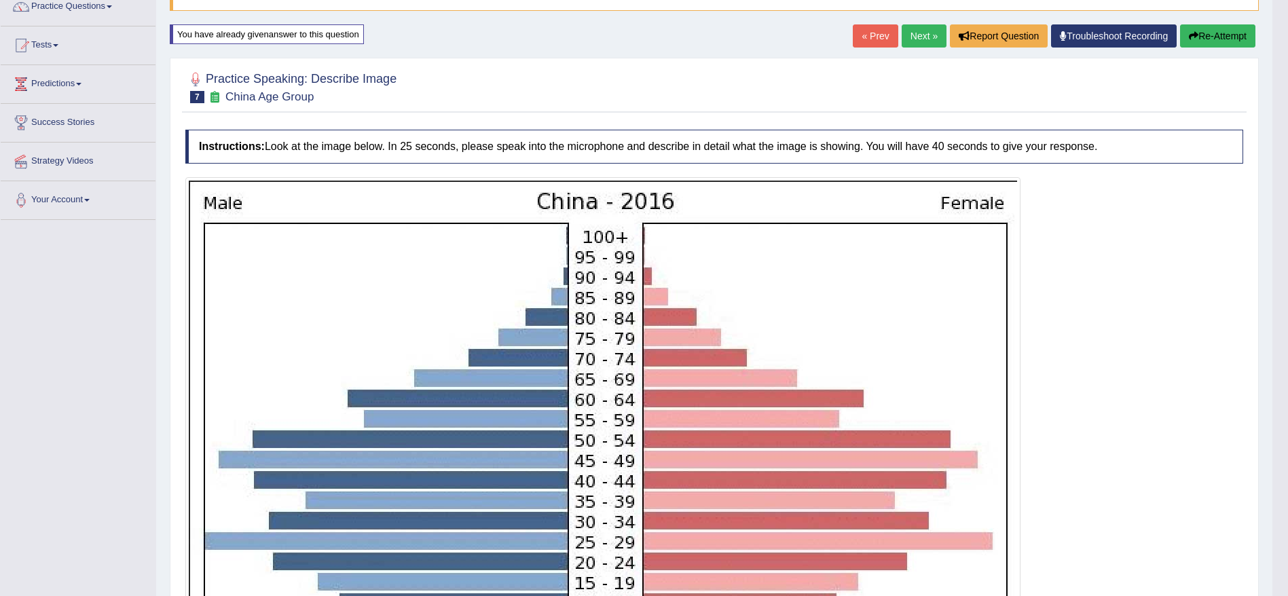
click at [932, 30] on link "Next »" at bounding box center [924, 35] width 45 height 23
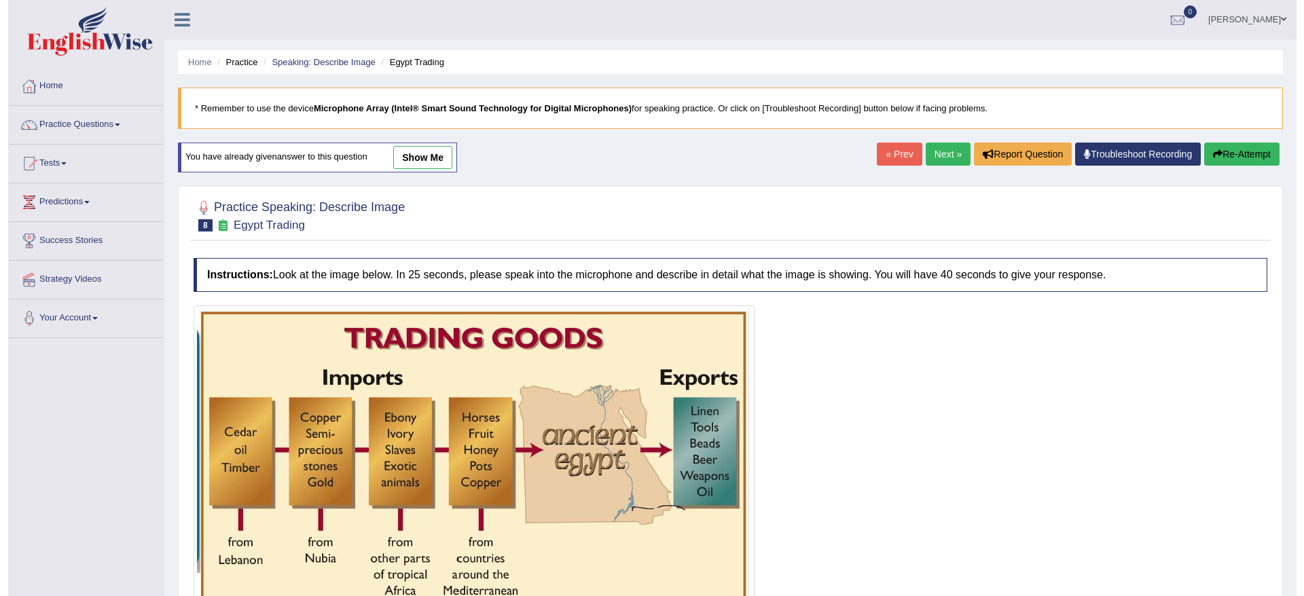
scroll to position [58, 0]
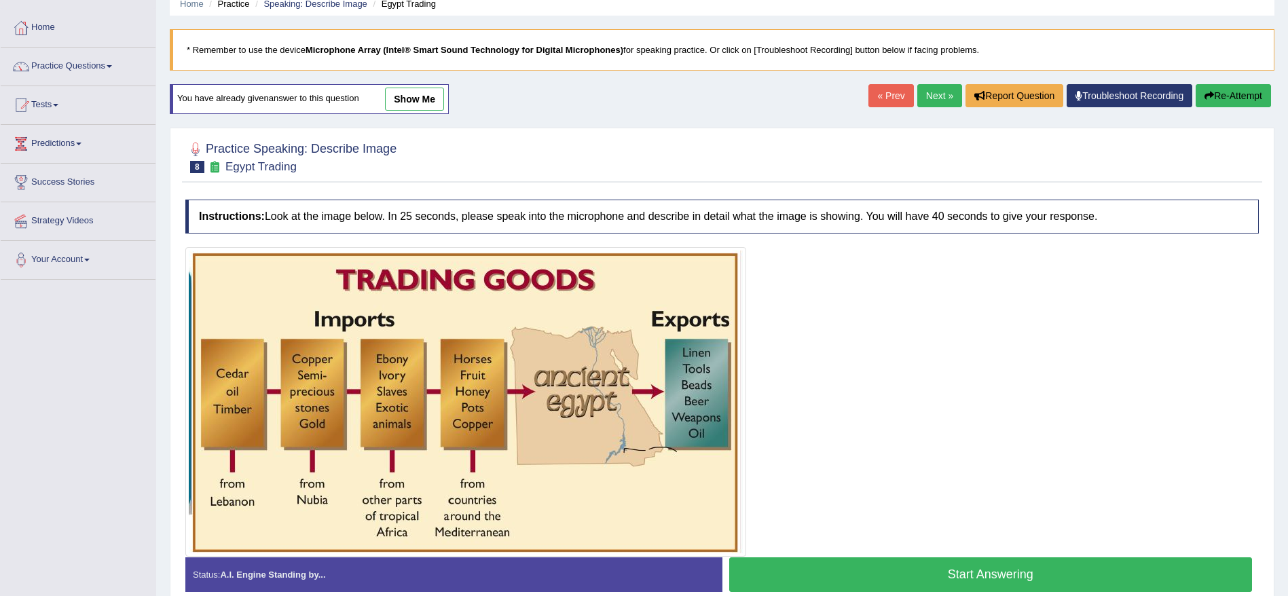
click at [957, 570] on button "Start Answering" at bounding box center [990, 574] width 523 height 35
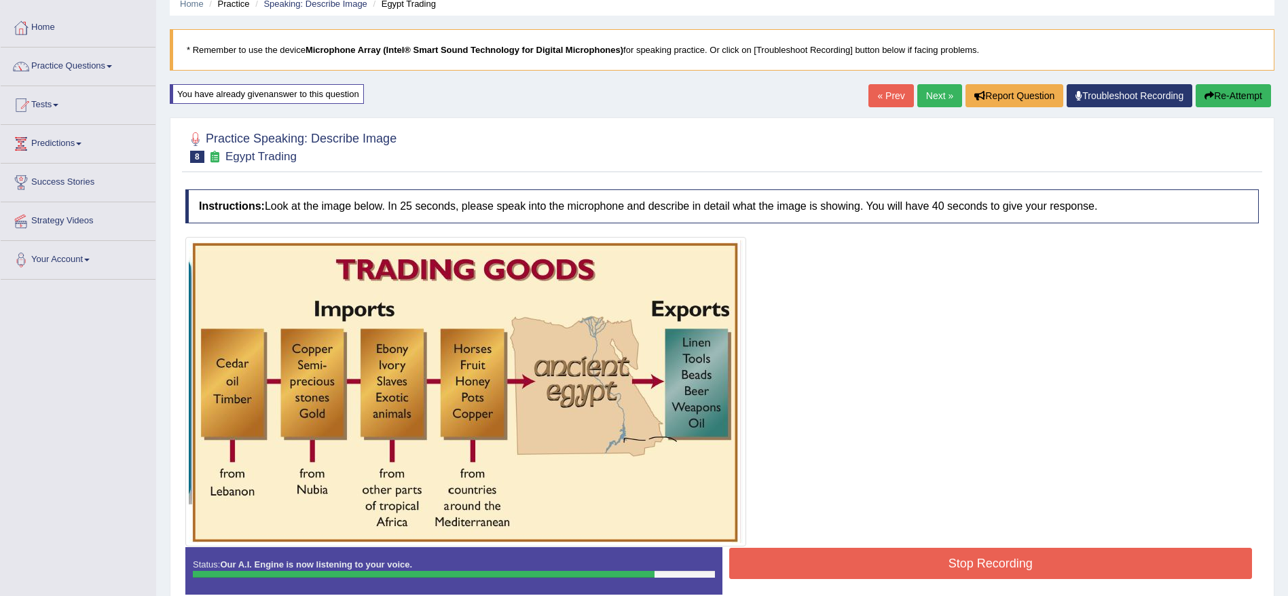
click at [957, 570] on button "Stop Recording" at bounding box center [990, 563] width 523 height 31
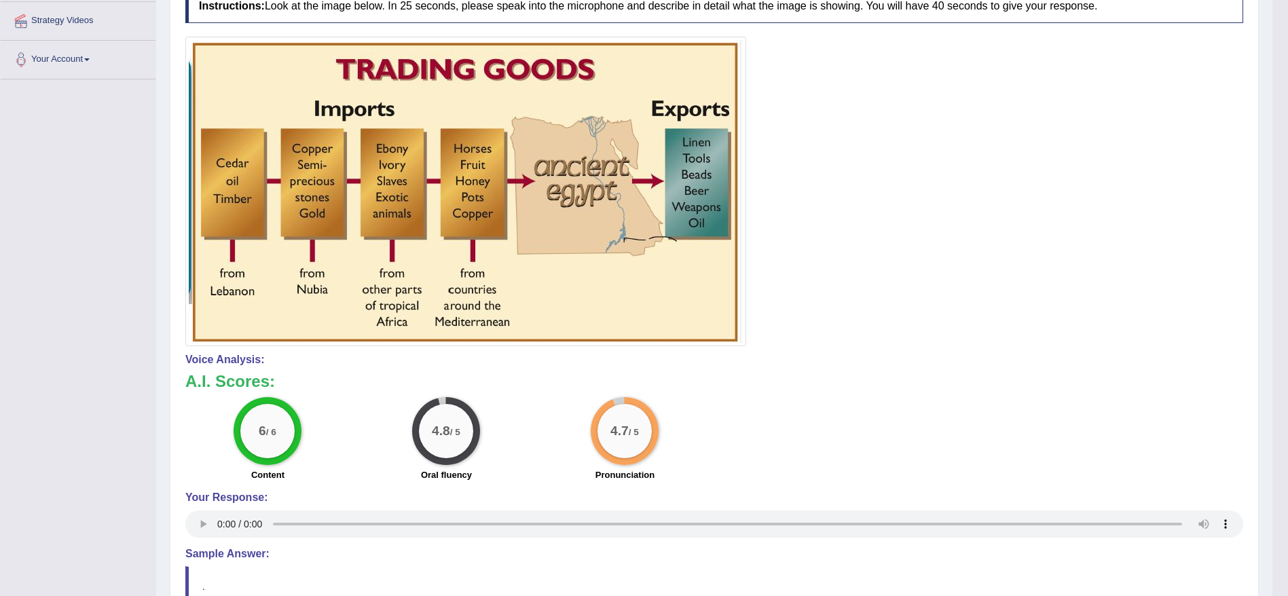
scroll to position [0, 0]
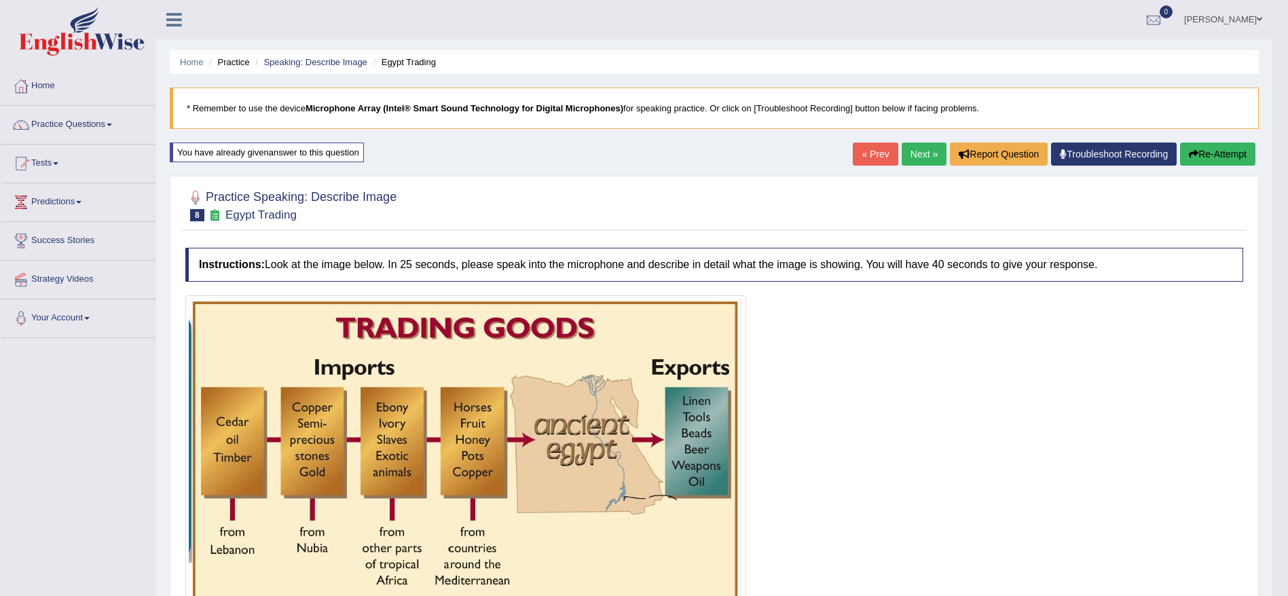
click at [908, 147] on link "Next »" at bounding box center [924, 154] width 45 height 23
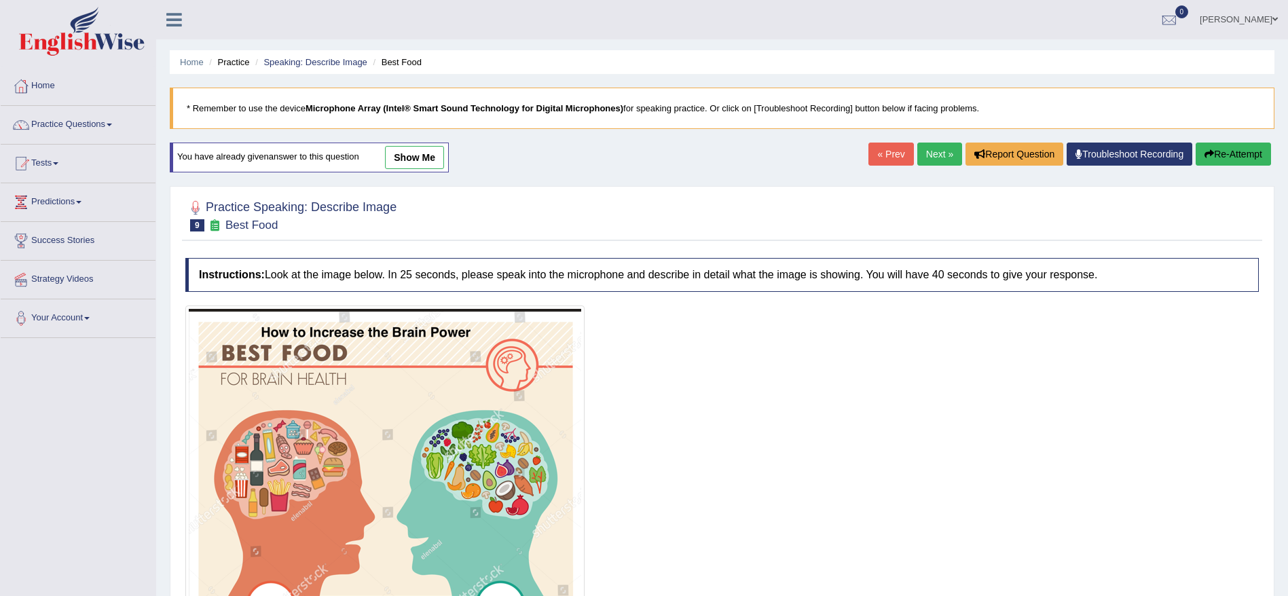
scroll to position [214, 0]
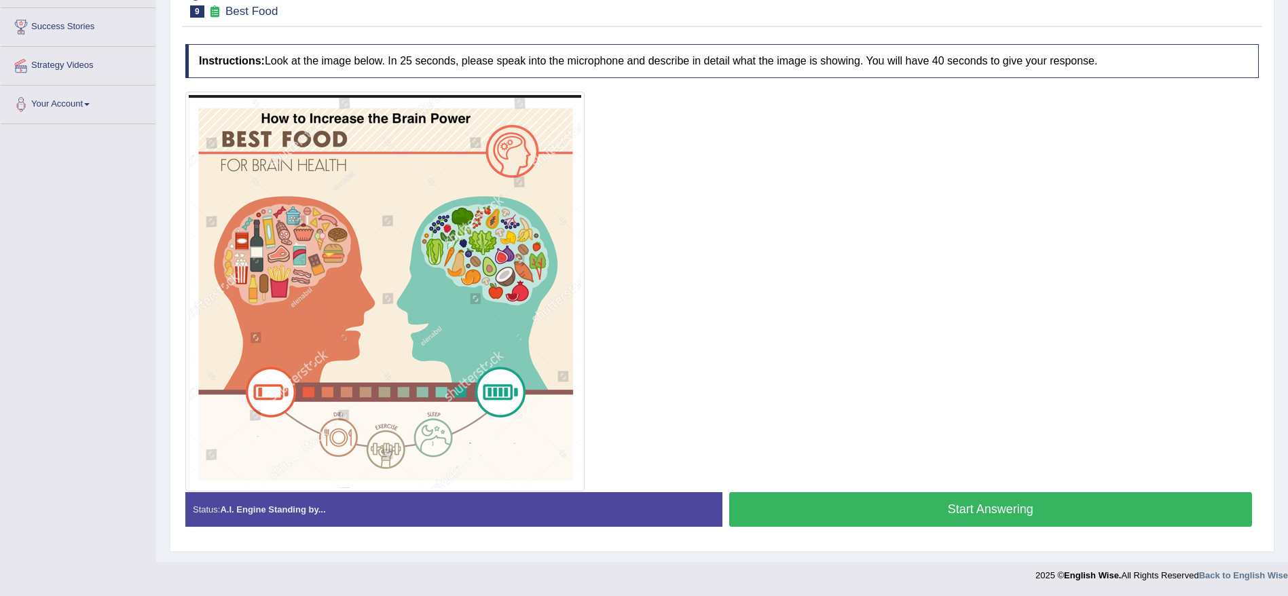
click at [932, 514] on button "Start Answering" at bounding box center [990, 509] width 523 height 35
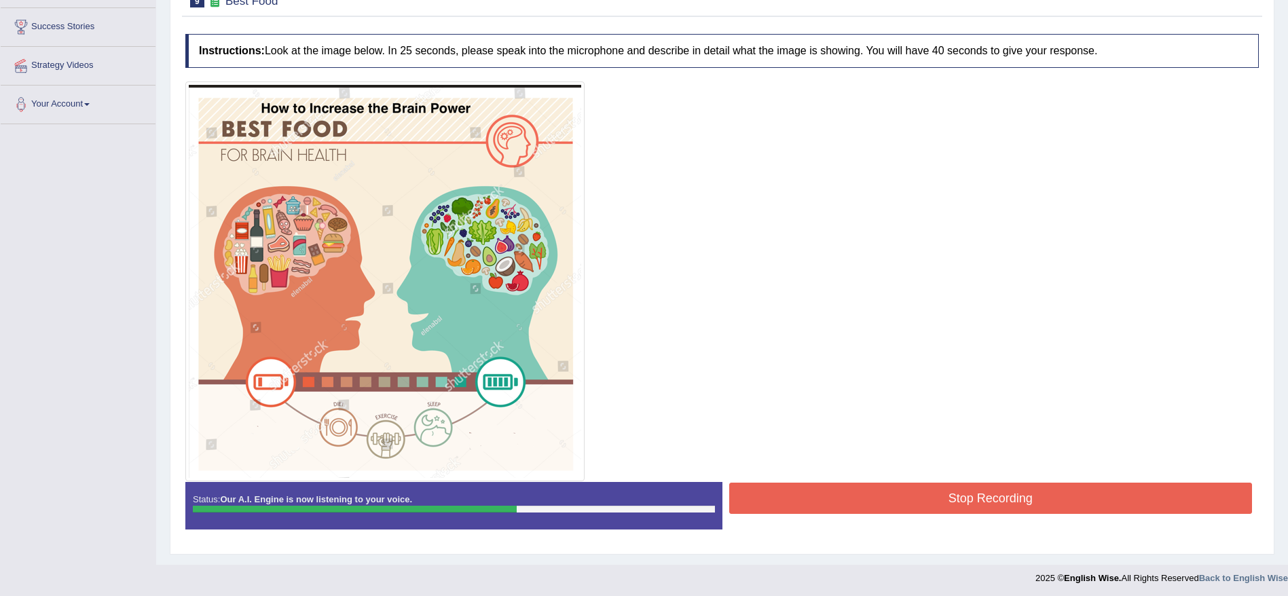
click at [946, 484] on button "Stop Recording" at bounding box center [990, 498] width 523 height 31
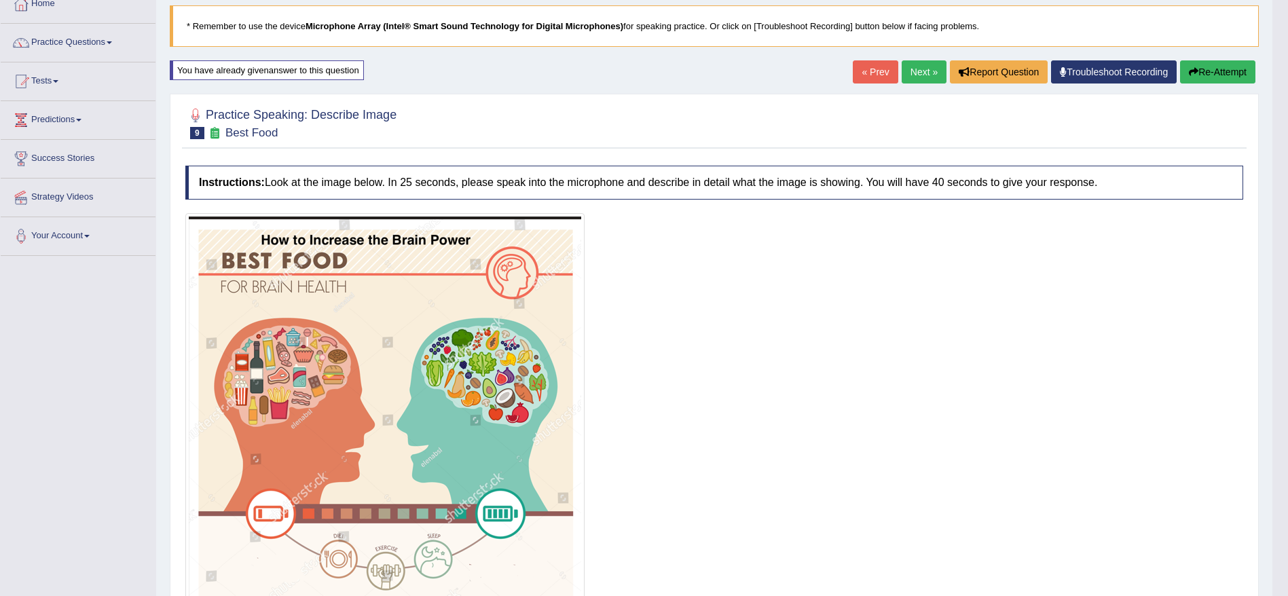
scroll to position [84, 0]
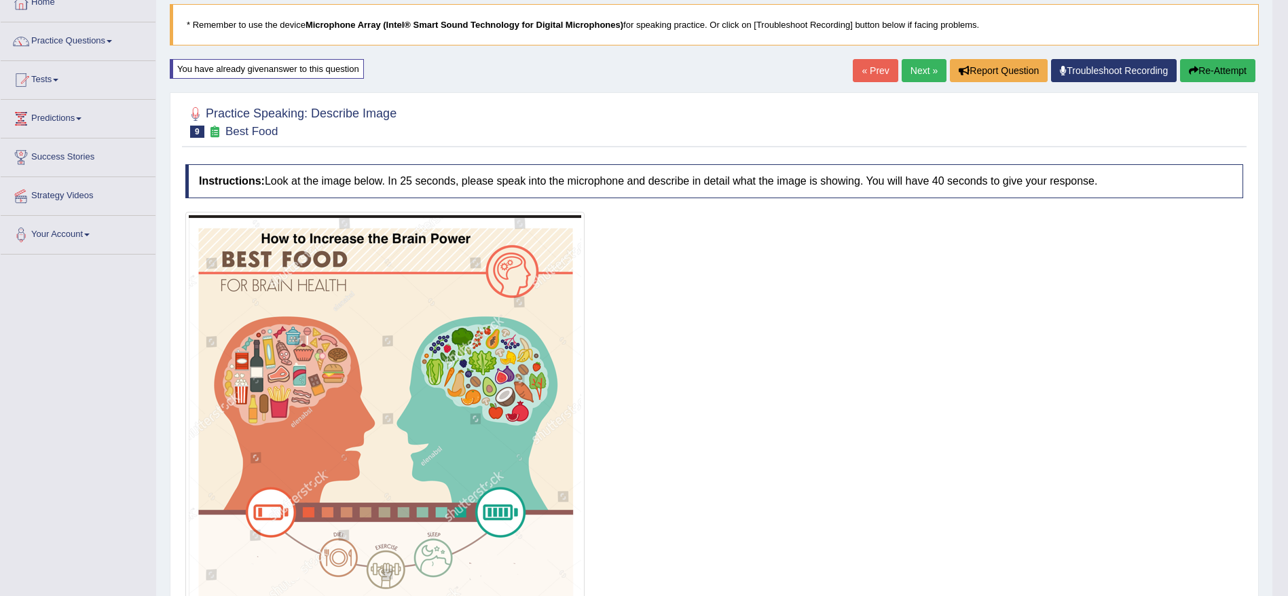
click at [1231, 74] on button "Re-Attempt" at bounding box center [1217, 70] width 75 height 23
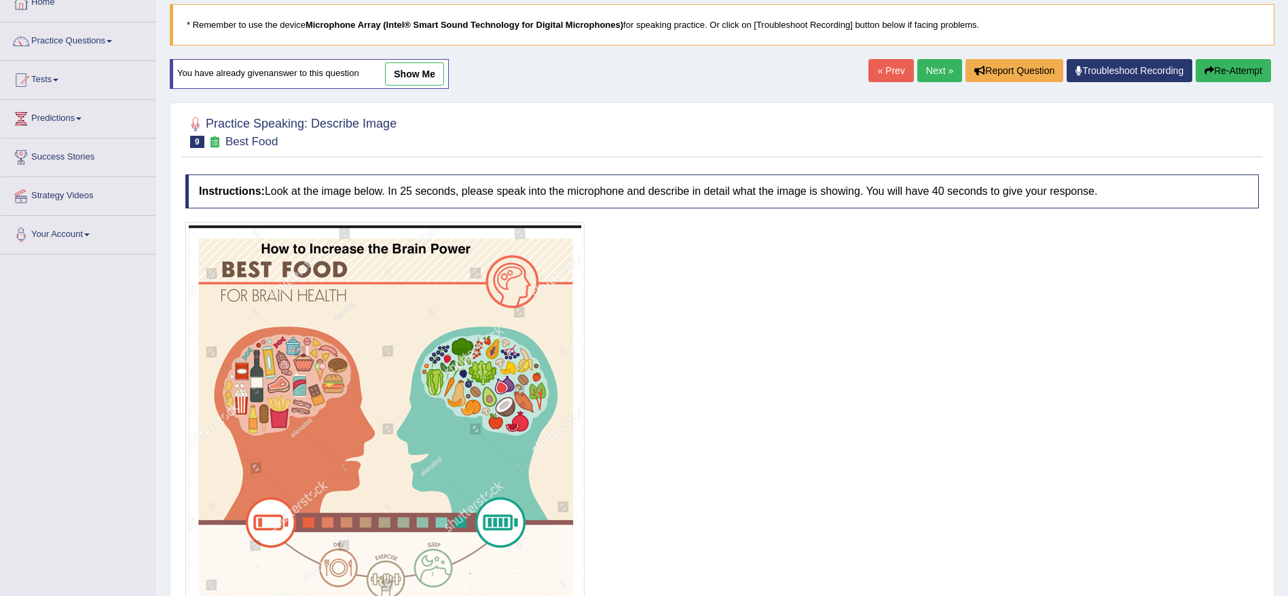
scroll to position [214, 0]
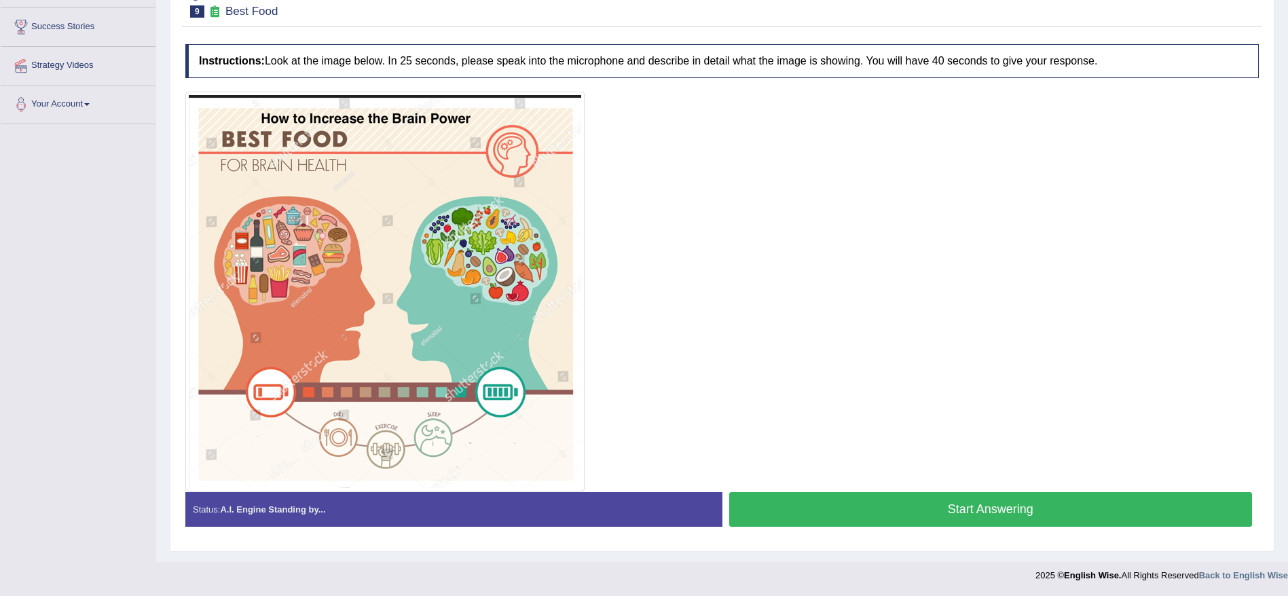
click at [997, 506] on button "Start Answering" at bounding box center [990, 509] width 523 height 35
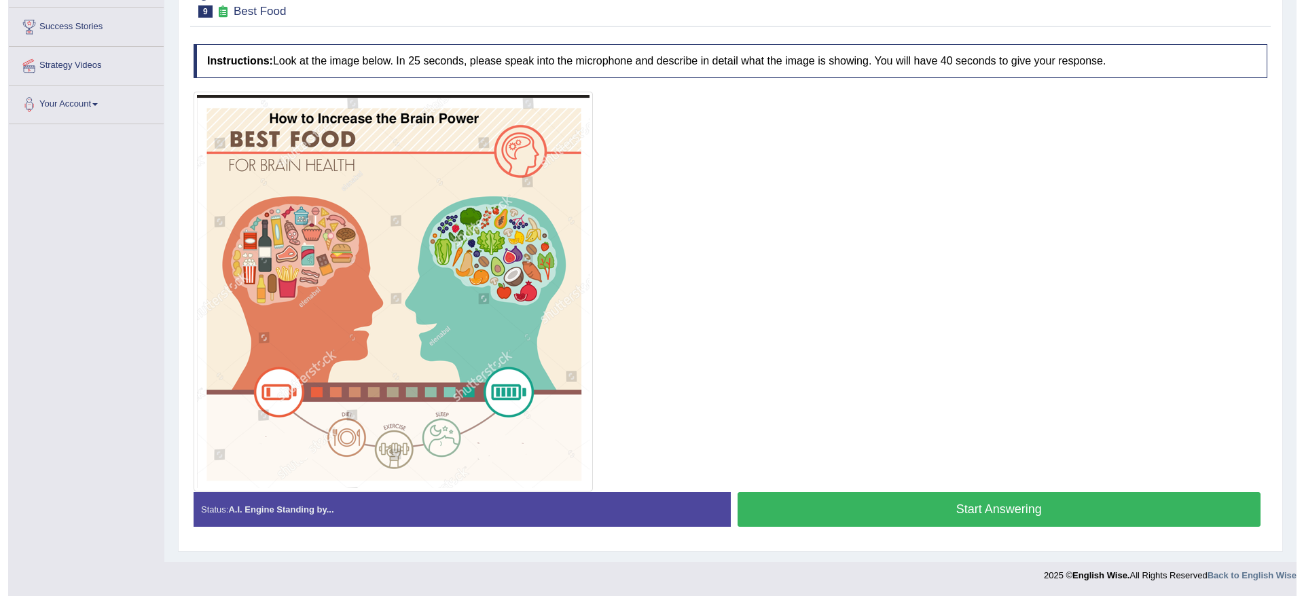
scroll to position [204, 0]
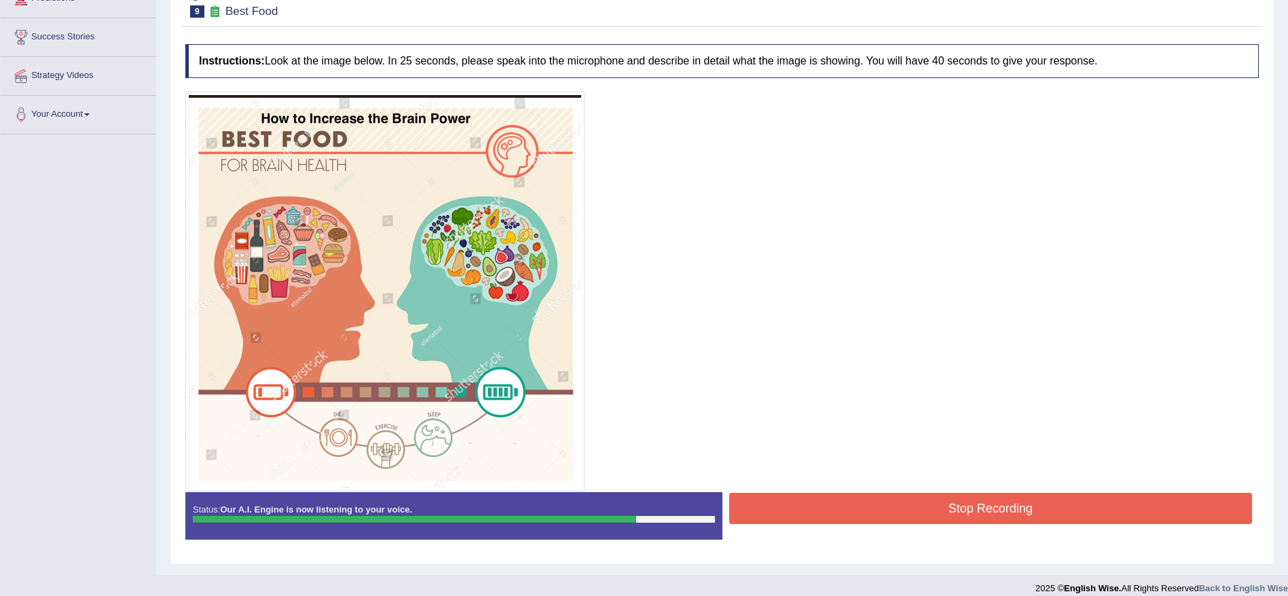
click at [1075, 511] on button "Stop Recording" at bounding box center [990, 508] width 523 height 31
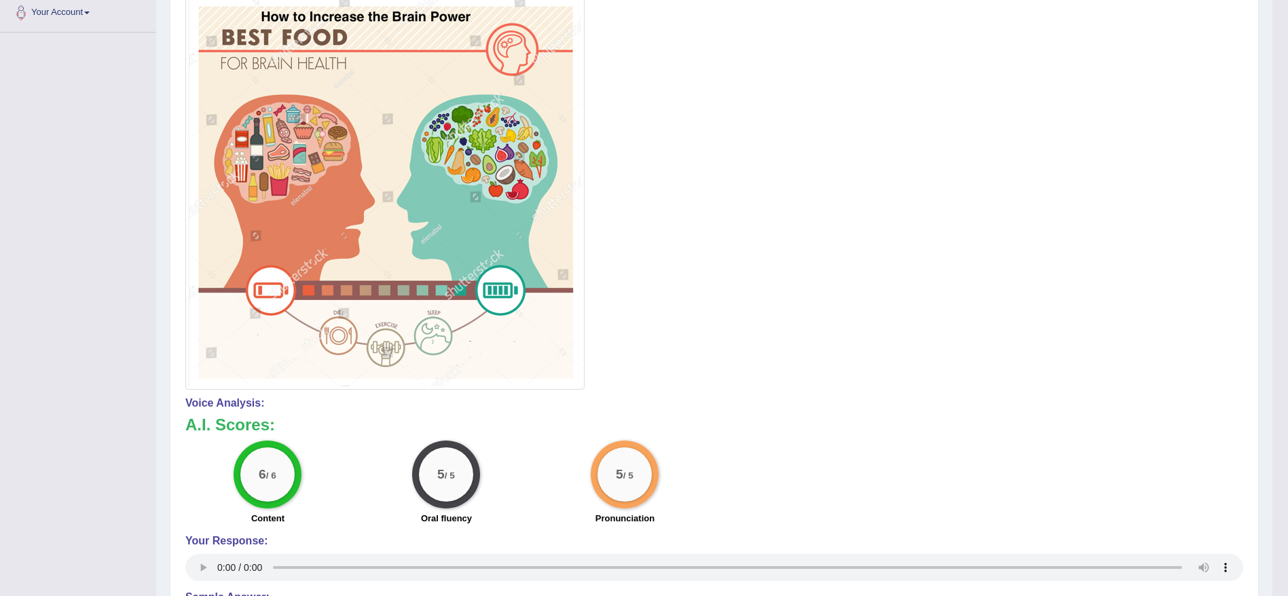
scroll to position [0, 0]
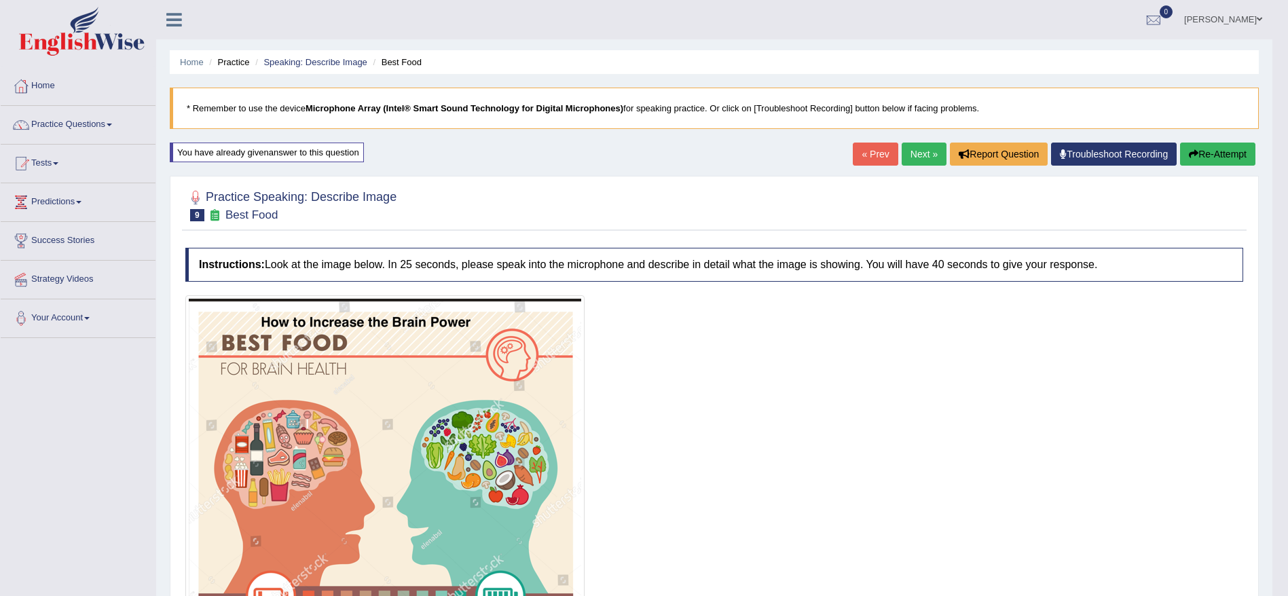
click at [932, 153] on link "Next »" at bounding box center [924, 154] width 45 height 23
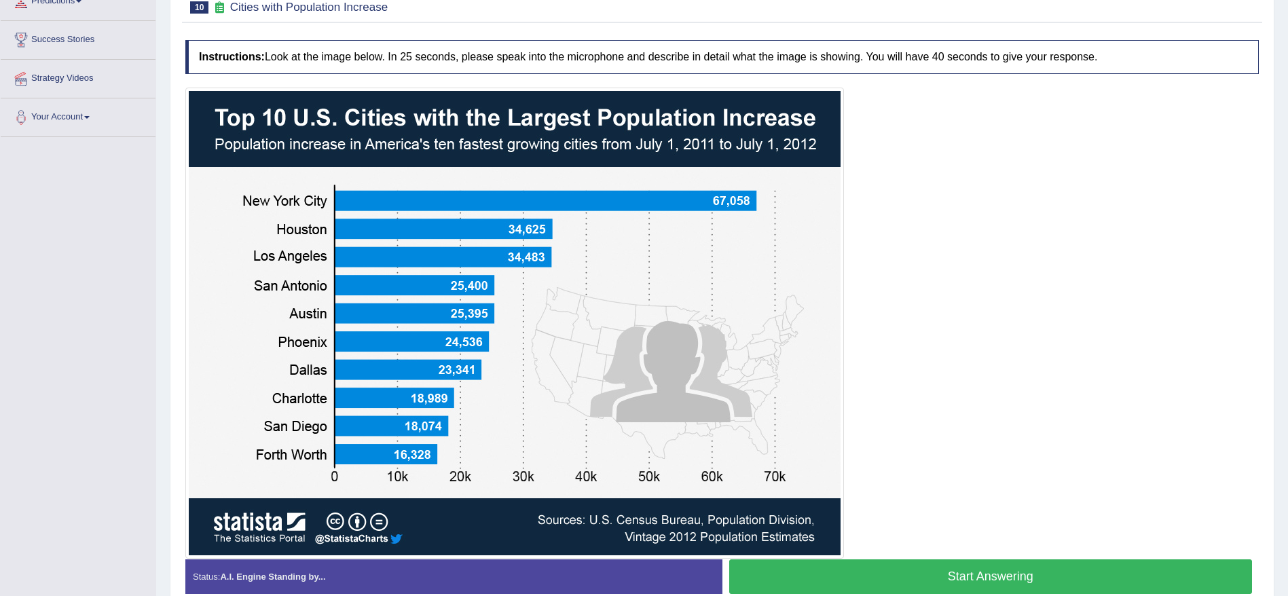
scroll to position [200, 0]
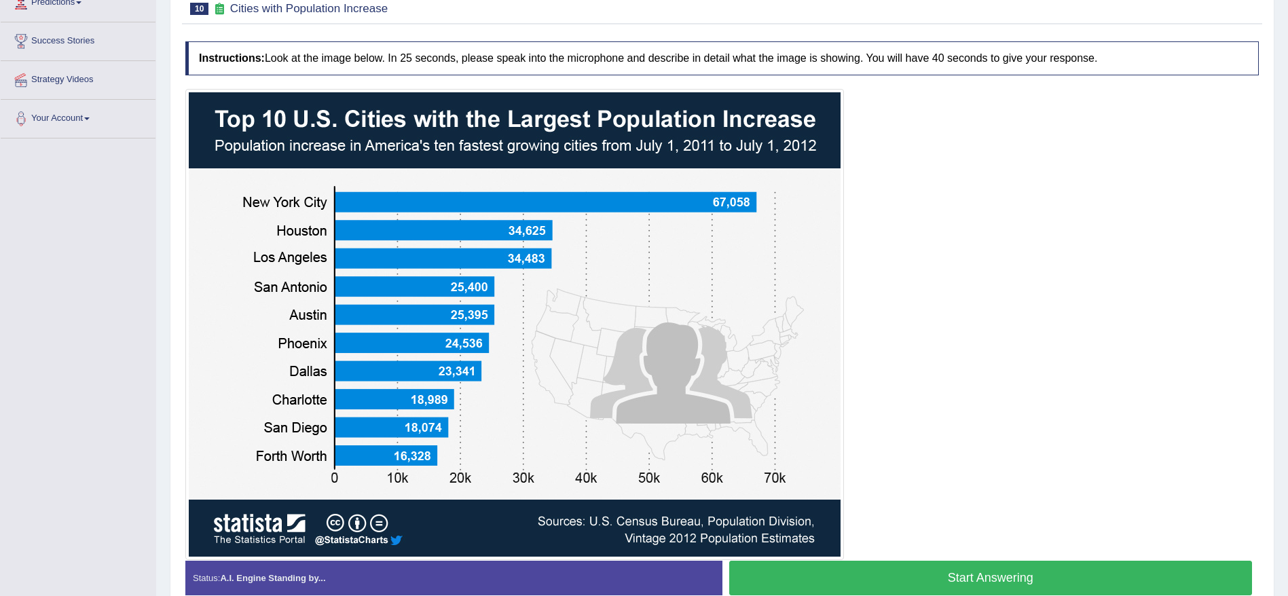
click at [823, 587] on button "Start Answering" at bounding box center [990, 578] width 523 height 35
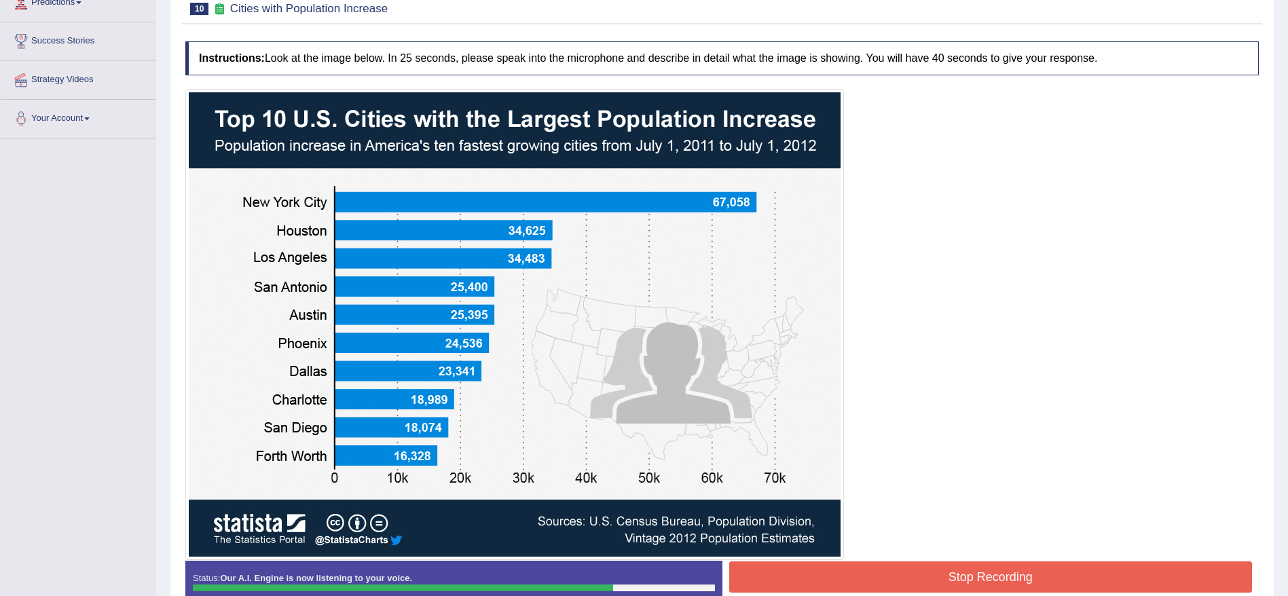
scroll to position [281, 0]
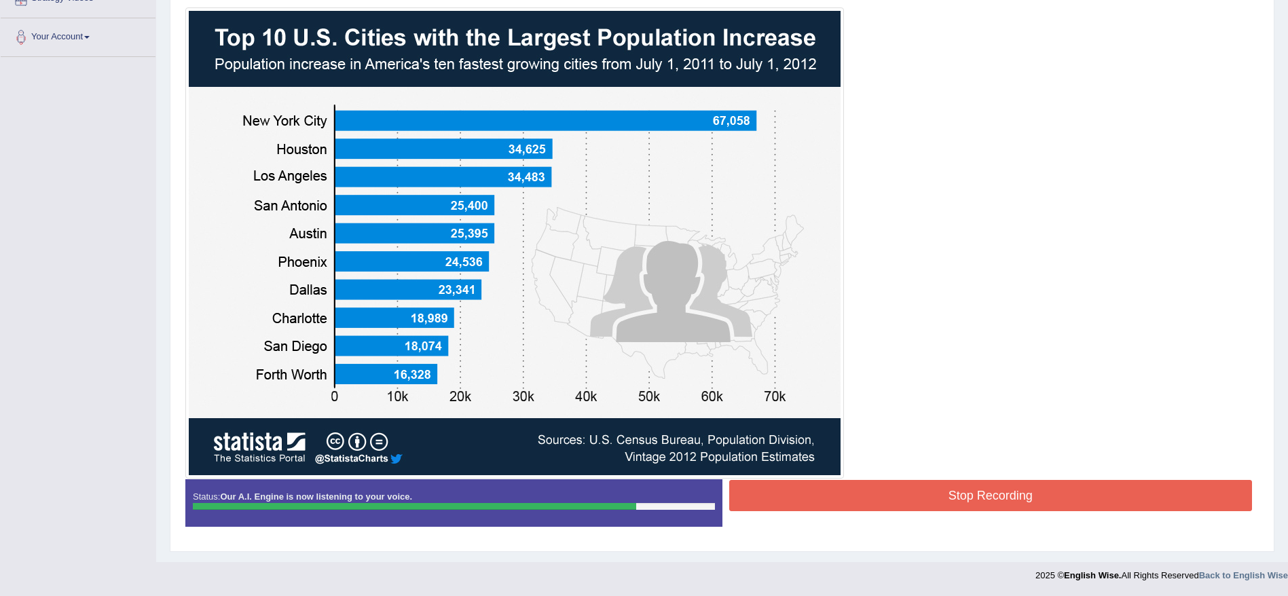
click at [980, 487] on button "Stop Recording" at bounding box center [990, 495] width 523 height 31
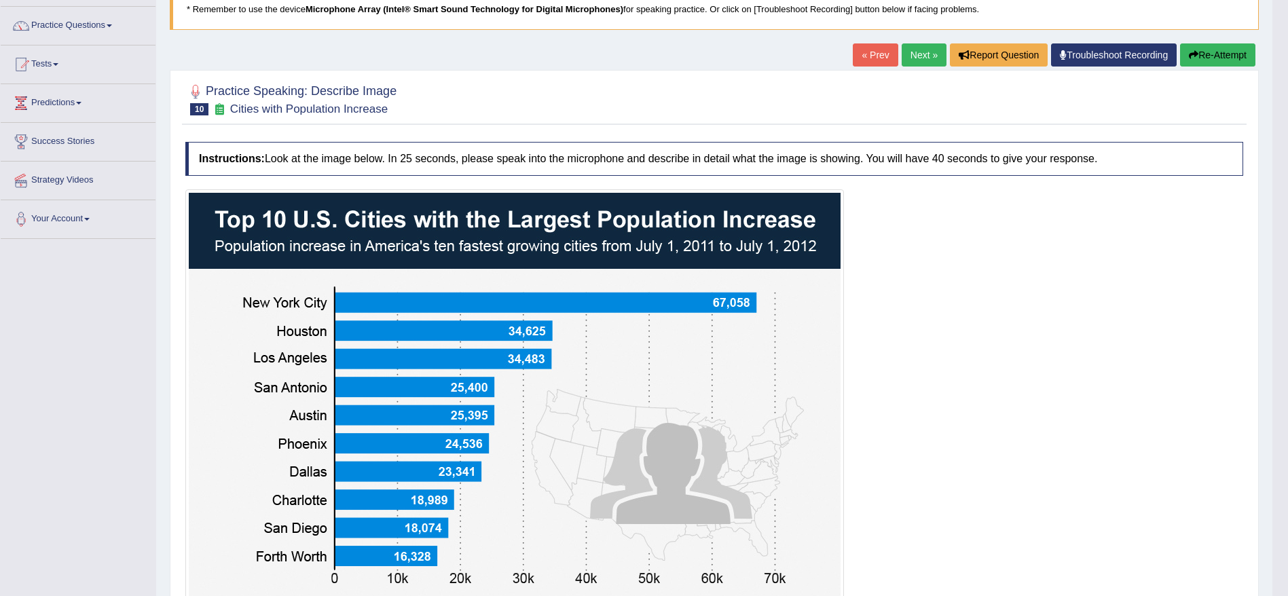
scroll to position [98, 0]
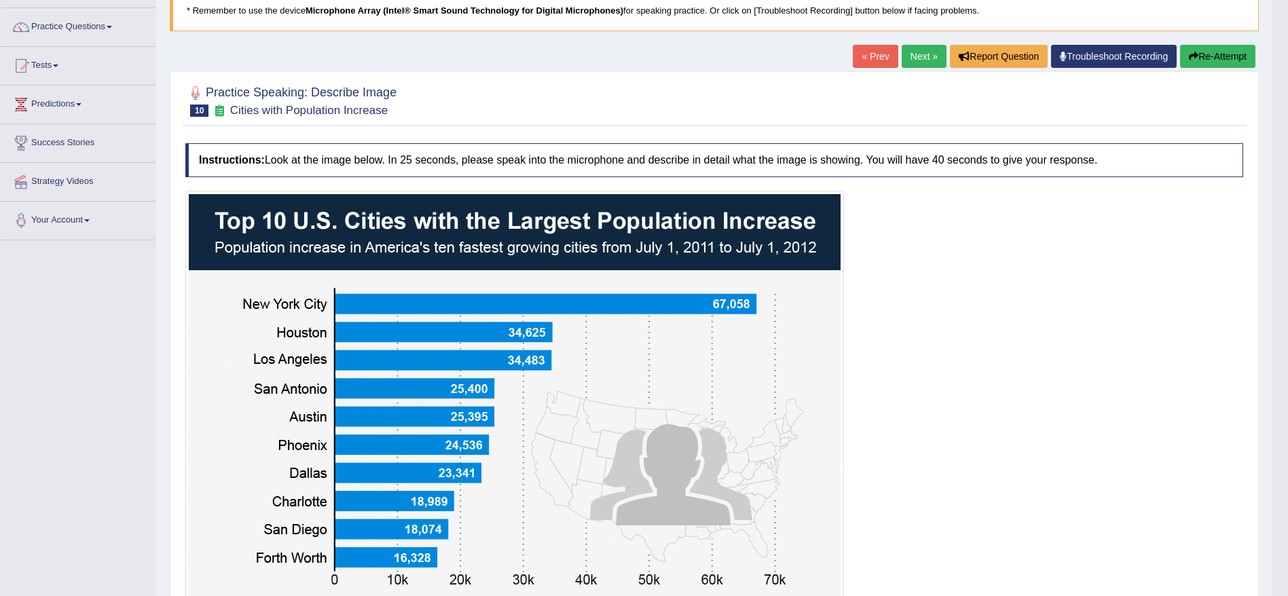
click at [928, 55] on link "Next »" at bounding box center [924, 56] width 45 height 23
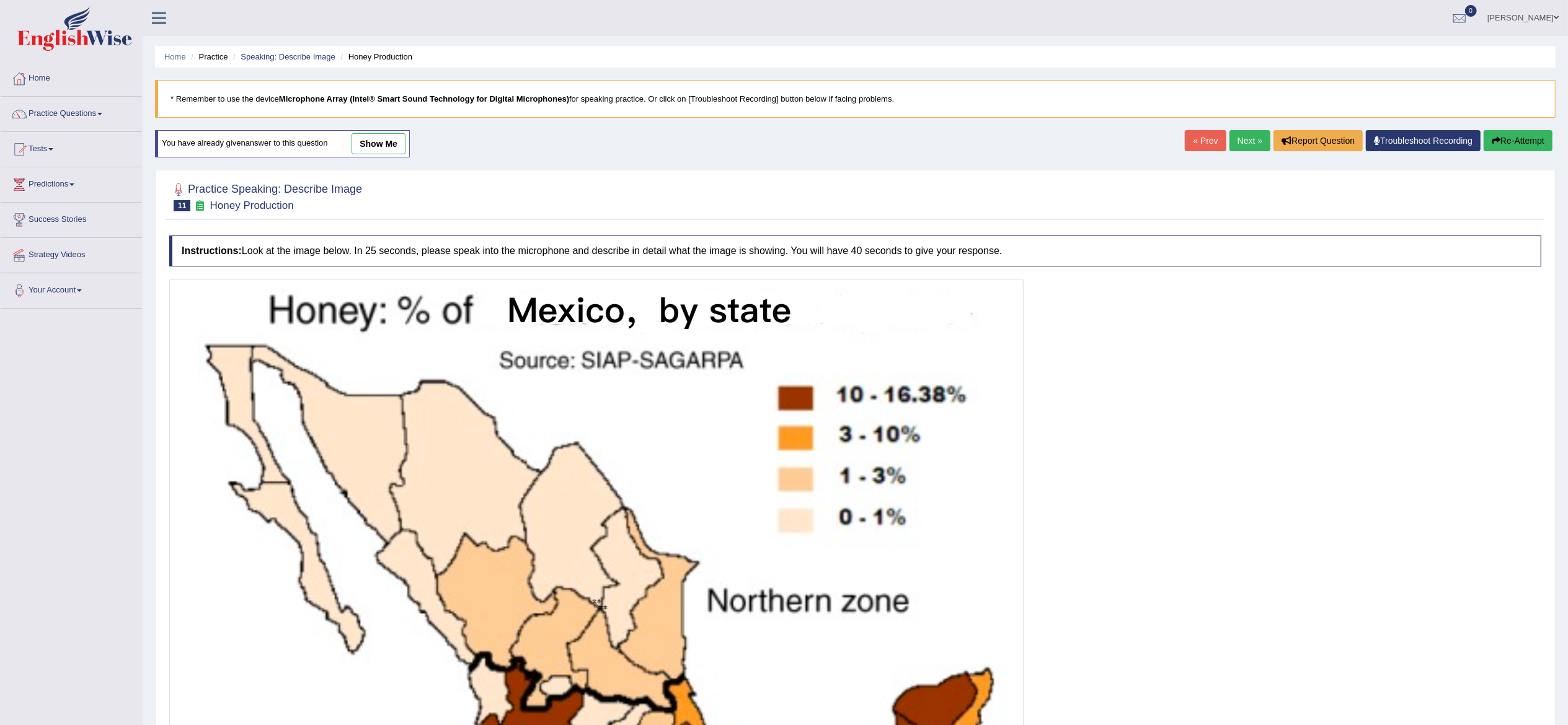
drag, startPoint x: 1110, startPoint y: 3, endPoint x: 1124, endPoint y: 397, distance: 394.2
click at [1124, 397] on div at bounding box center [855, 602] width 1373 height 645
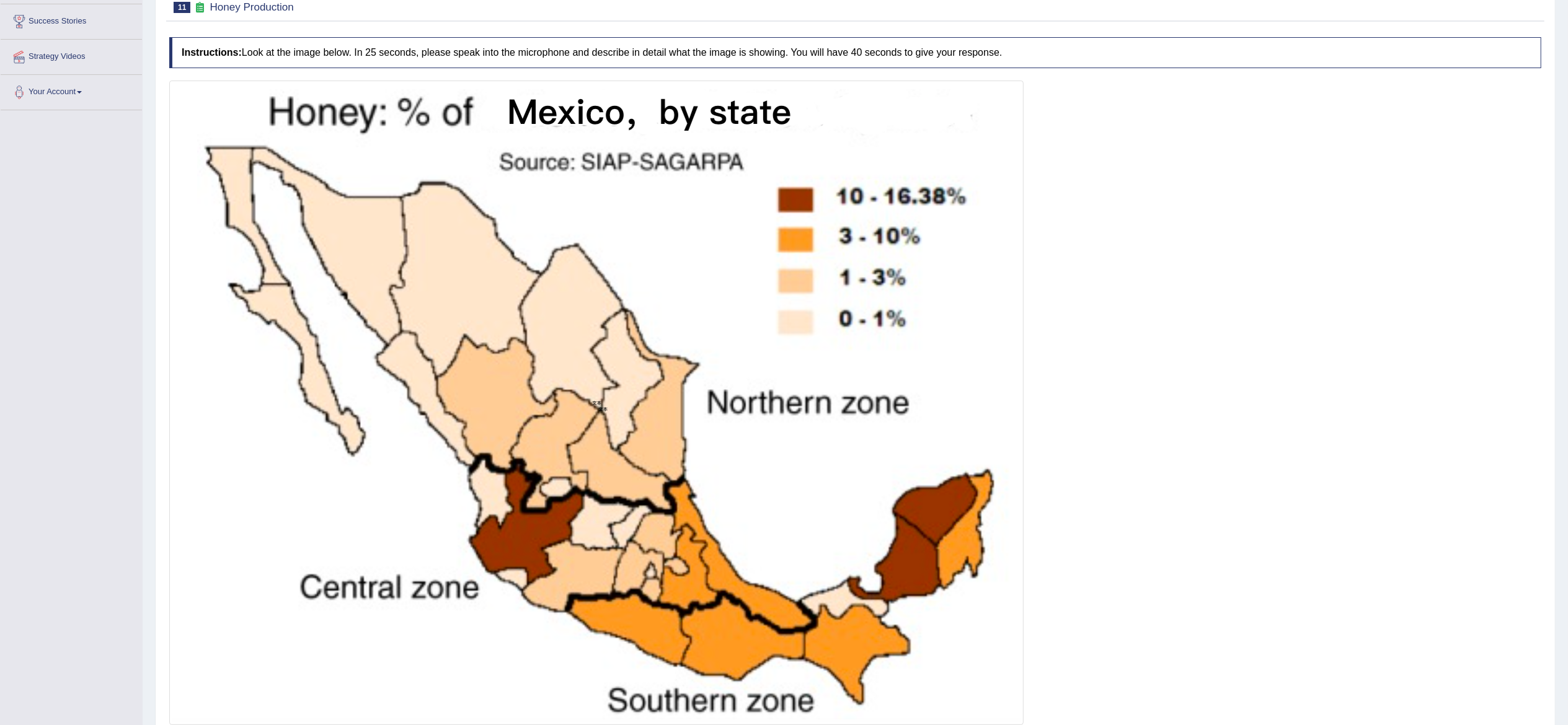
scroll to position [200, 0]
click at [1124, 397] on div at bounding box center [855, 402] width 1373 height 645
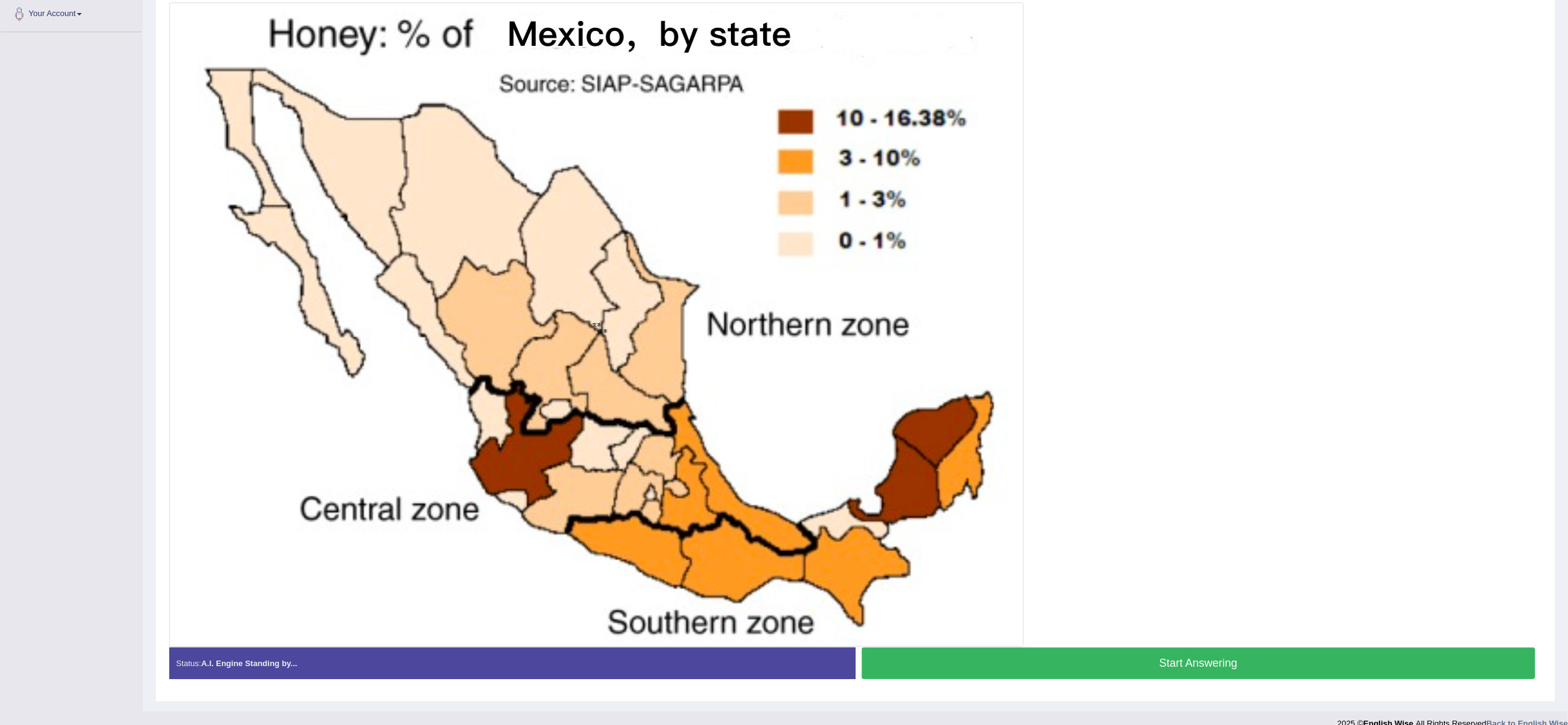
scroll to position [257, 0]
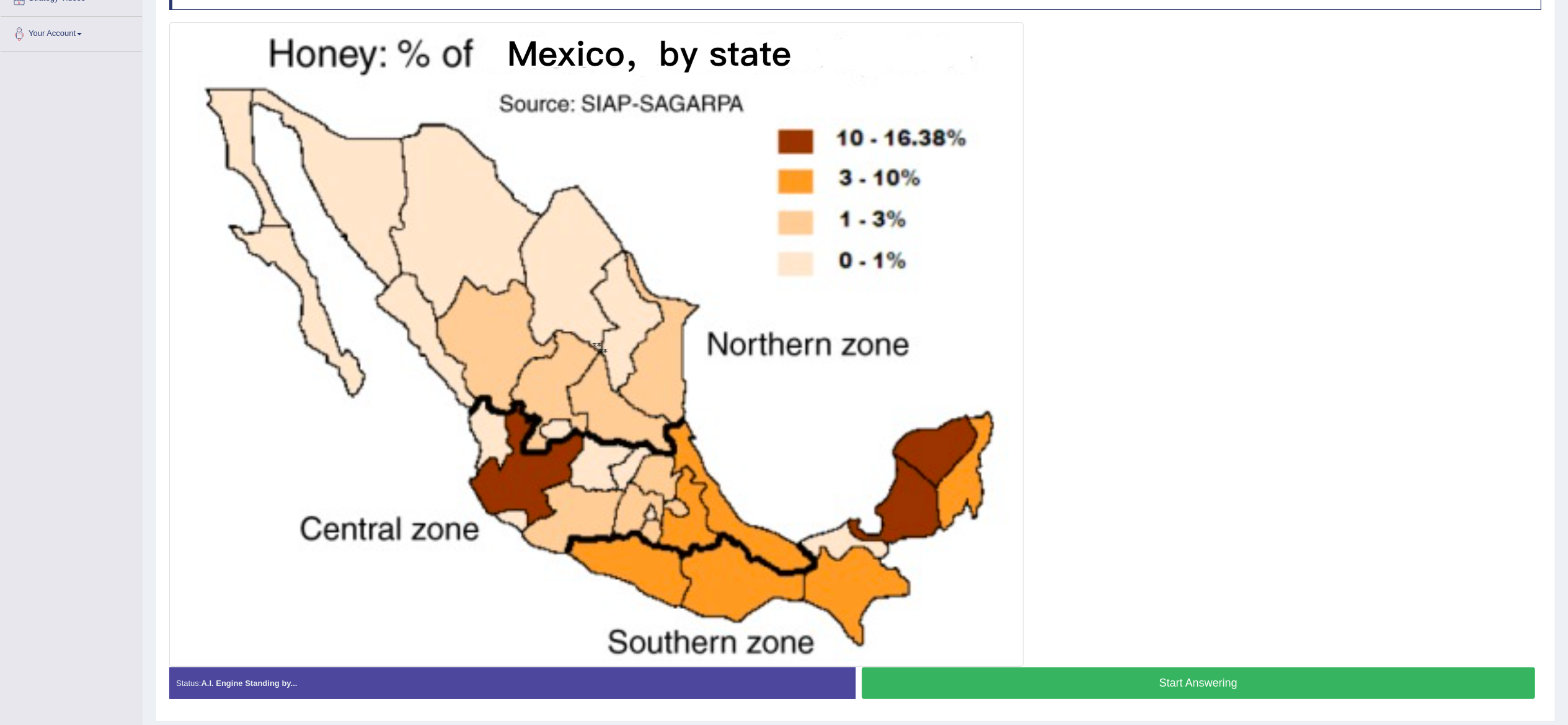
click at [1032, 543] on button "Start Answering" at bounding box center [1199, 683] width 674 height 32
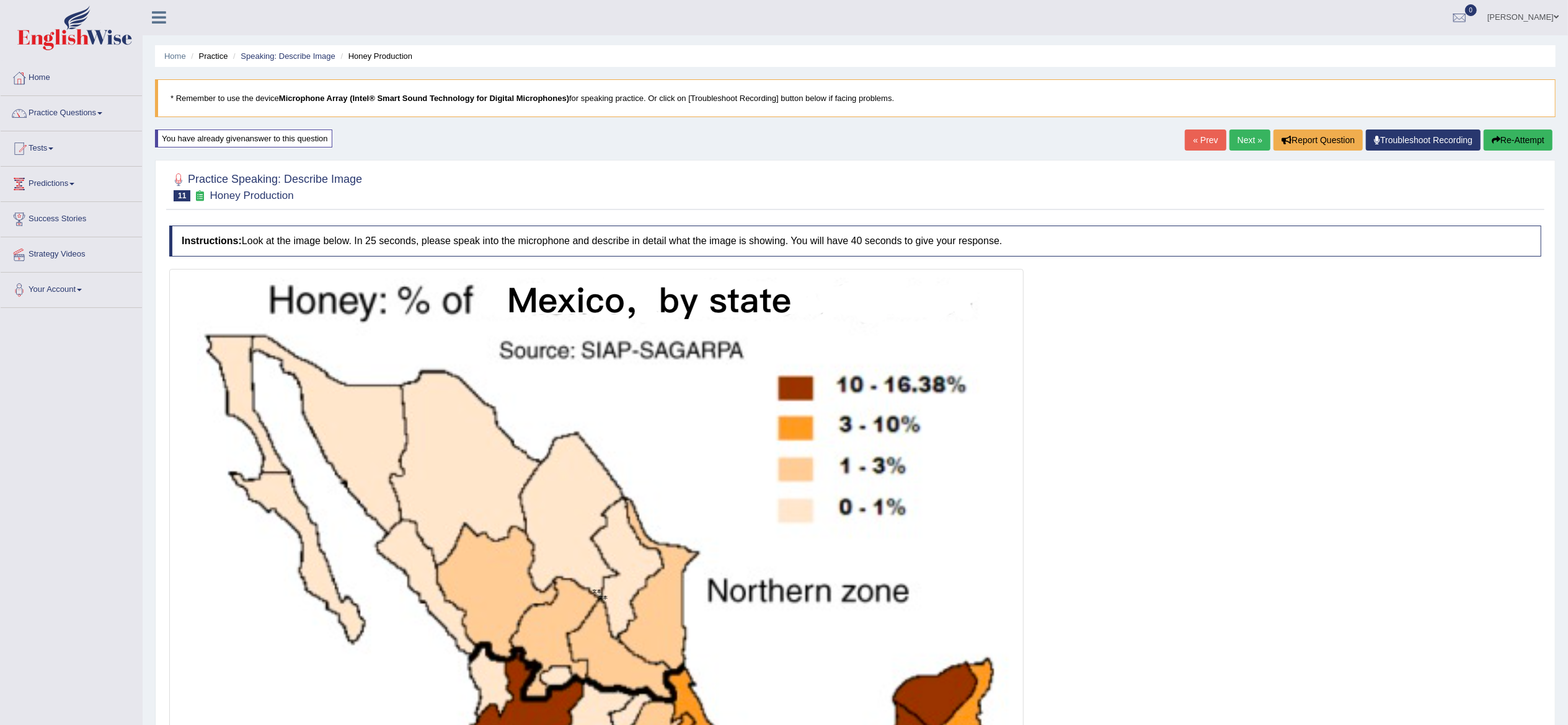
scroll to position [0, 0]
click at [1175, 144] on button "Re-Attempt" at bounding box center [1518, 141] width 68 height 21
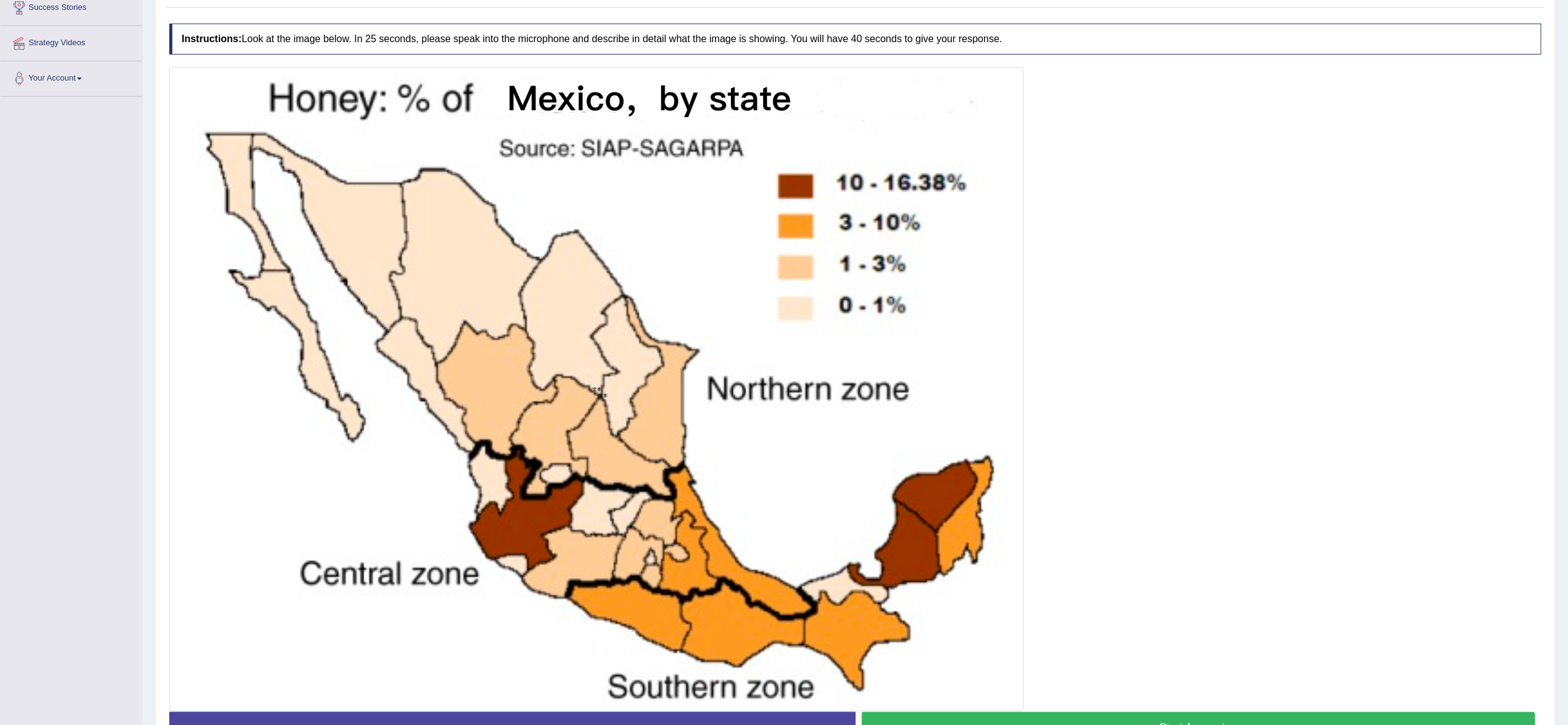
scroll to position [225, 0]
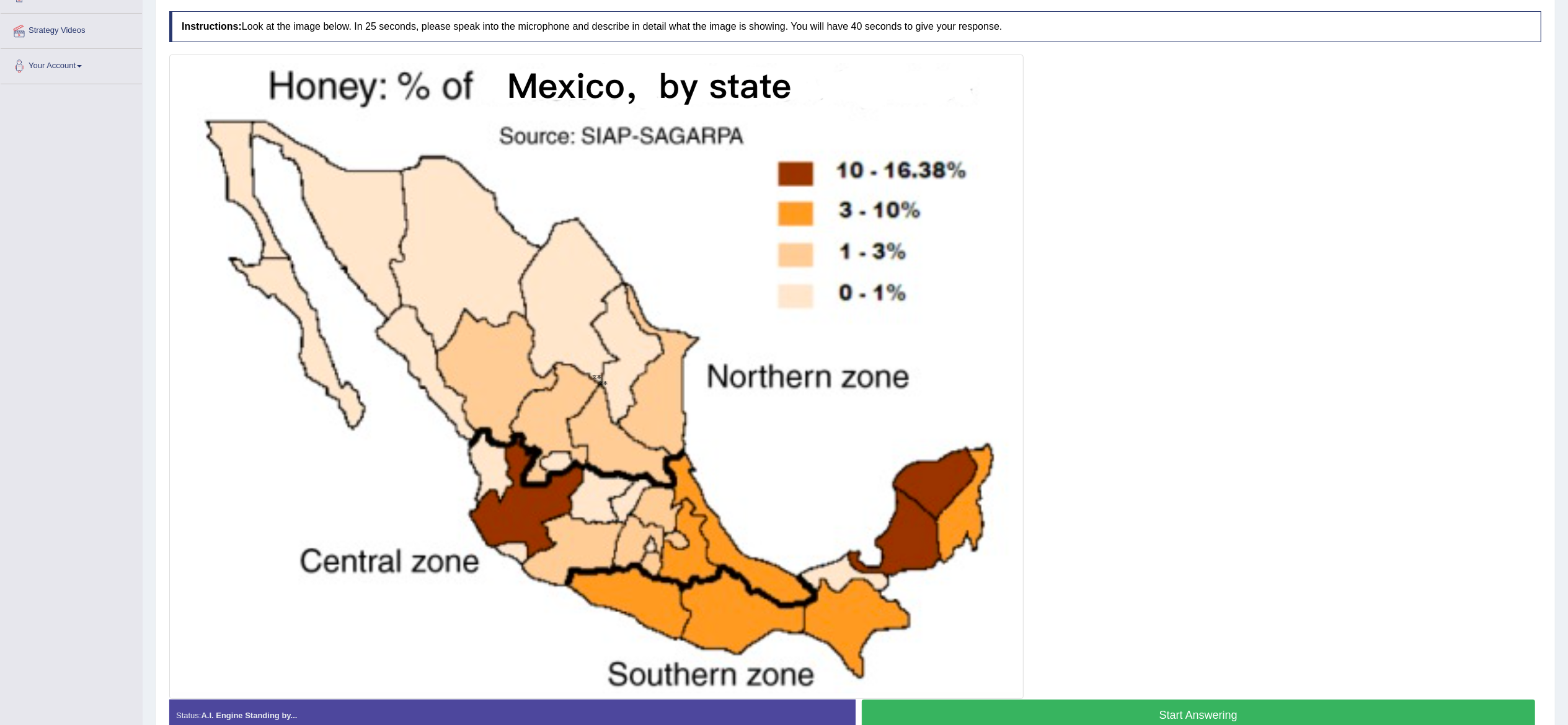
click at [1133, 708] on button "Start Answering" at bounding box center [1199, 716] width 674 height 32
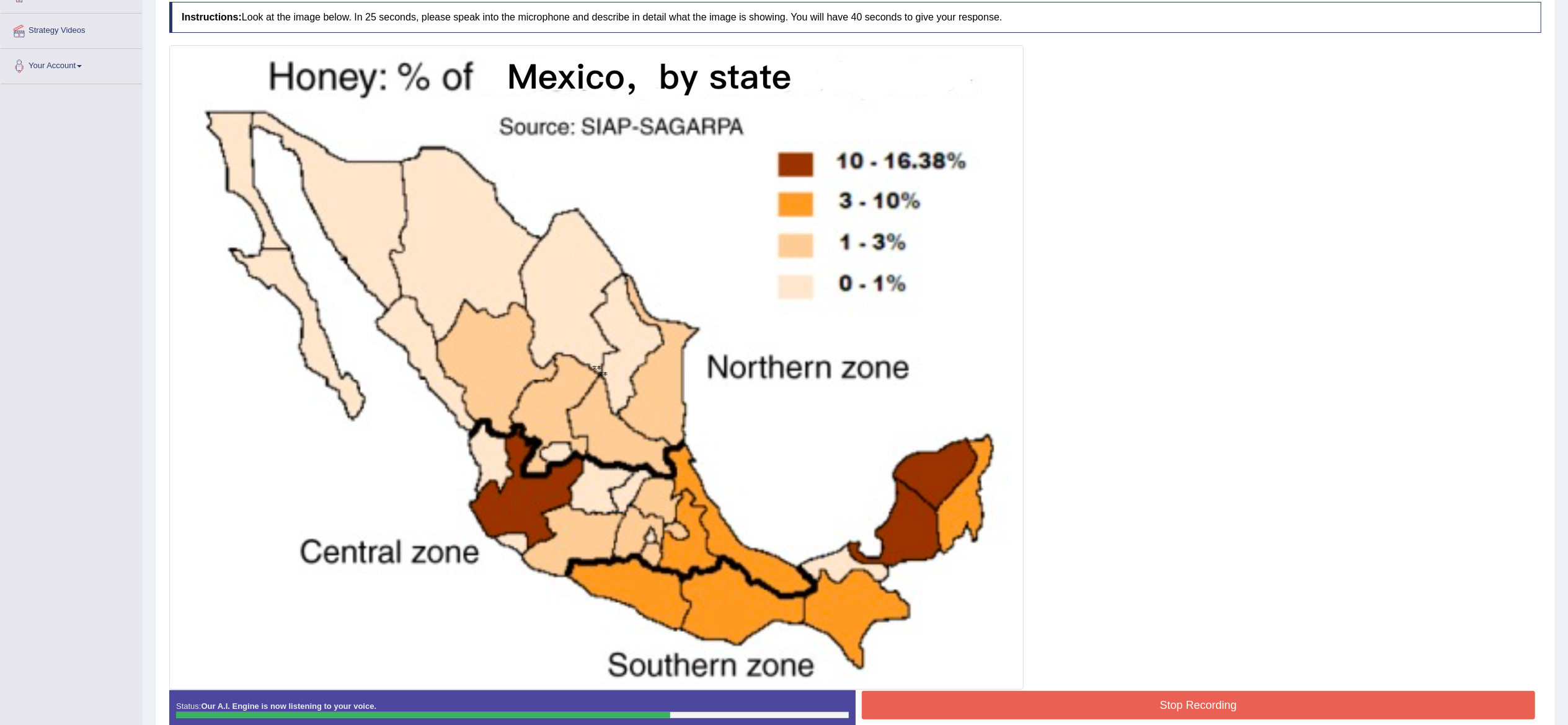
click at [1133, 708] on button "Stop Recording" at bounding box center [1199, 705] width 674 height 28
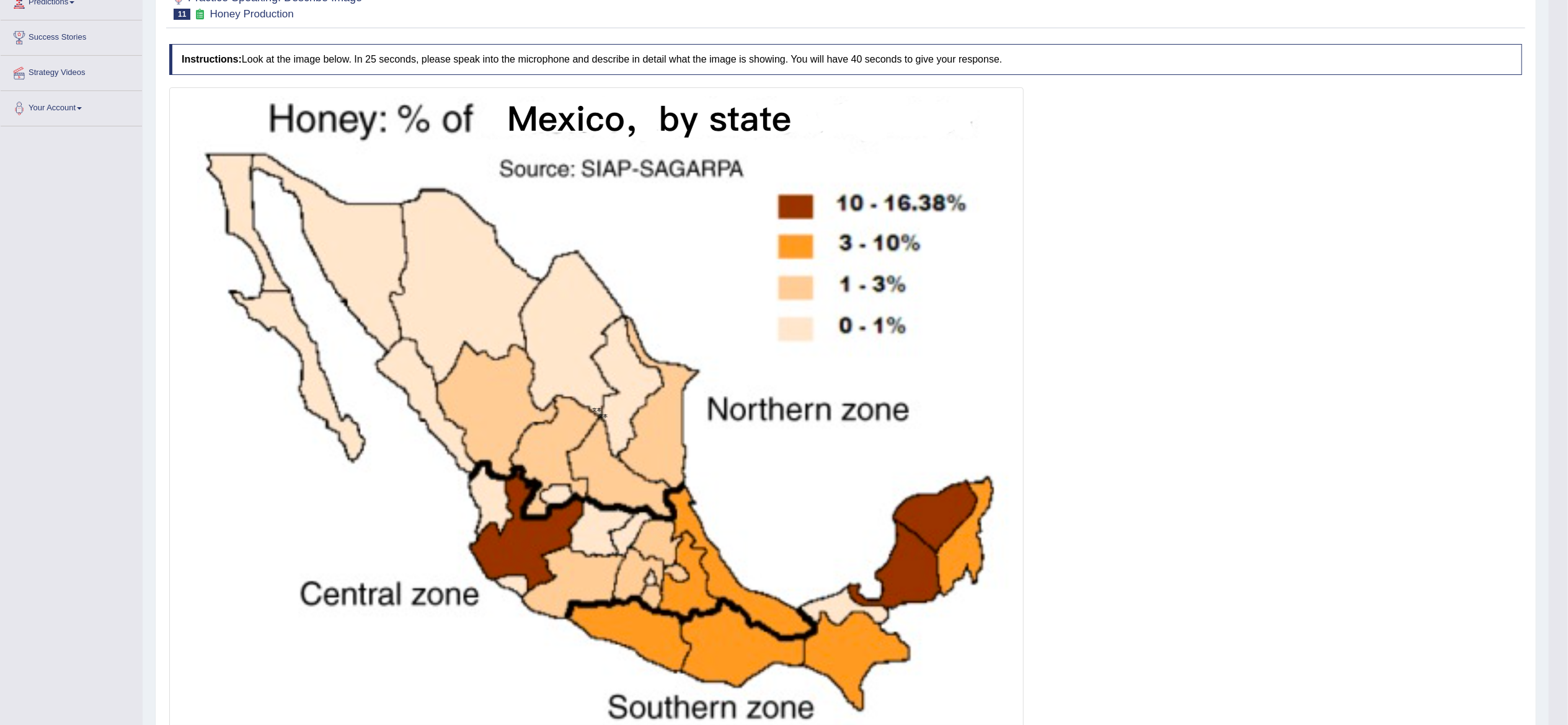
scroll to position [0, 0]
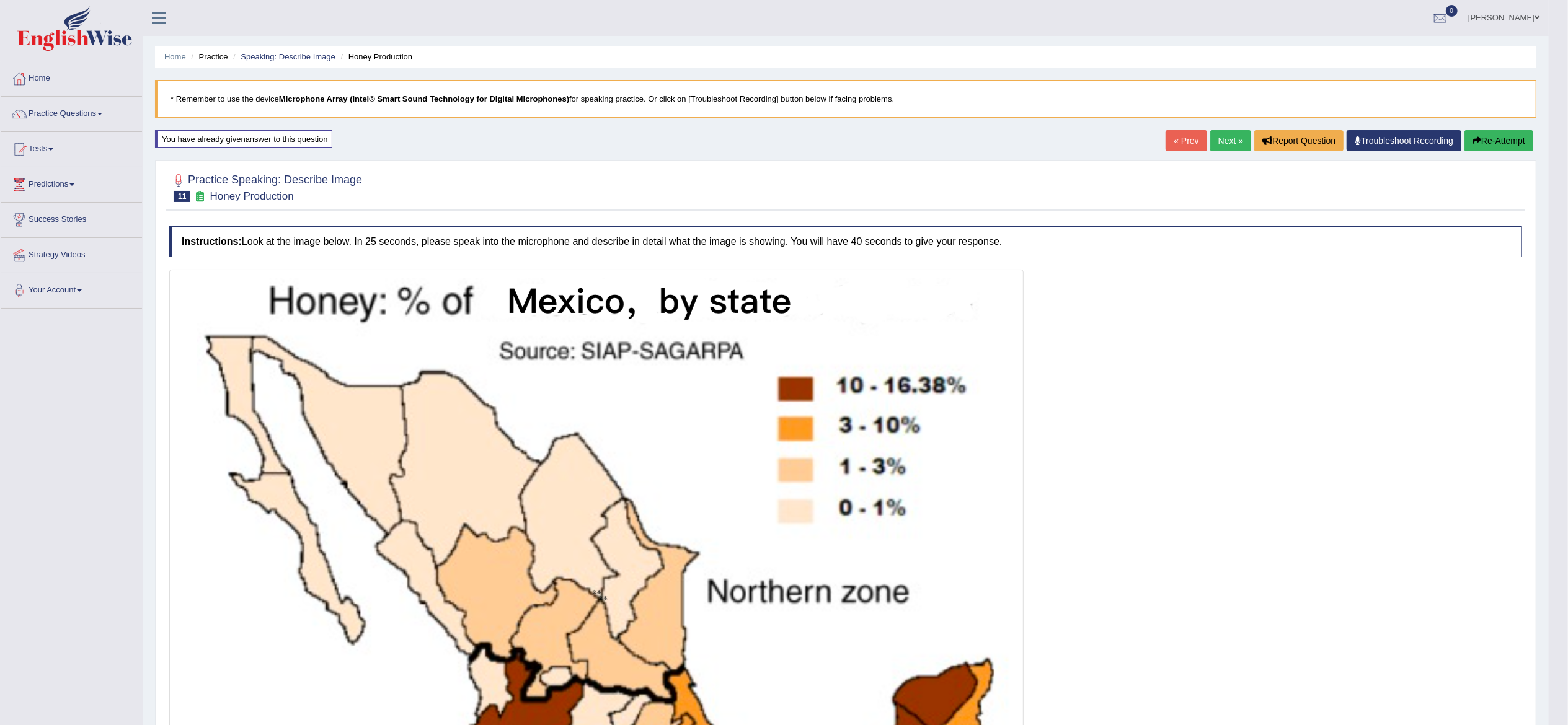
click at [1224, 142] on link "Next »" at bounding box center [1230, 141] width 41 height 21
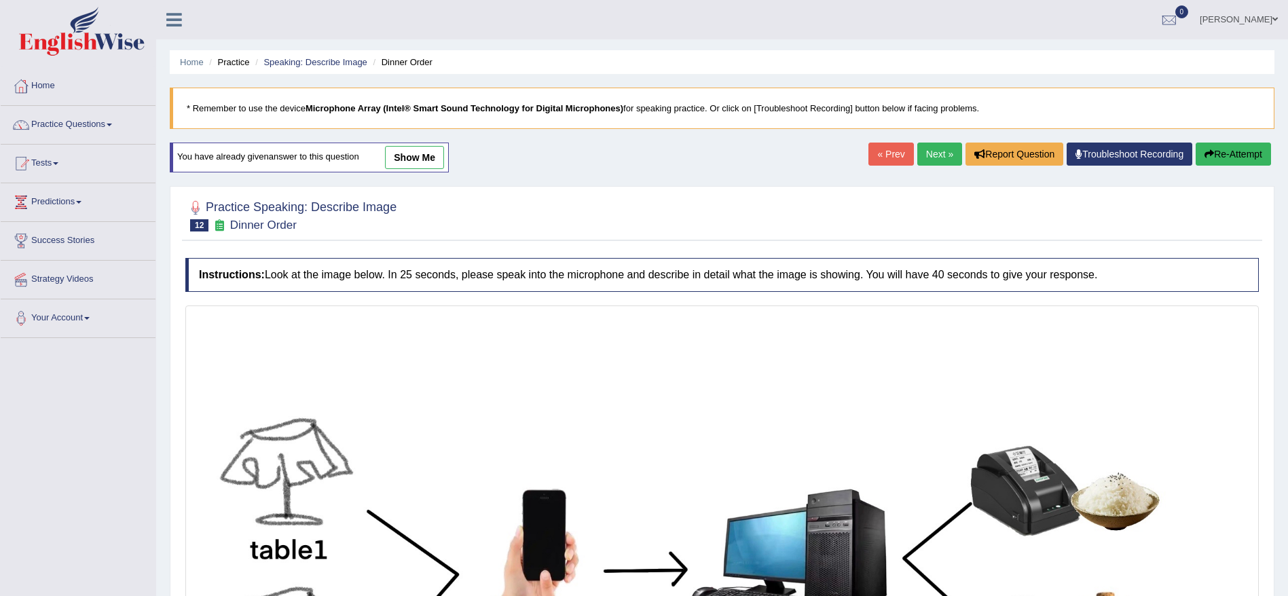
drag, startPoint x: 0, startPoint y: 0, endPoint x: 906, endPoint y: 424, distance: 999.9
click at [906, 424] on img at bounding box center [722, 580] width 1067 height 542
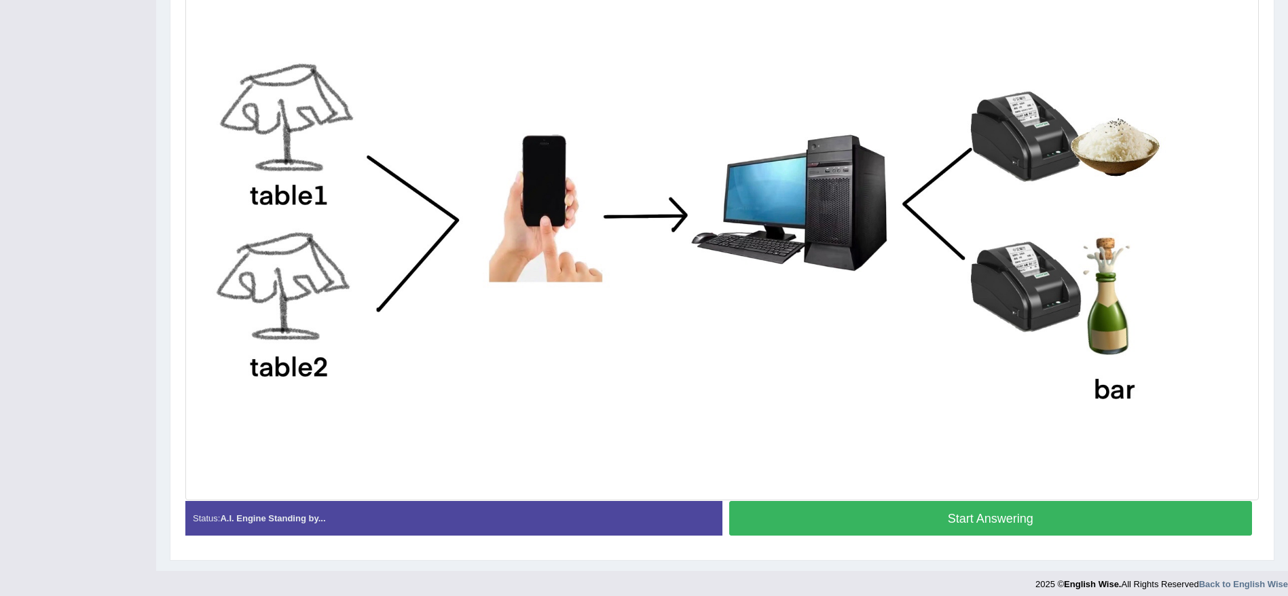
scroll to position [363, 0]
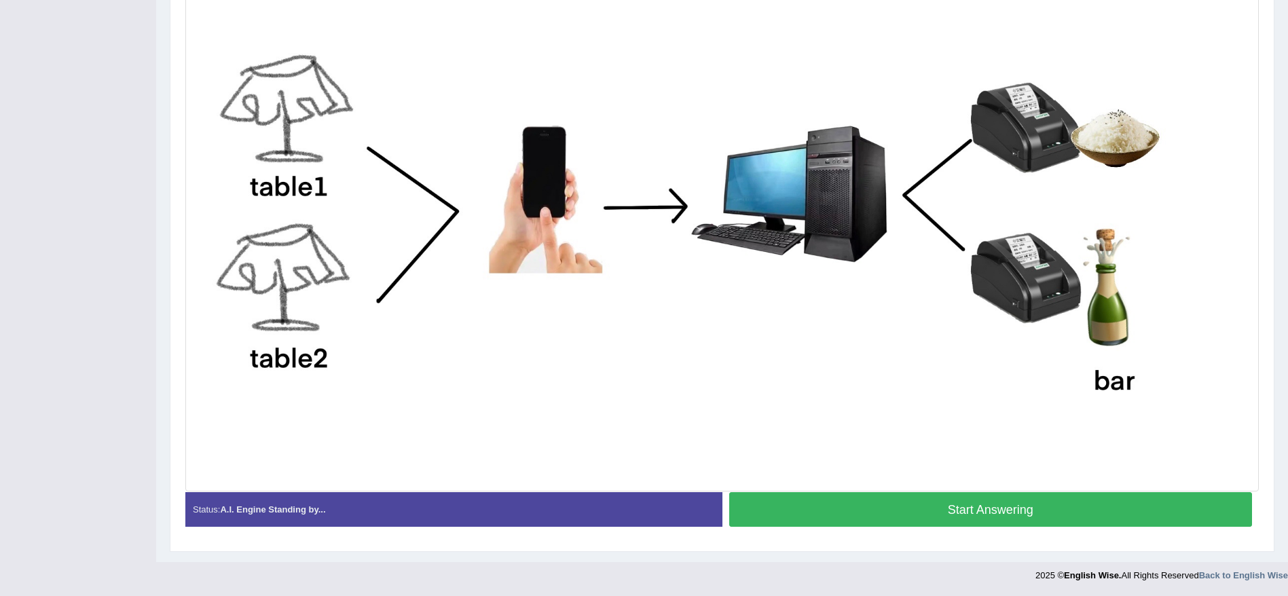
click at [924, 504] on button "Start Answering" at bounding box center [990, 509] width 523 height 35
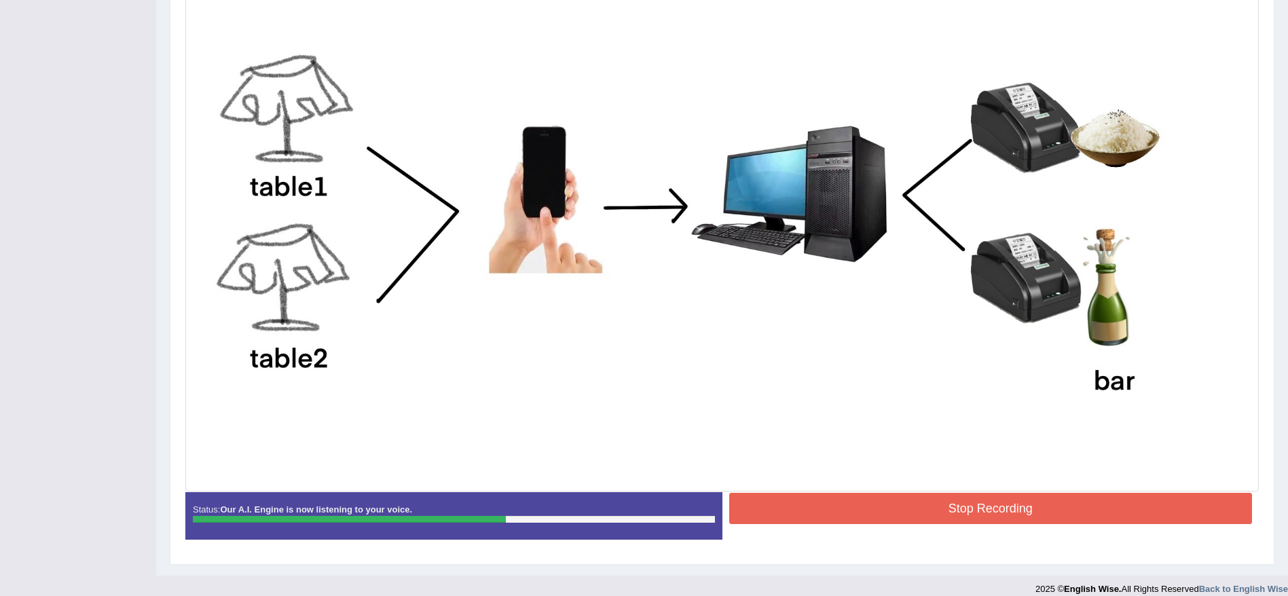
click at [889, 500] on button "Stop Recording" at bounding box center [990, 508] width 523 height 31
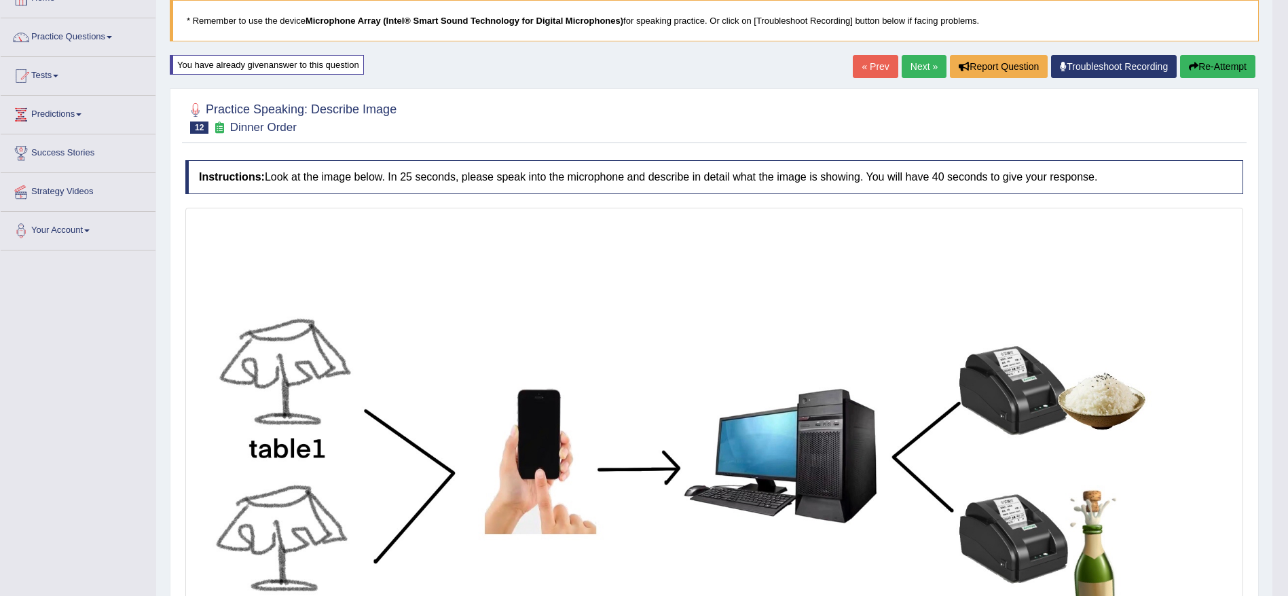
scroll to position [75, 0]
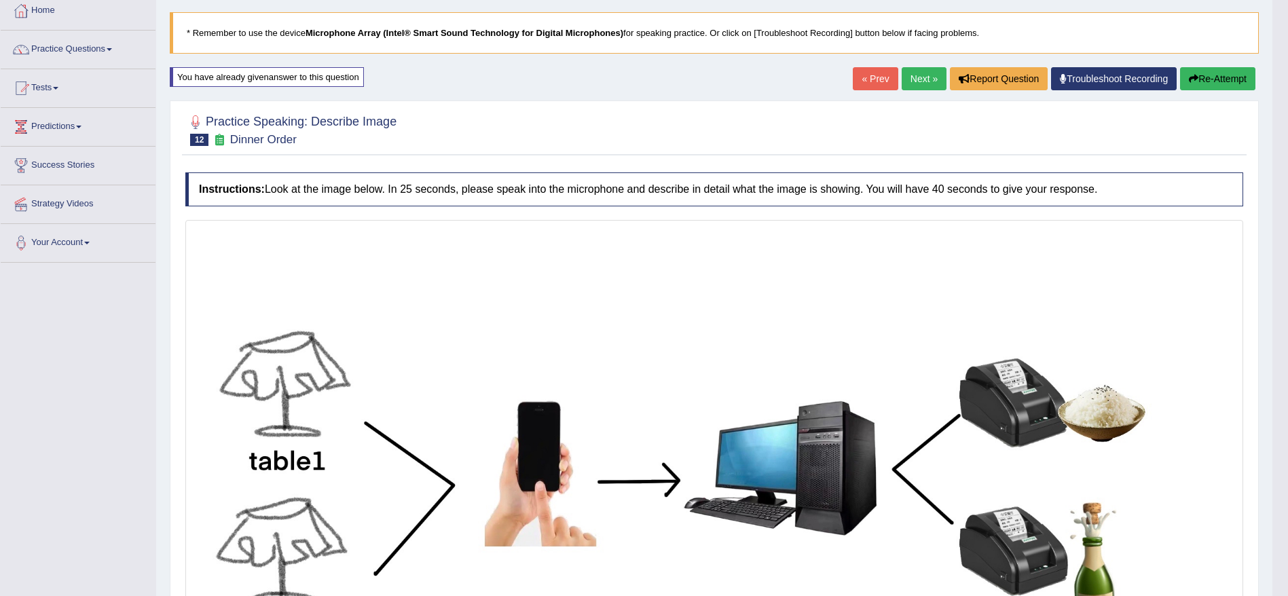
click at [1199, 65] on div "Home Practice Speaking: Describe Image Dinner Order * Remember to use the devic…" at bounding box center [714, 522] width 1116 height 1195
click at [1200, 76] on button "Re-Attempt" at bounding box center [1217, 78] width 75 height 23
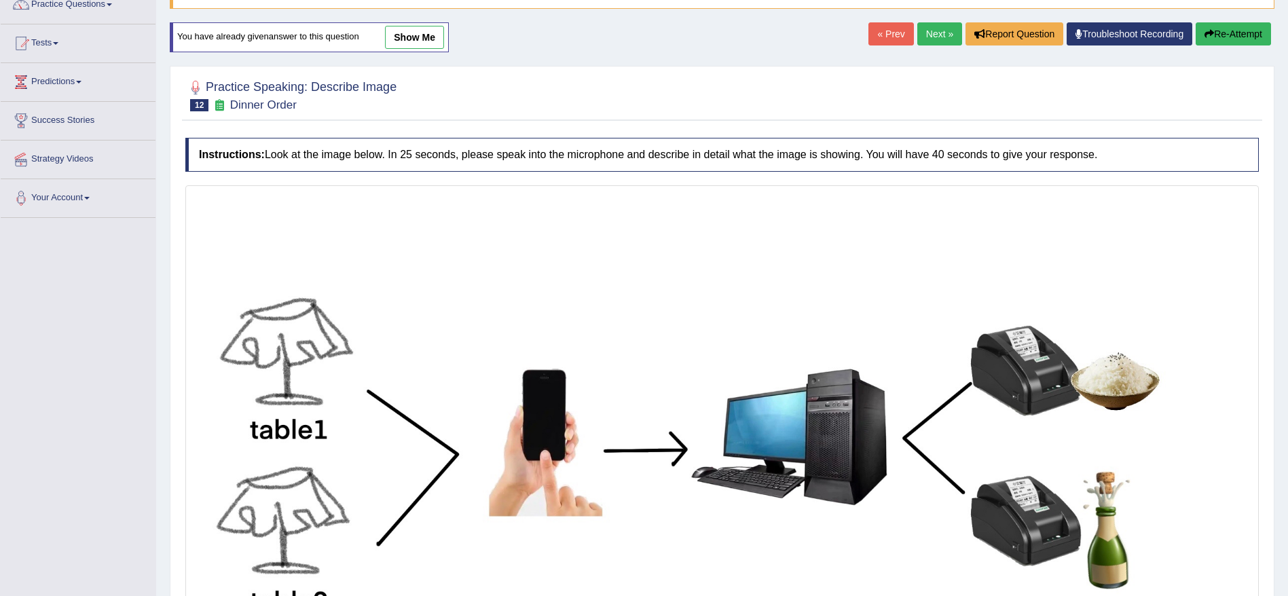
scroll to position [363, 0]
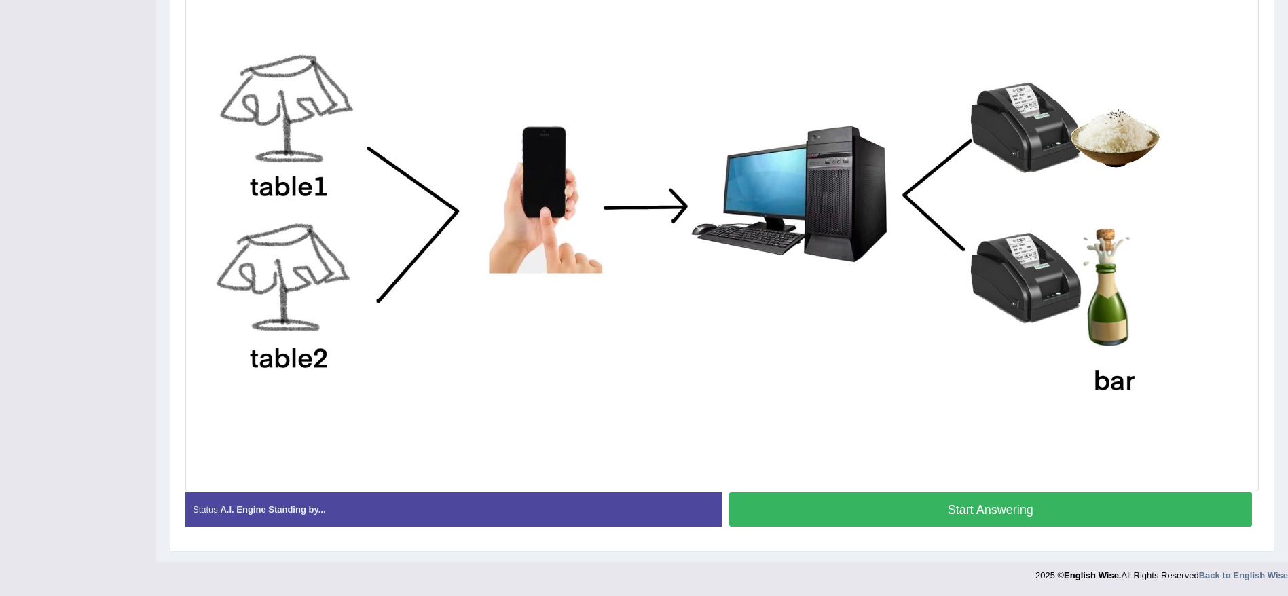
click at [1034, 500] on button "Start Answering" at bounding box center [990, 509] width 523 height 35
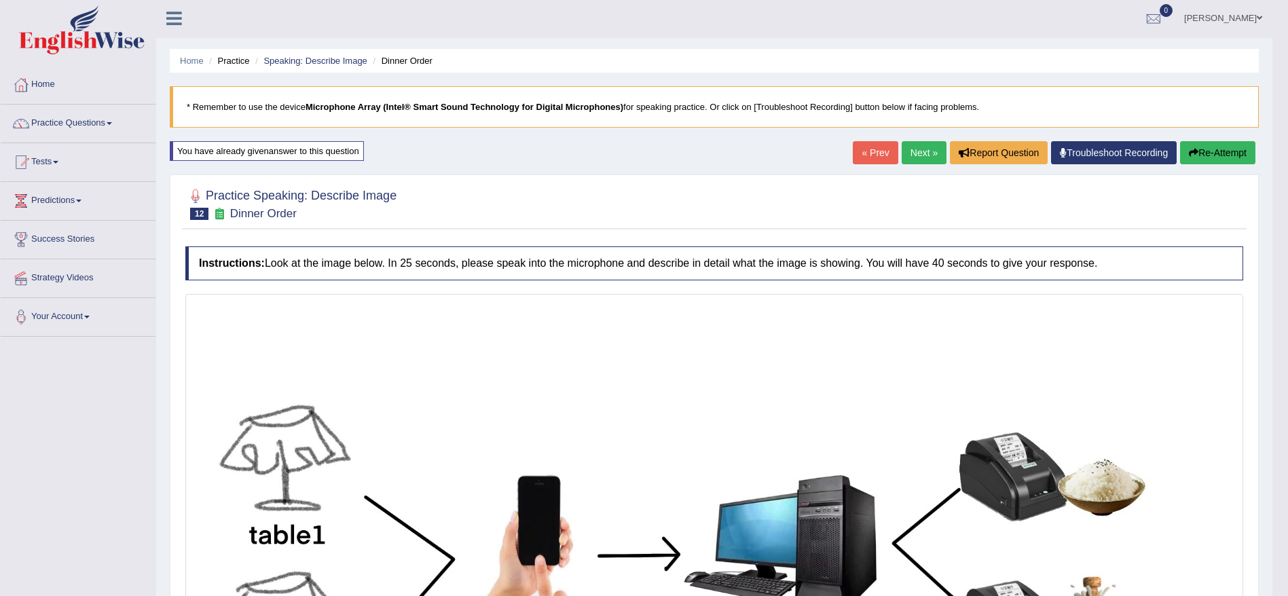
scroll to position [0, 0]
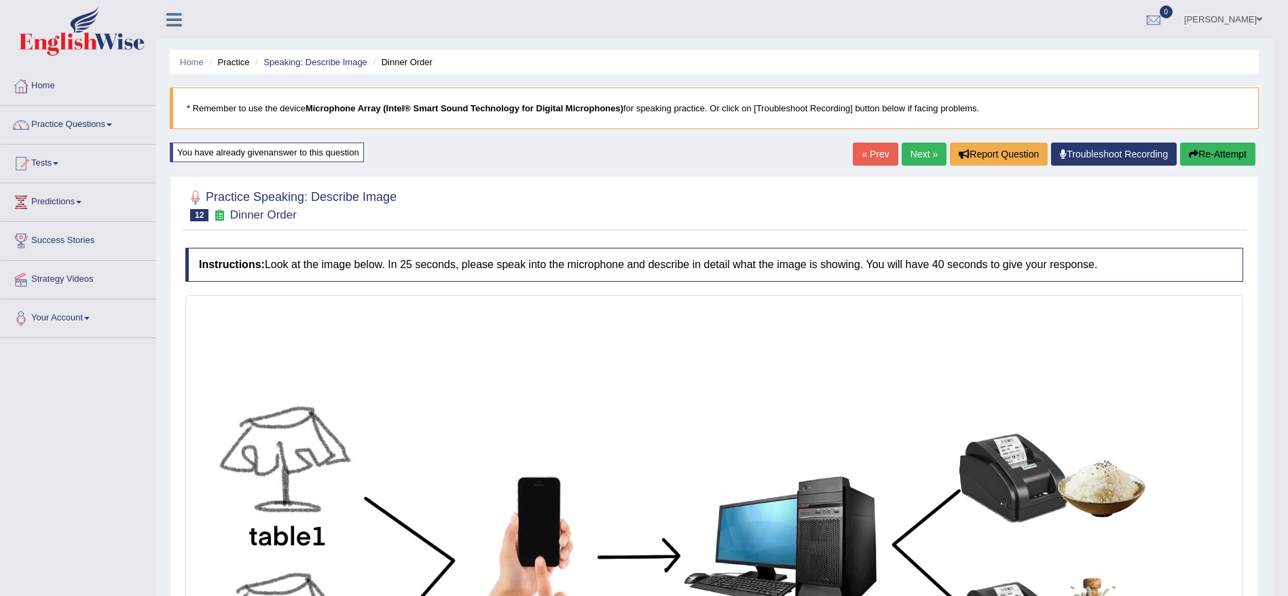
click at [929, 152] on link "Next »" at bounding box center [924, 154] width 45 height 23
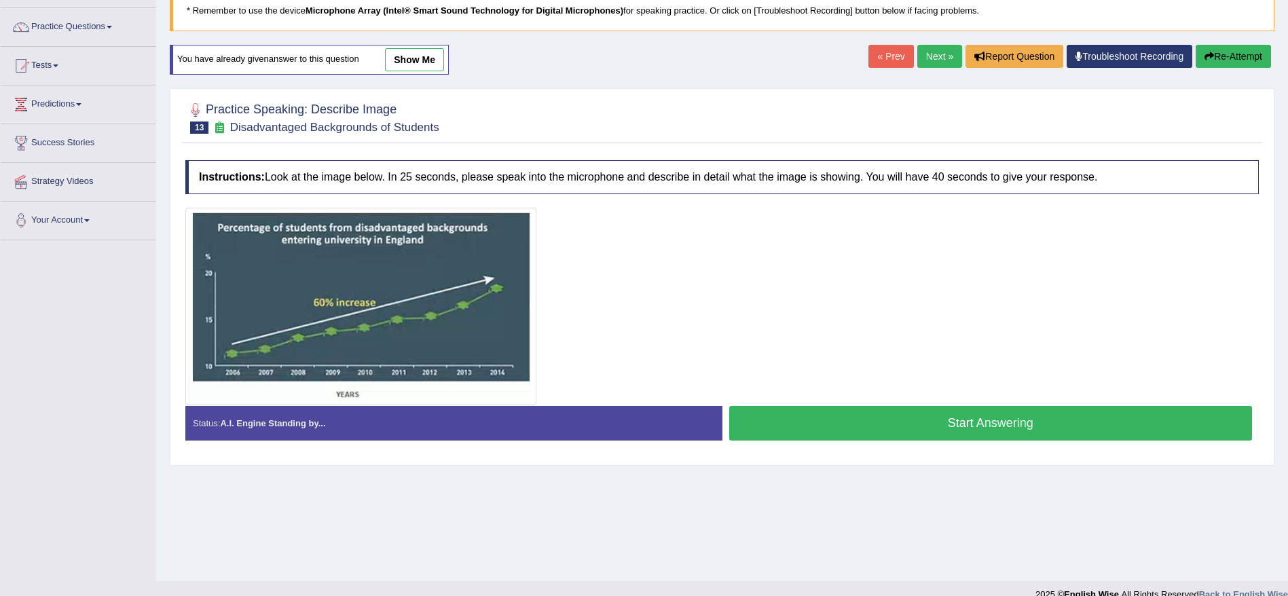
scroll to position [117, 0]
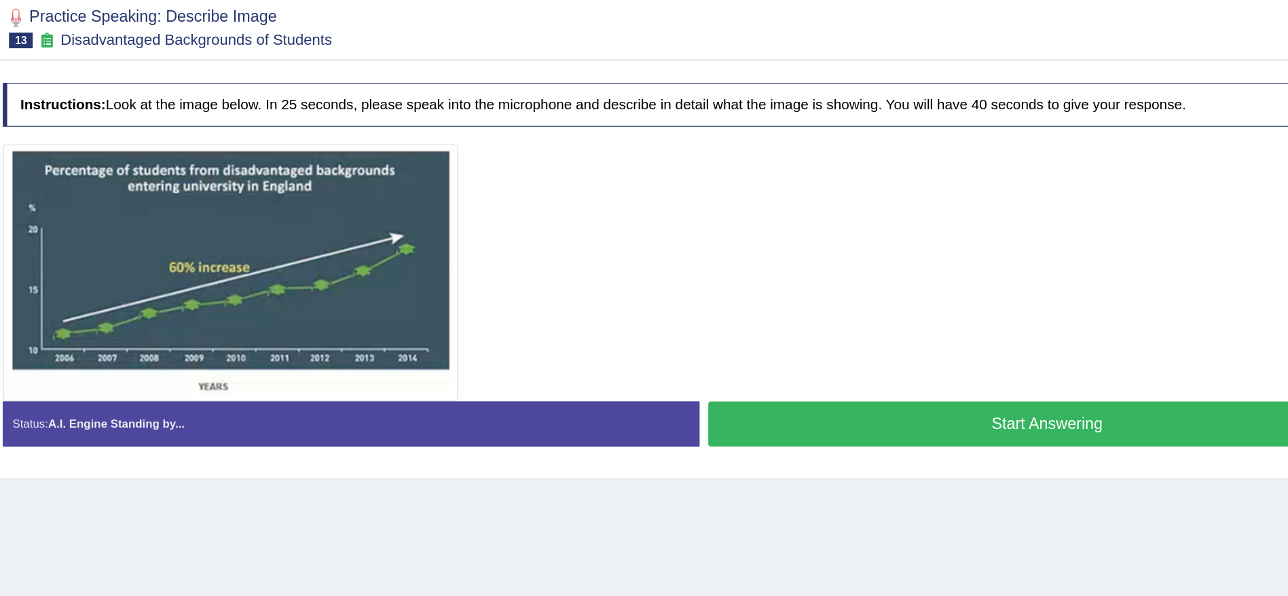
click at [919, 397] on button "Start Answering" at bounding box center [990, 404] width 523 height 35
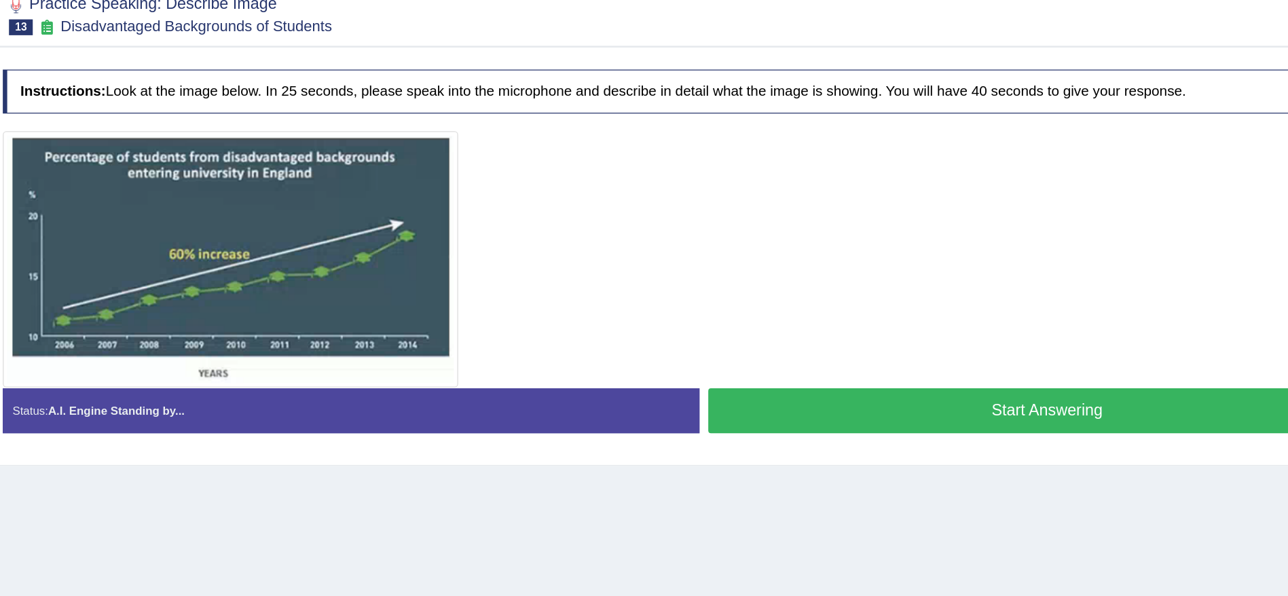
scroll to position [107, 0]
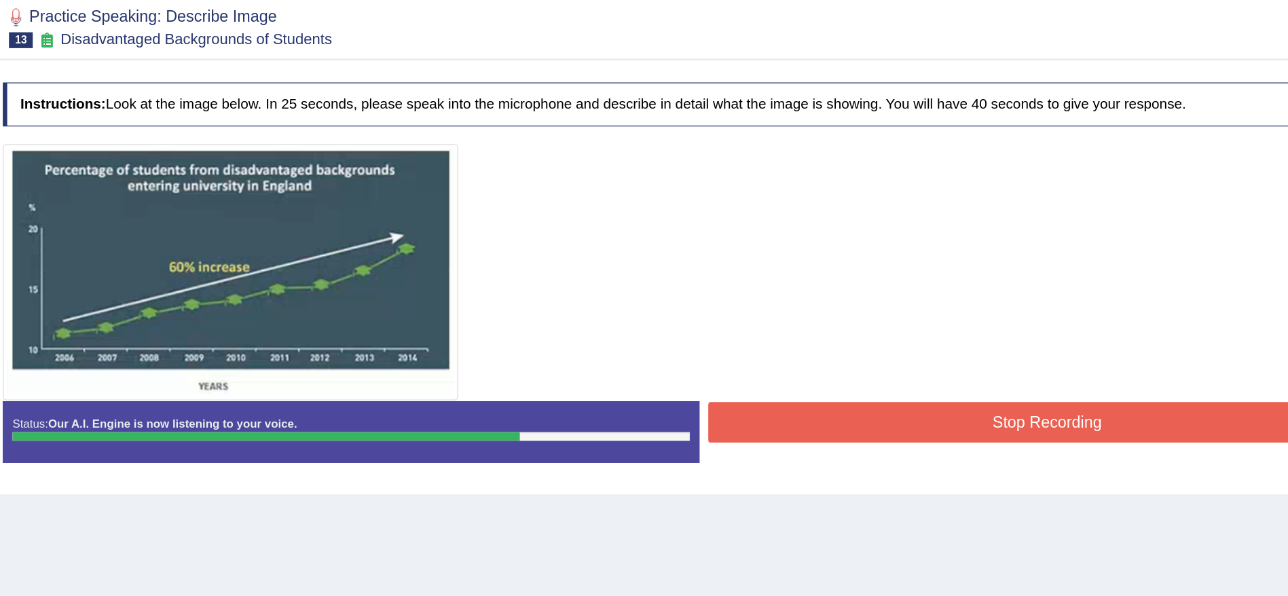
click at [900, 416] on button "Stop Recording" at bounding box center [990, 403] width 523 height 31
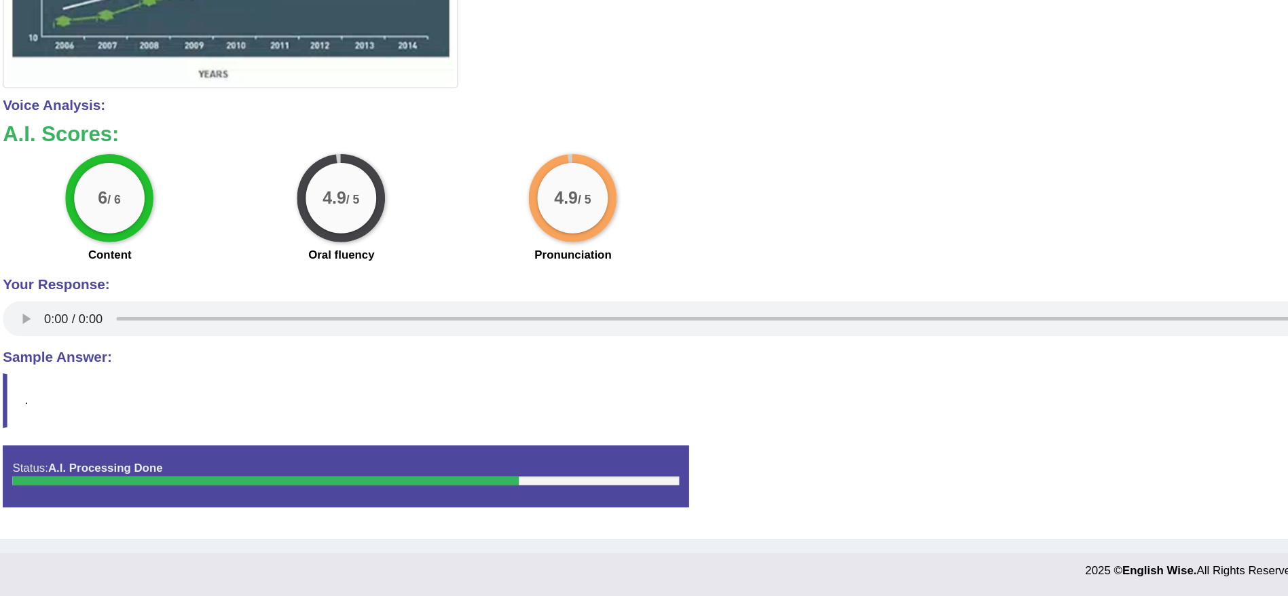
scroll to position [143, 0]
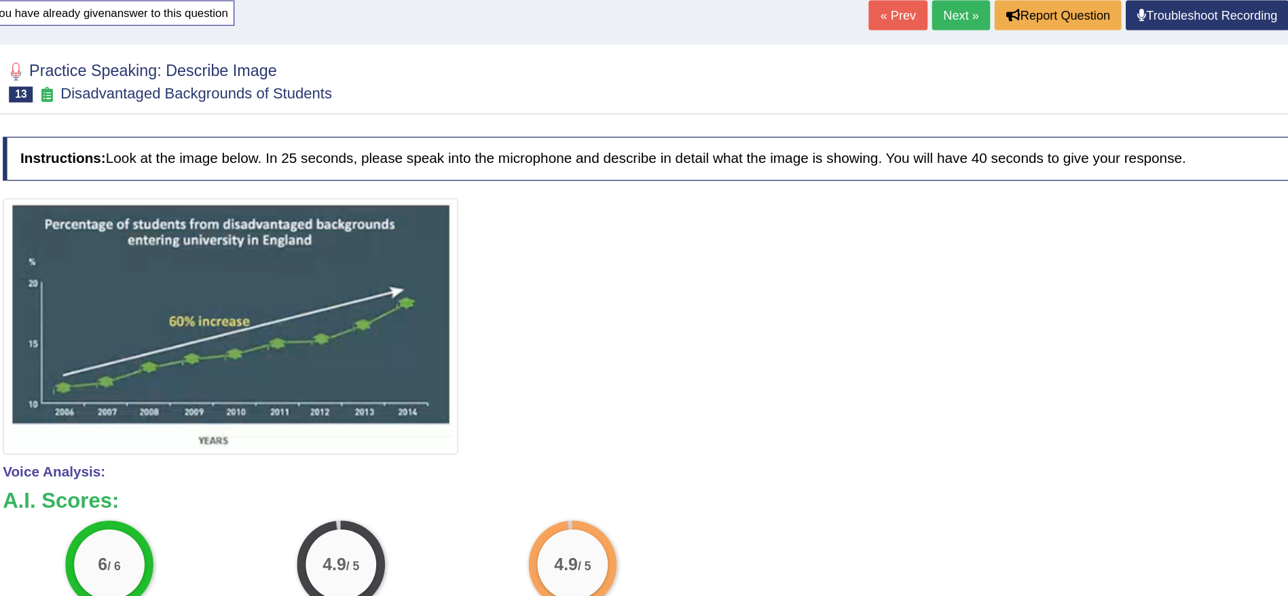
click at [919, 14] on link "Next »" at bounding box center [924, 11] width 45 height 23
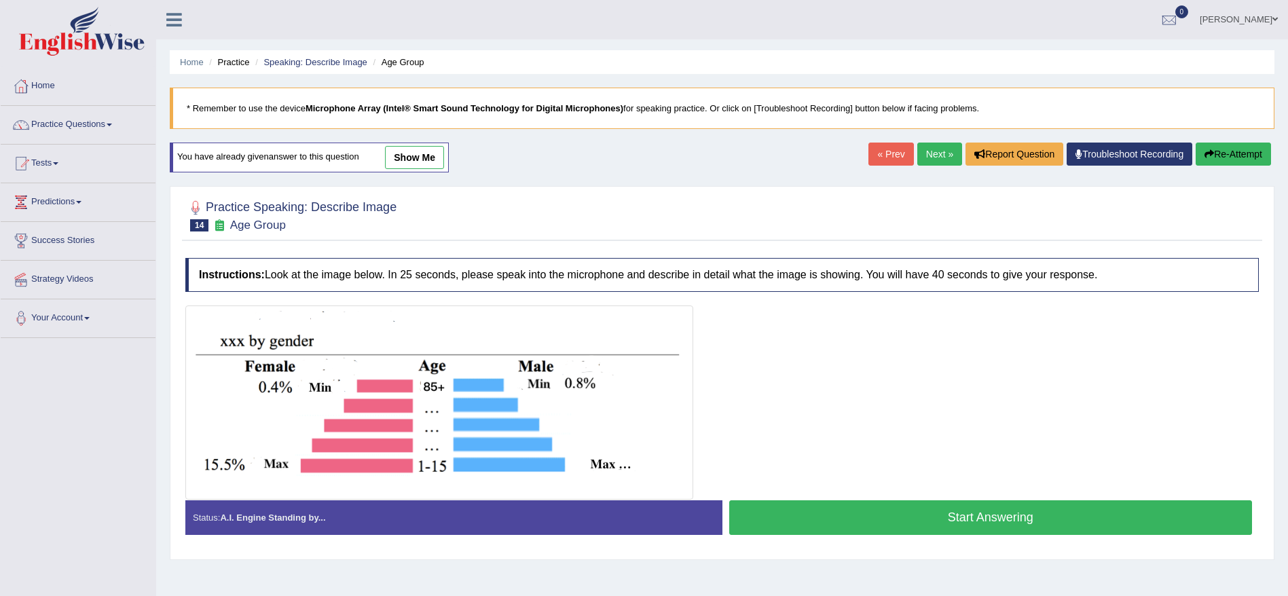
click at [972, 533] on button "Start Answering" at bounding box center [990, 517] width 523 height 35
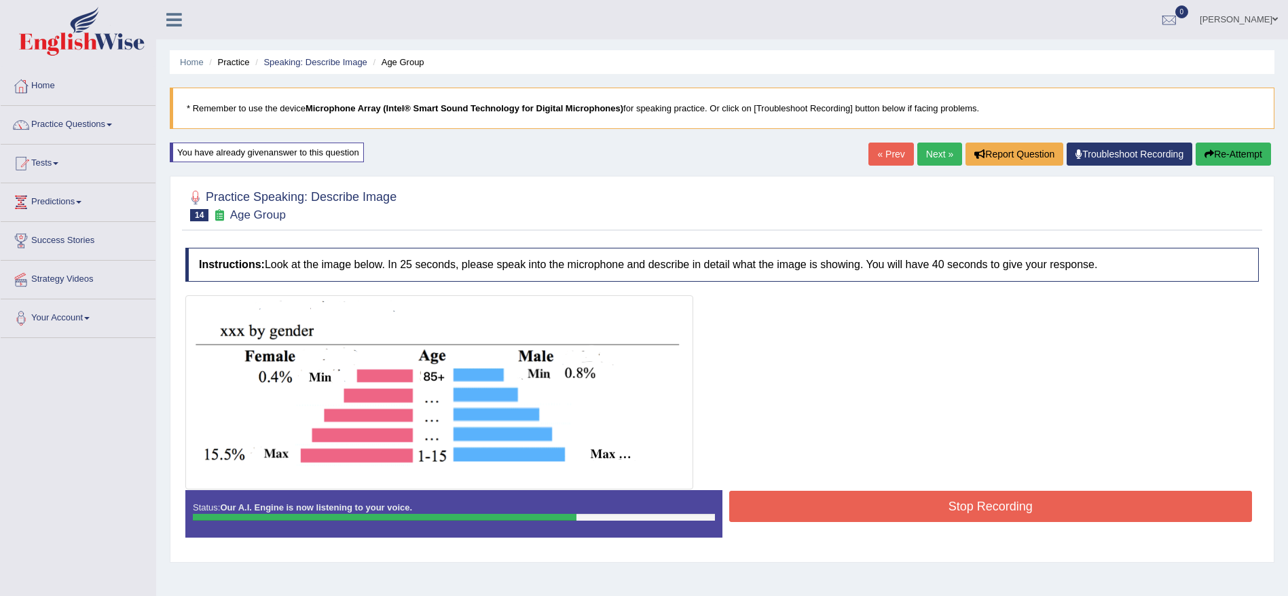
click at [1014, 517] on button "Stop Recording" at bounding box center [990, 506] width 523 height 31
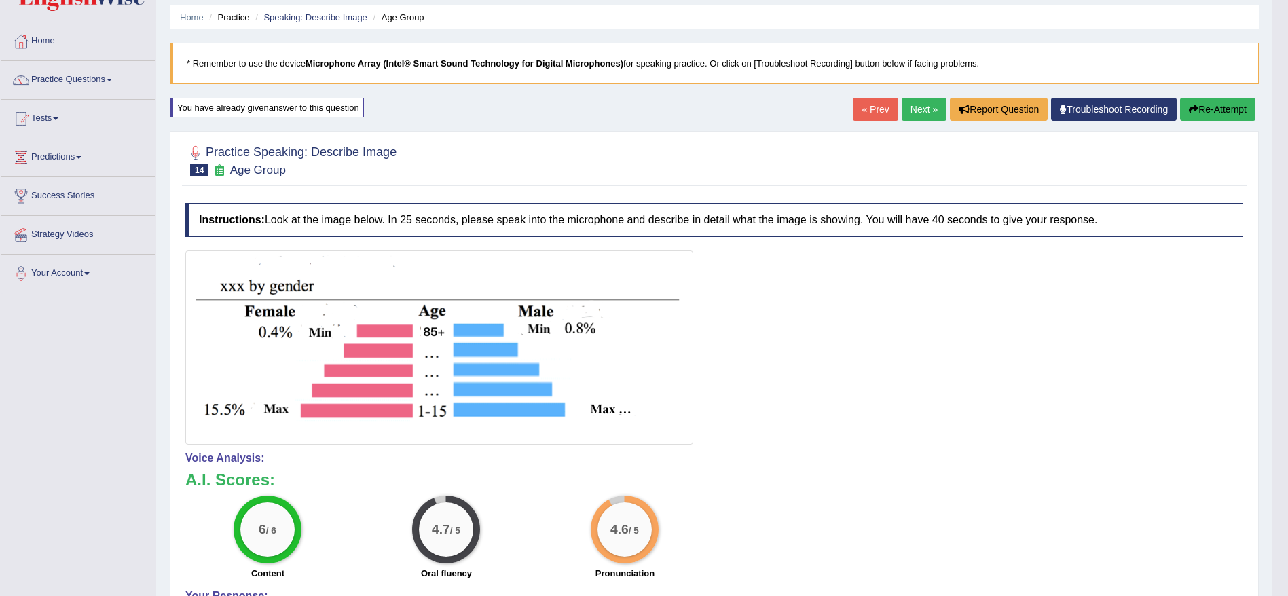
scroll to position [33, 0]
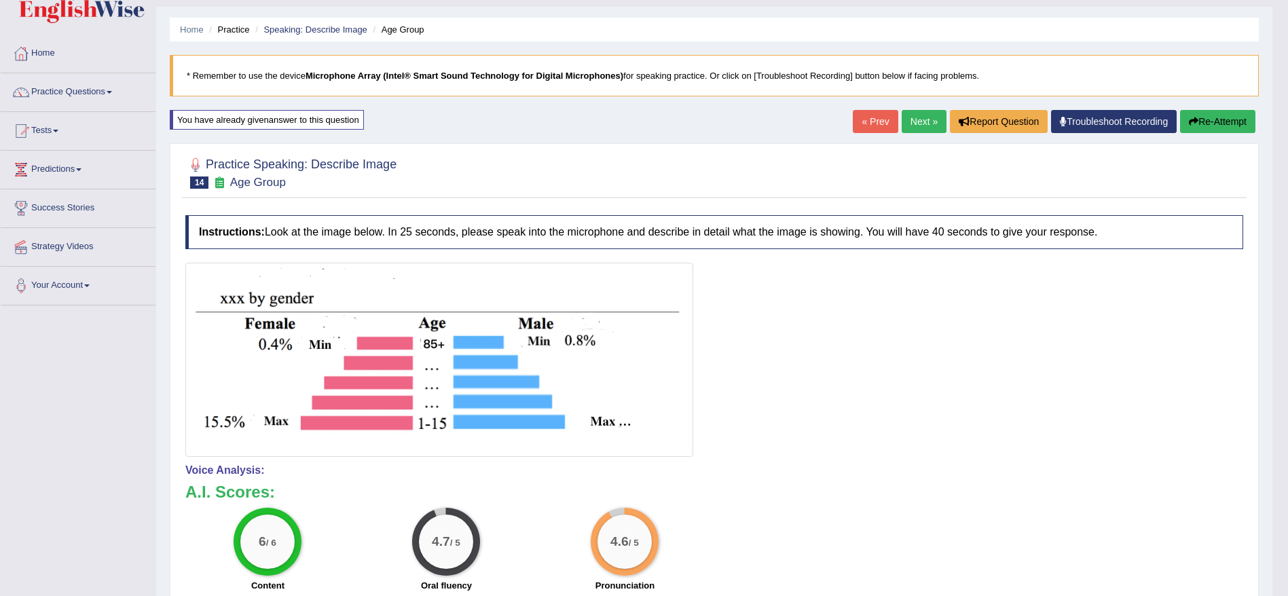
click at [907, 121] on link "Next »" at bounding box center [924, 121] width 45 height 23
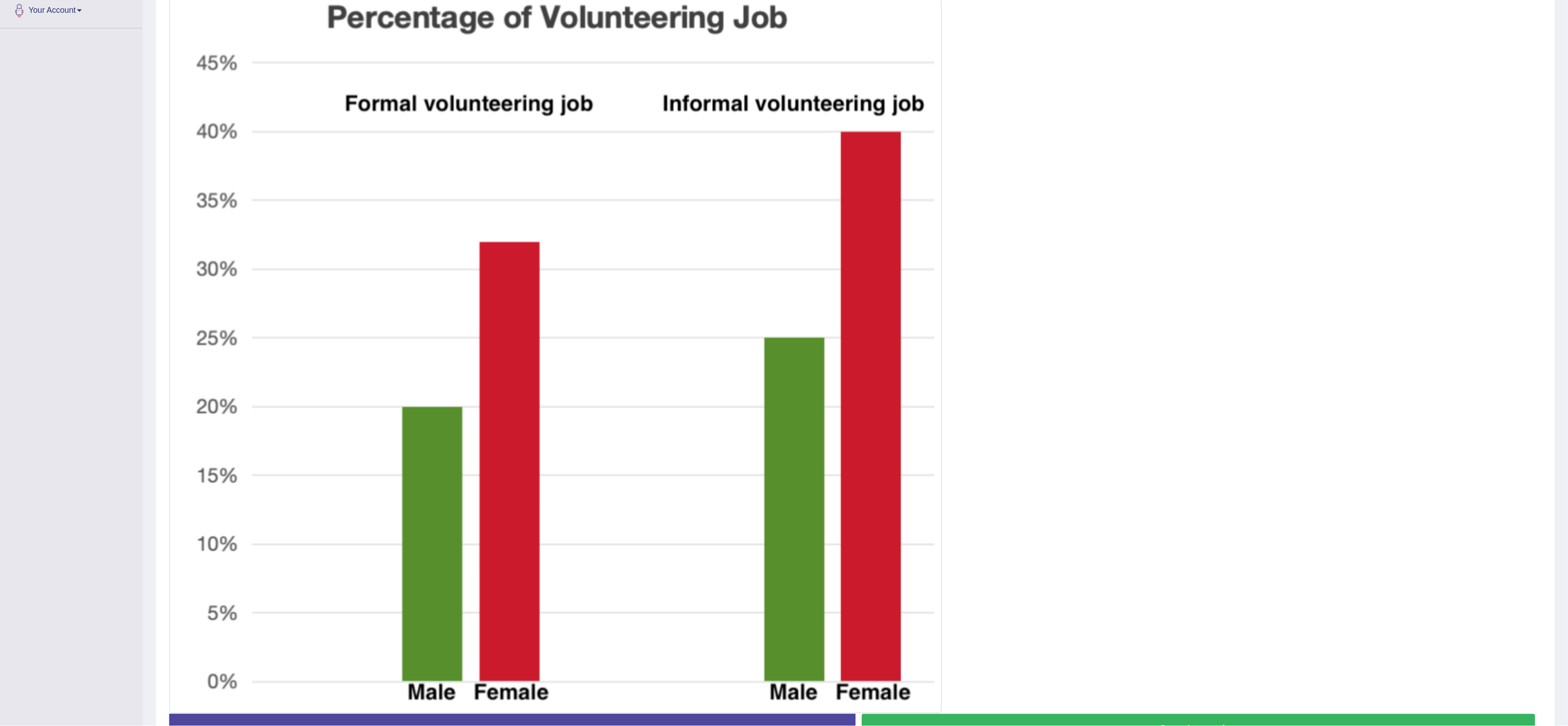
scroll to position [6, 0]
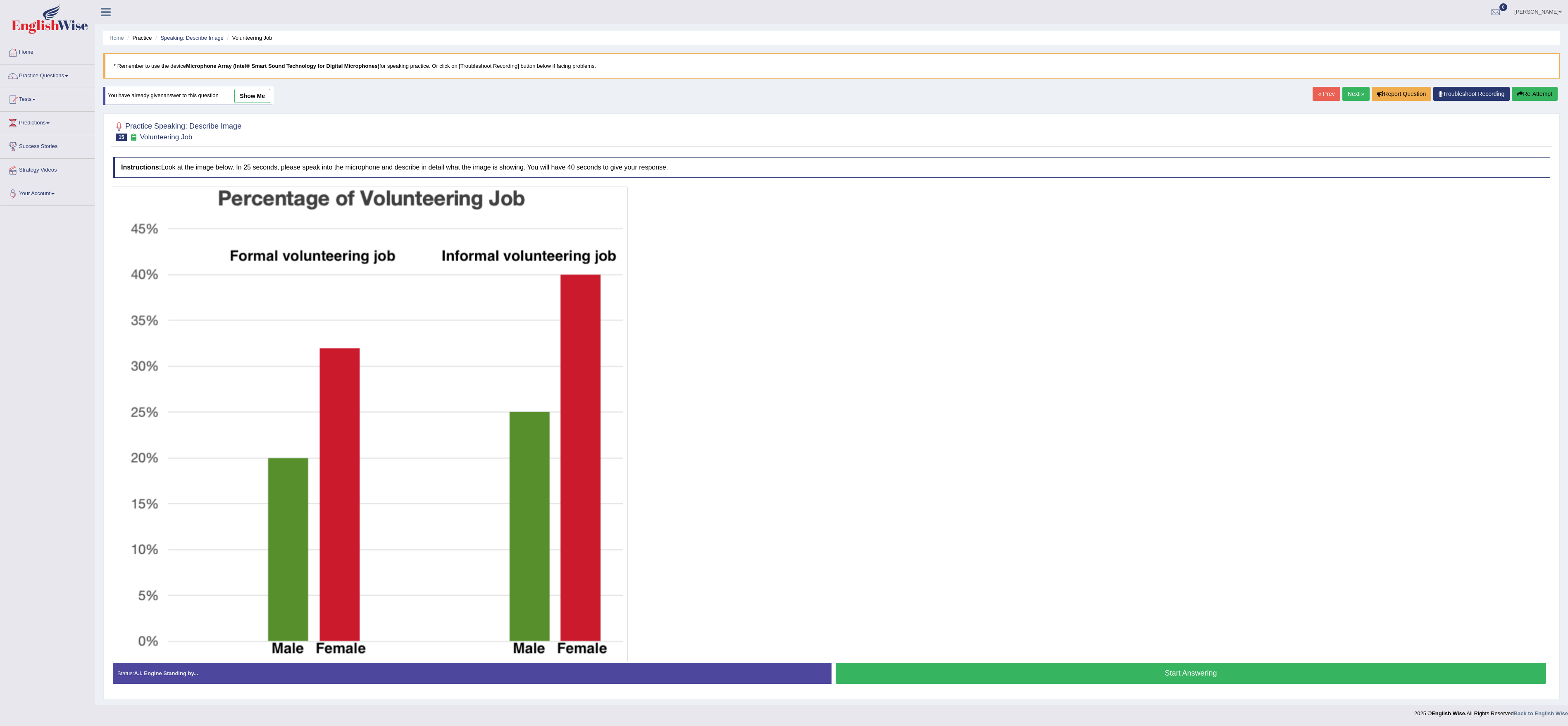
drag, startPoint x: 764, startPoint y: 1, endPoint x: 1026, endPoint y: 346, distance: 433.2
click at [783, 346] on div at bounding box center [831, 425] width 1437 height 476
click at [783, 362] on button "Start Answering" at bounding box center [1191, 673] width 710 height 21
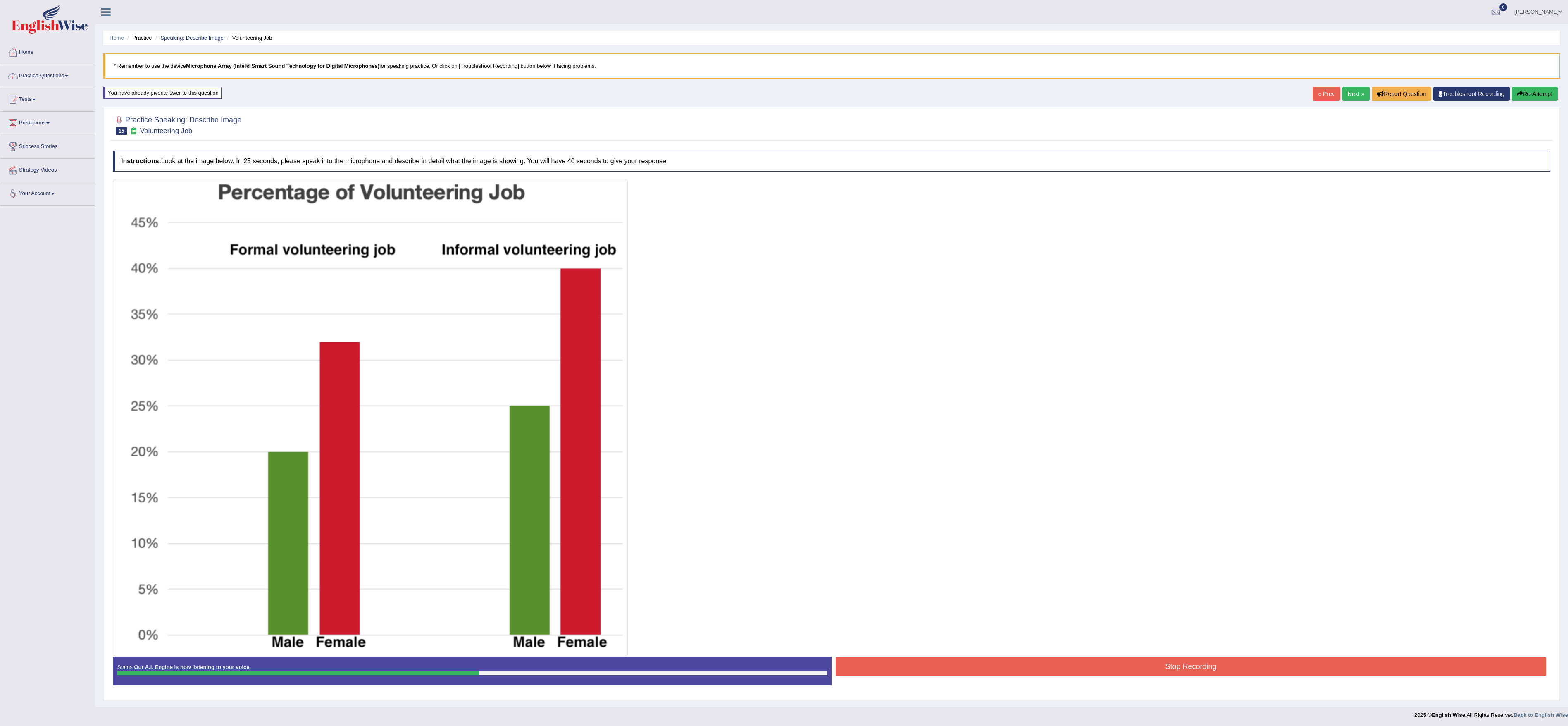
click at [783, 362] on button "Stop Recording" at bounding box center [1191, 666] width 710 height 19
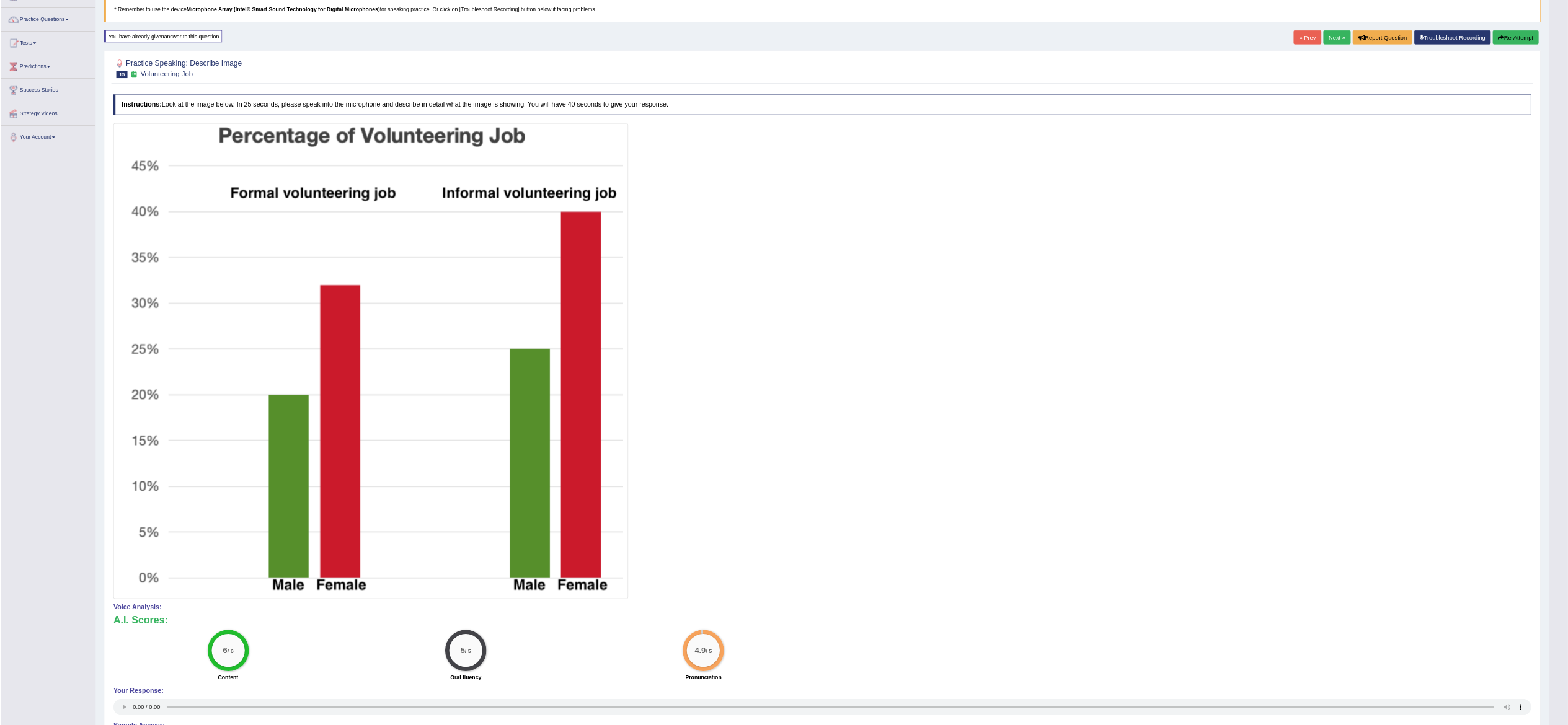
scroll to position [87, 0]
